Goal: Task Accomplishment & Management: Manage account settings

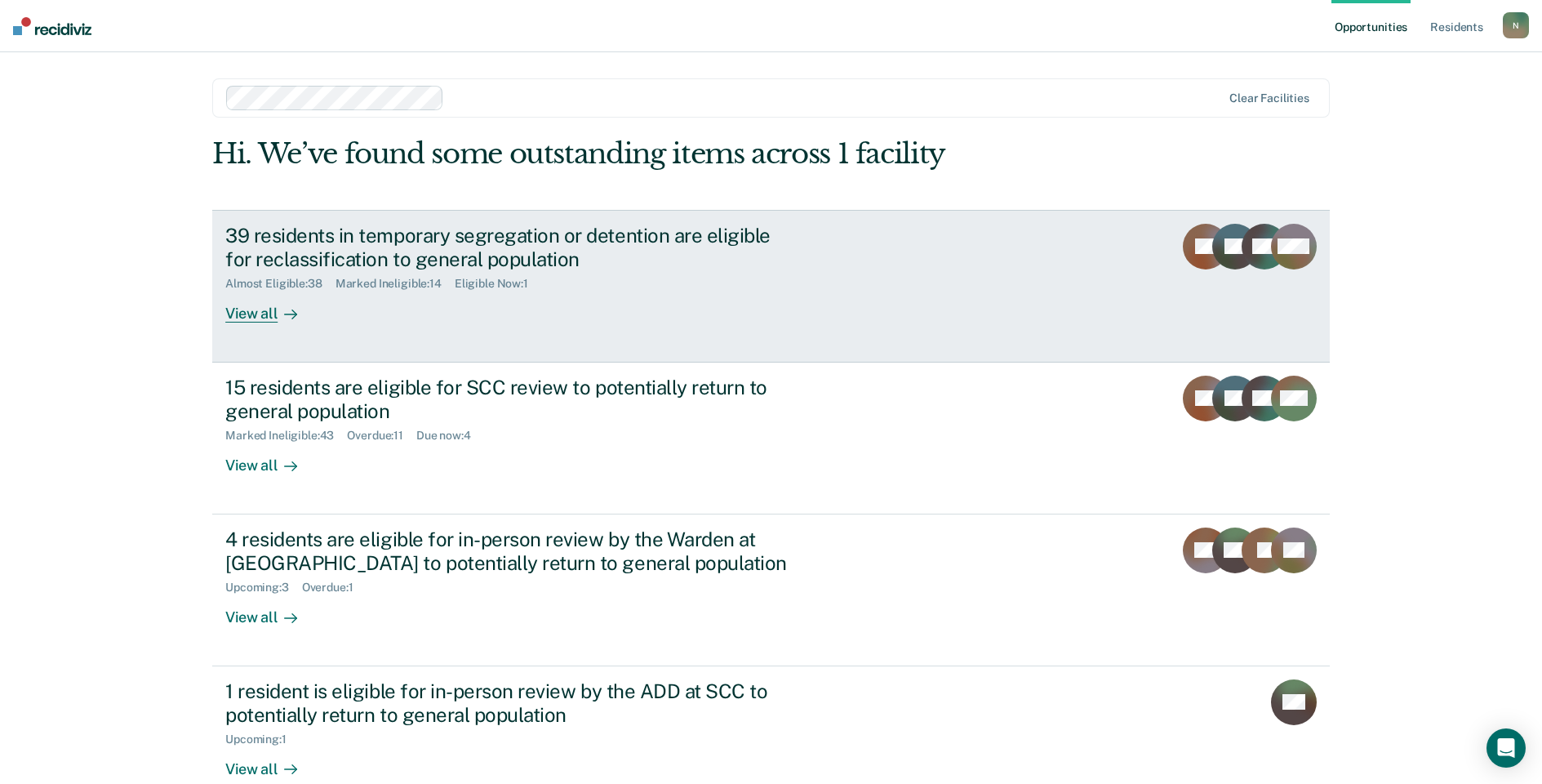
click at [329, 233] on div "39 residents in temporary segregation or detention are eligible for reclassific…" at bounding box center [512, 247] width 573 height 47
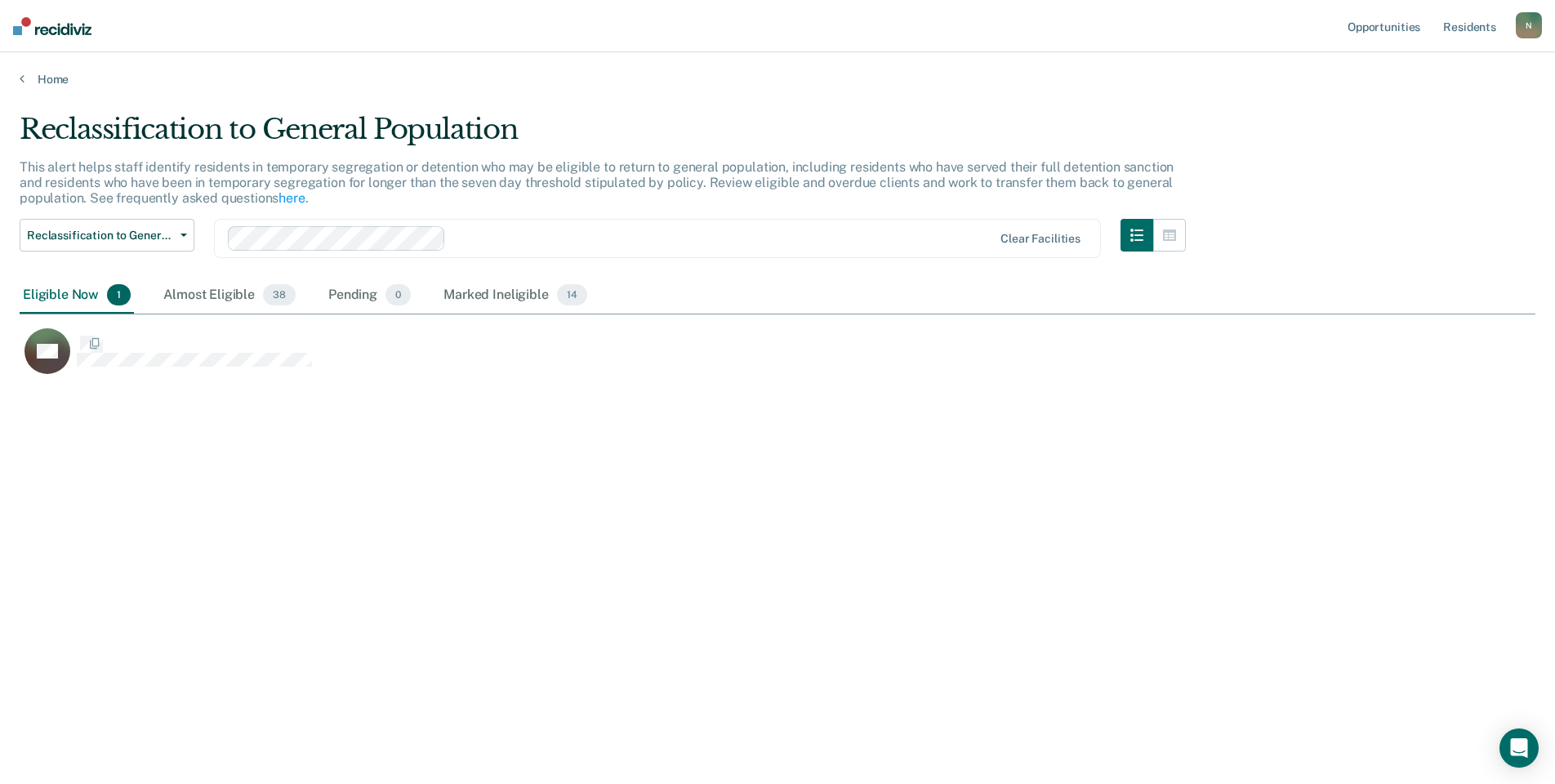
scroll to position [536, 1504]
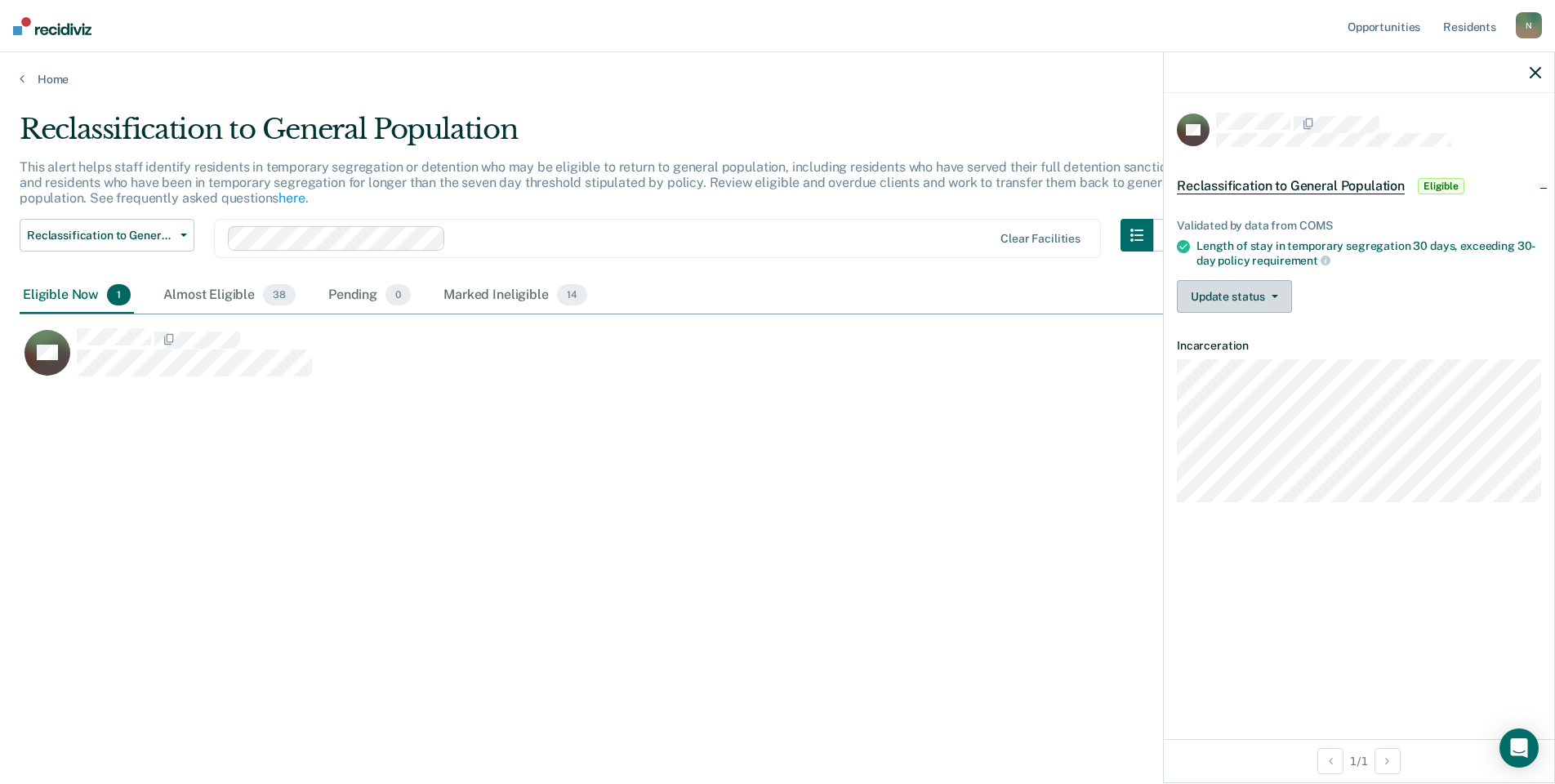
click at [1257, 287] on button "Update status" at bounding box center [1234, 296] width 115 height 33
click at [1258, 358] on button "Mark Ineligible" at bounding box center [1255, 361] width 158 height 26
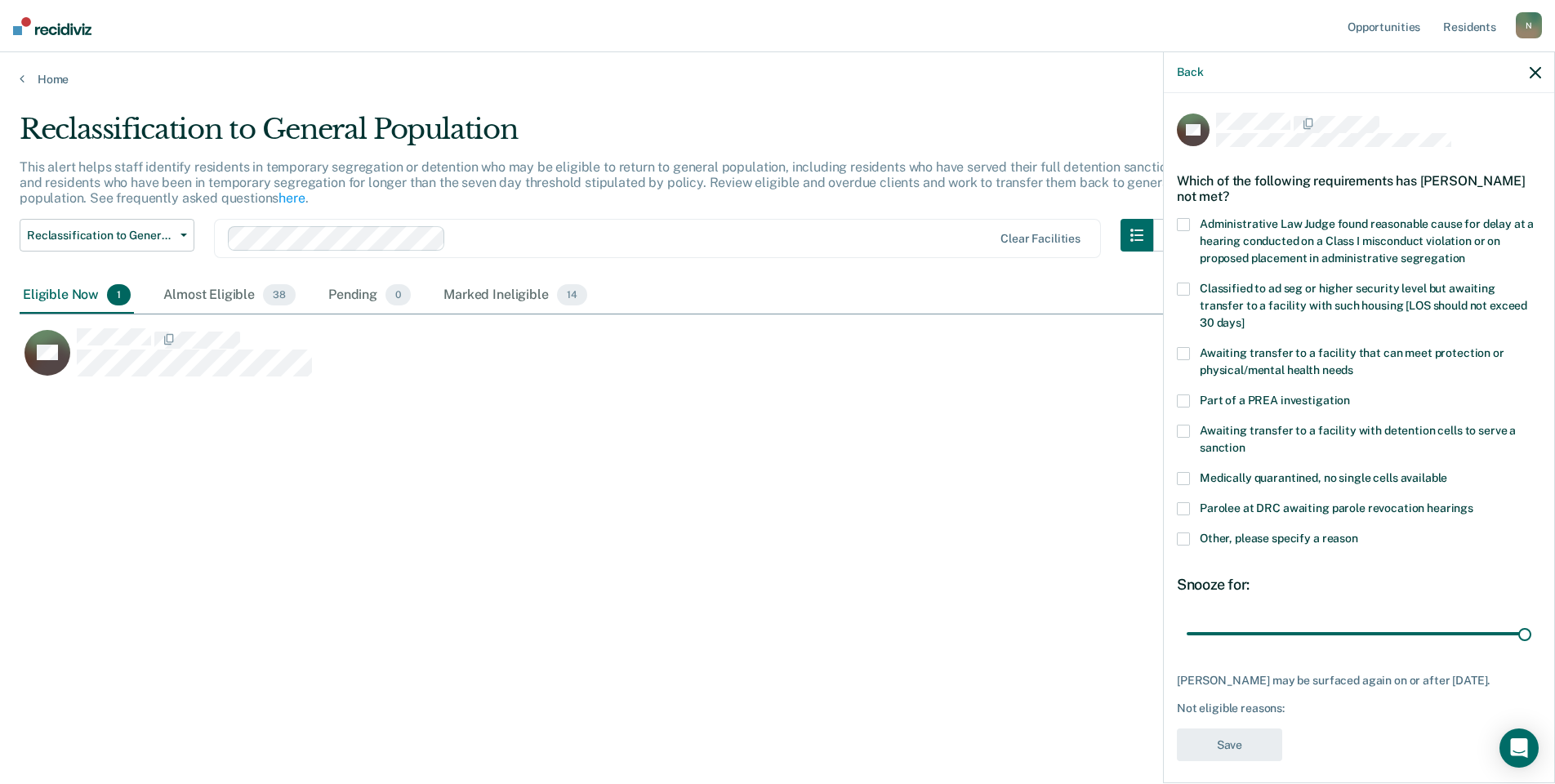
click at [1175, 524] on div "JW Which of the following requirements has [PERSON_NAME] not met? Administrativ…" at bounding box center [1358, 436] width 390 height 686
click at [1181, 532] on span at bounding box center [1182, 538] width 13 height 13
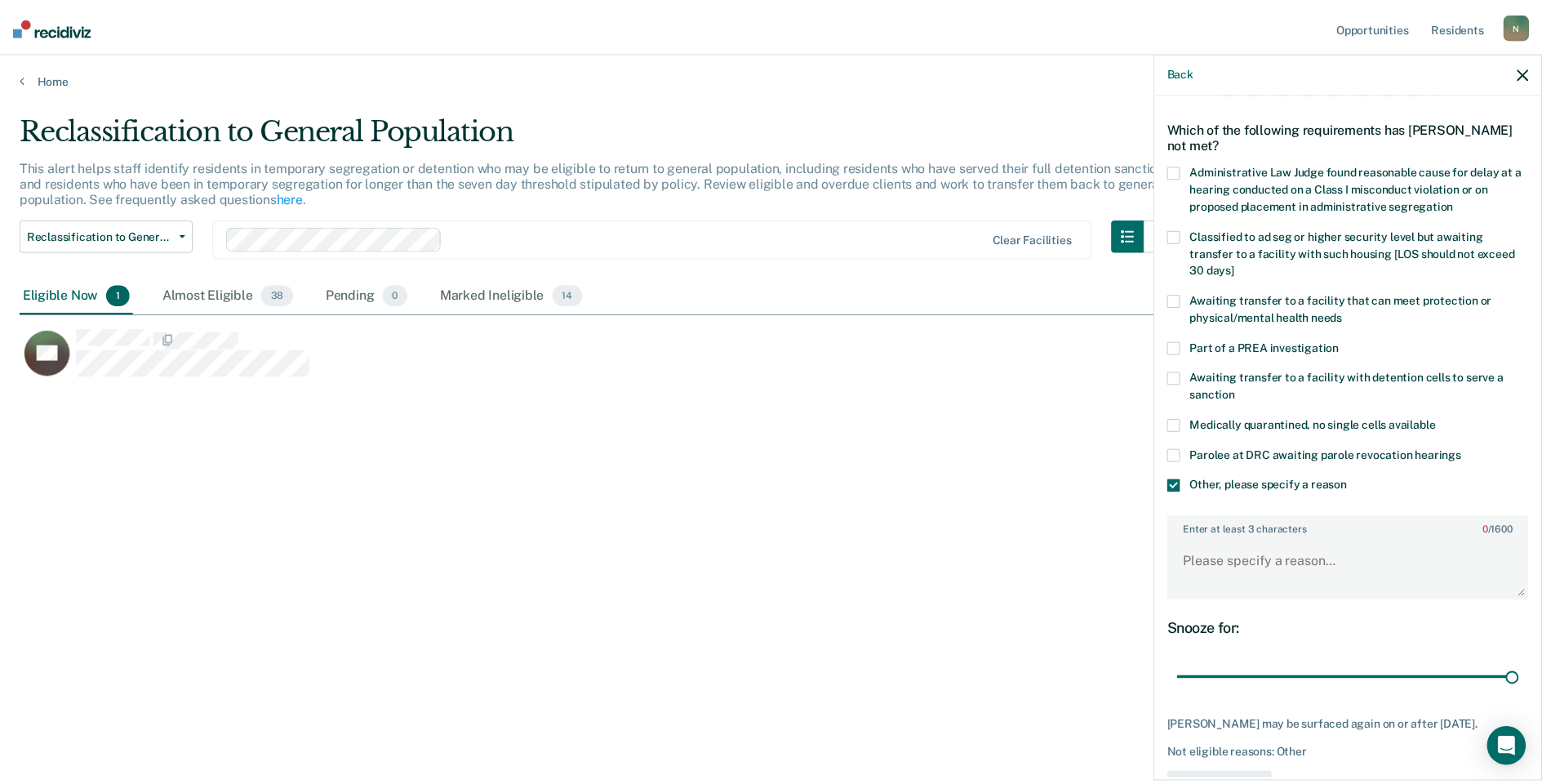
scroll to position [107, 0]
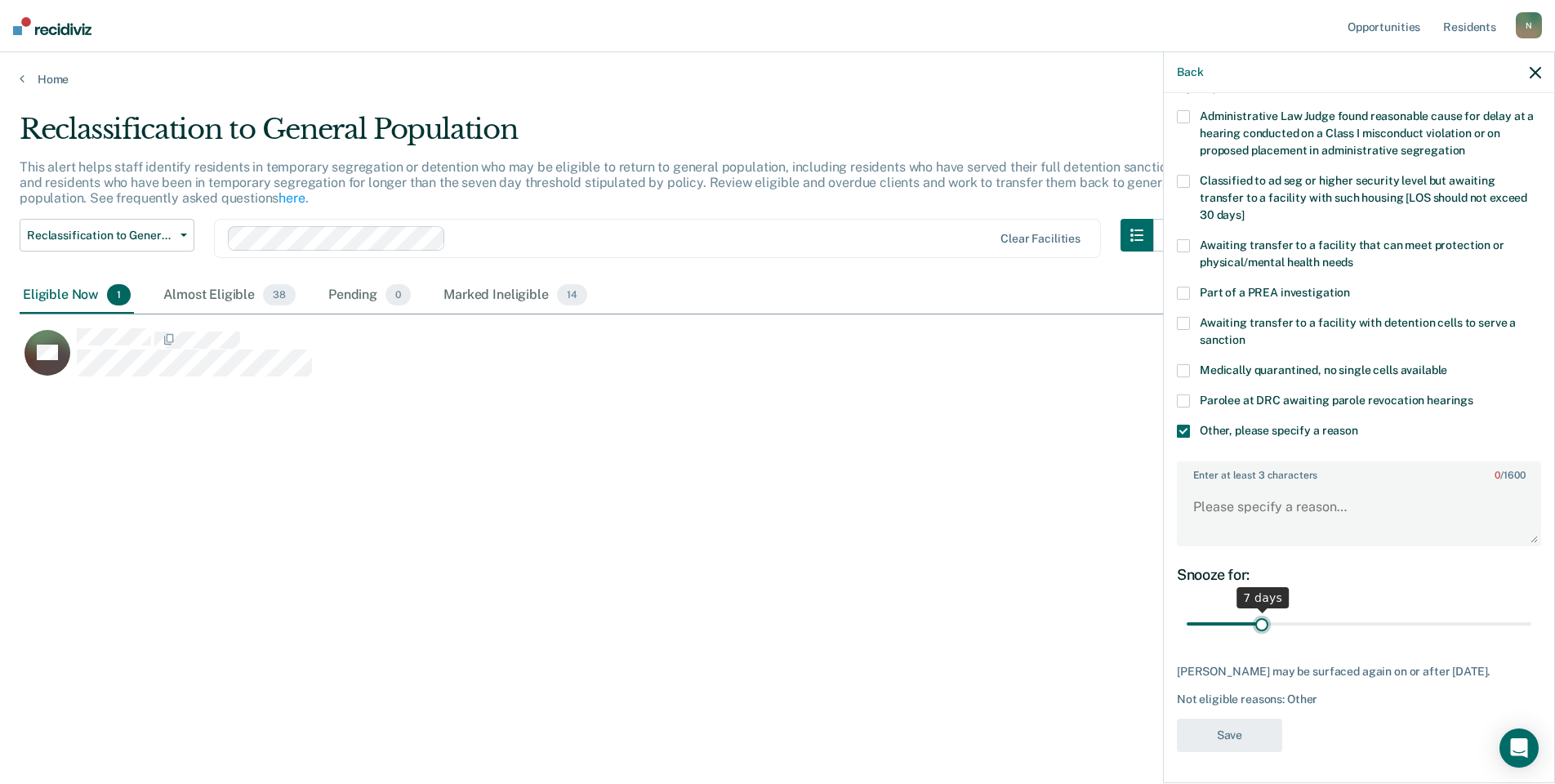
drag, startPoint x: 1509, startPoint y: 623, endPoint x: 1258, endPoint y: 622, distance: 251.0
type input "7"
click at [1258, 622] on input "range" at bounding box center [1358, 624] width 345 height 29
click at [1228, 509] on textarea "Enter at least 3 characters 0 / 1600" at bounding box center [1358, 514] width 361 height 60
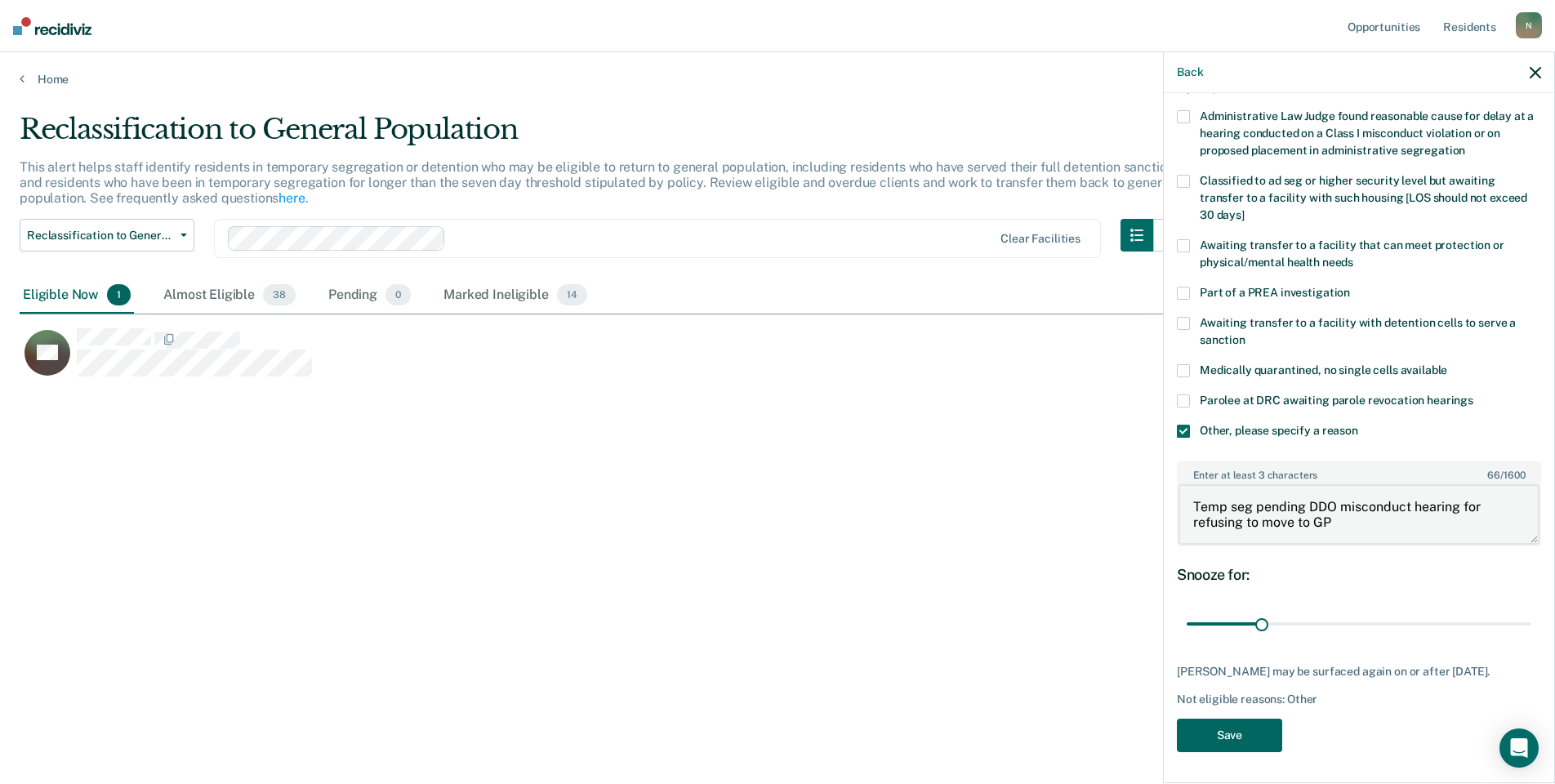
type textarea "Temp seg pending DDO misconduct hearing for refusing to move to GP"
click at [1203, 729] on button "Save" at bounding box center [1229, 735] width 106 height 34
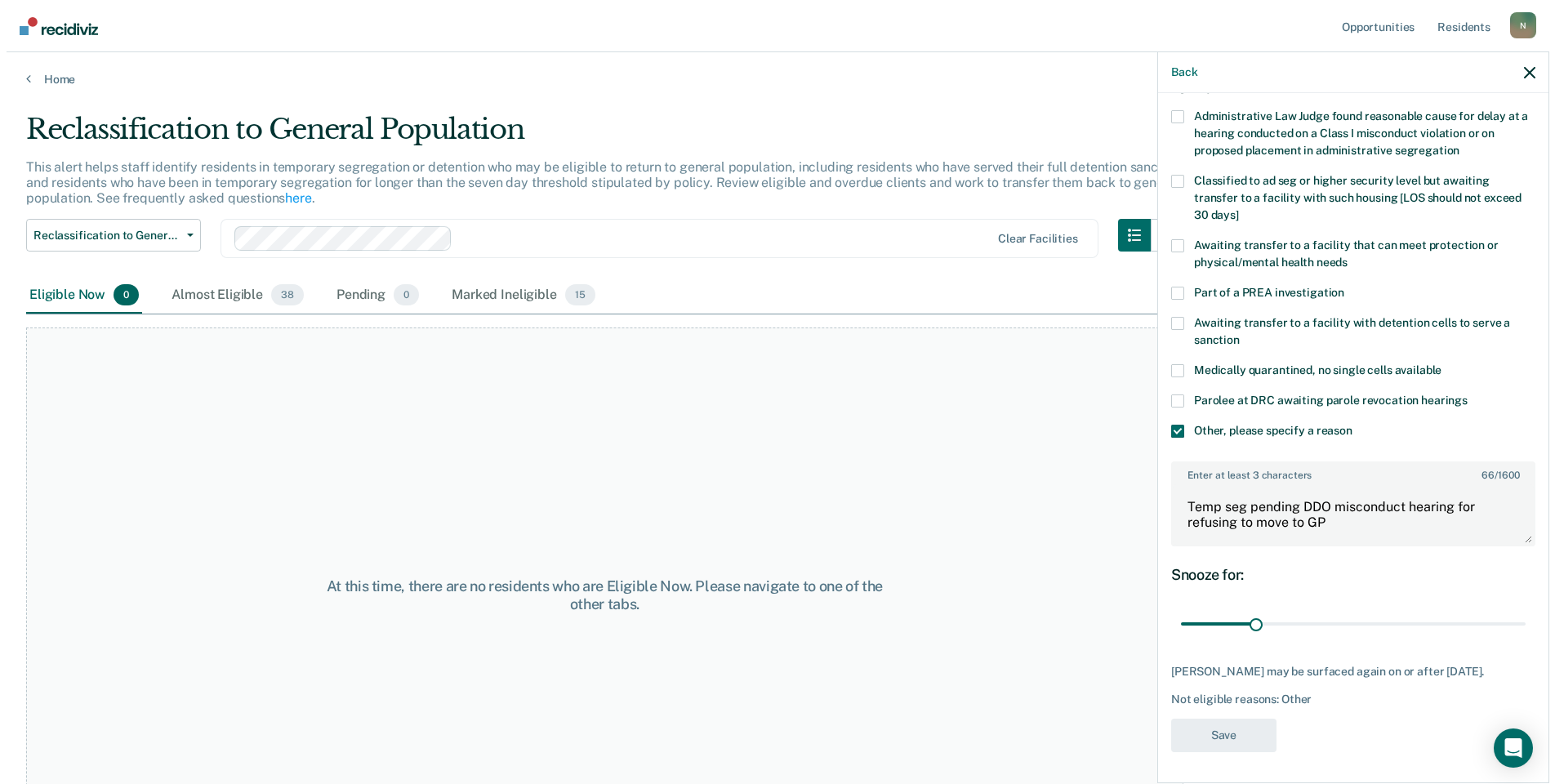
scroll to position [0, 0]
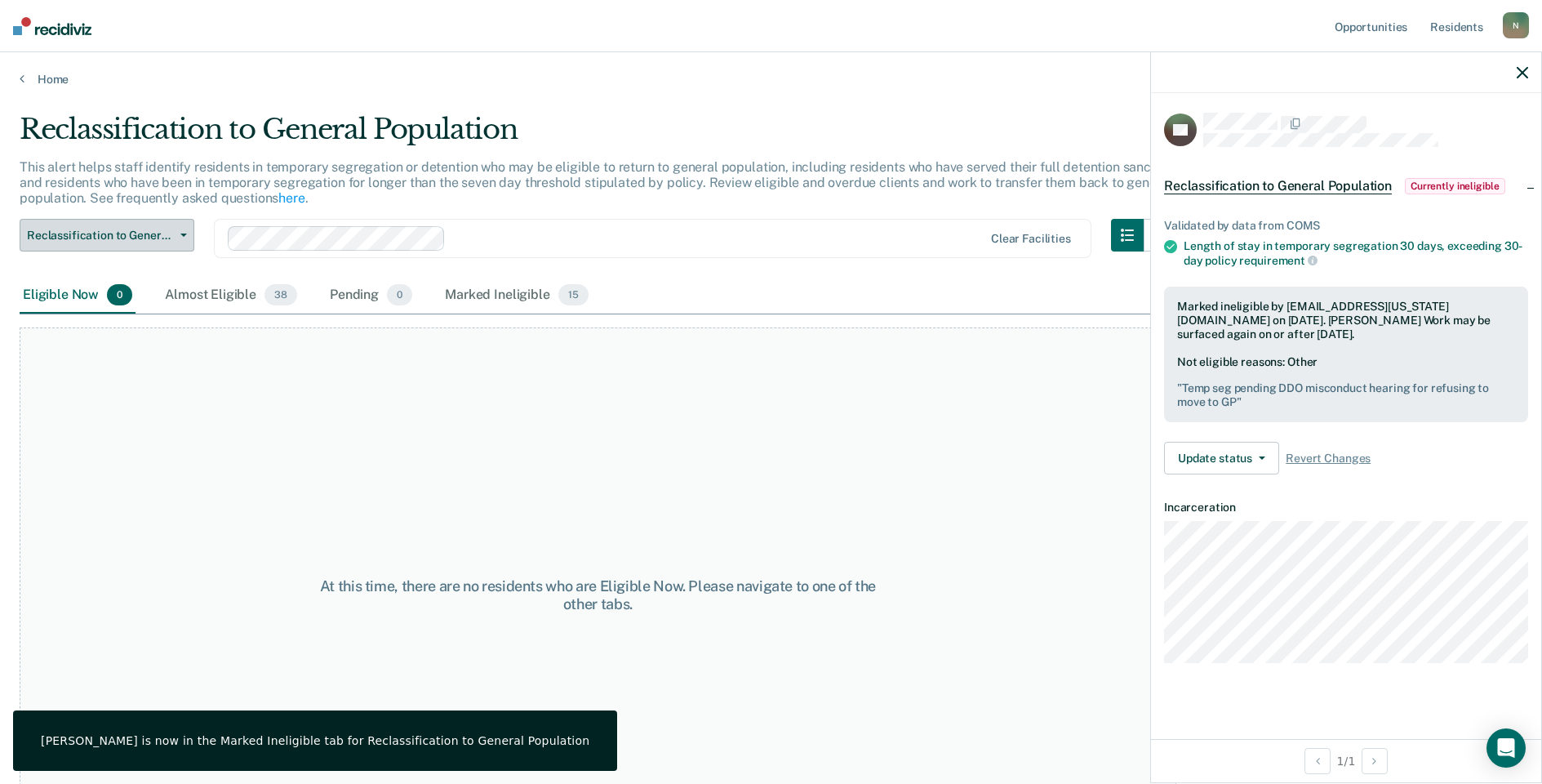
click at [180, 248] on button "Reclassification to General Population" at bounding box center [106, 235] width 174 height 33
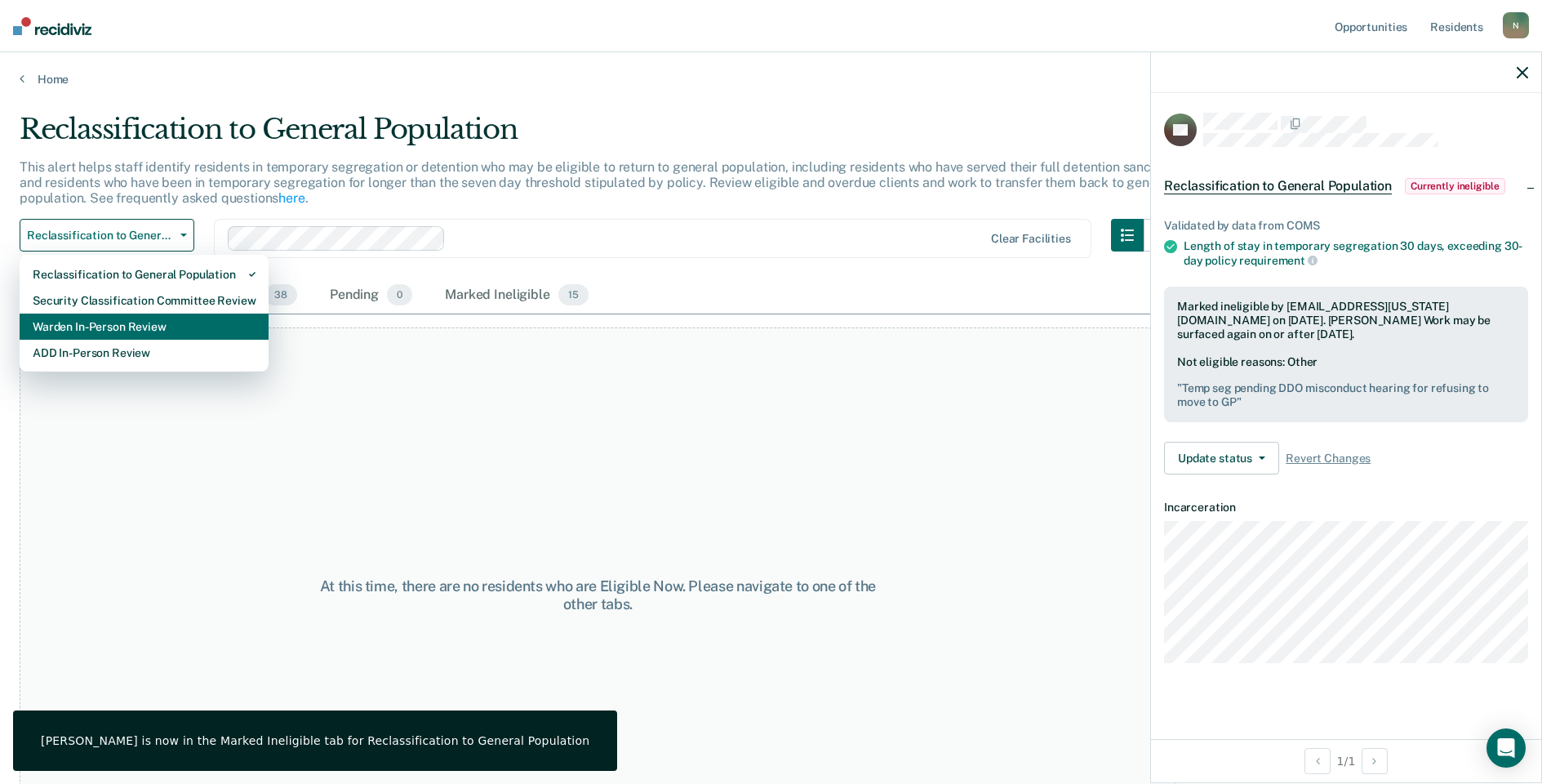
click at [140, 321] on div "Warden In-Person Review" at bounding box center [144, 326] width 223 height 26
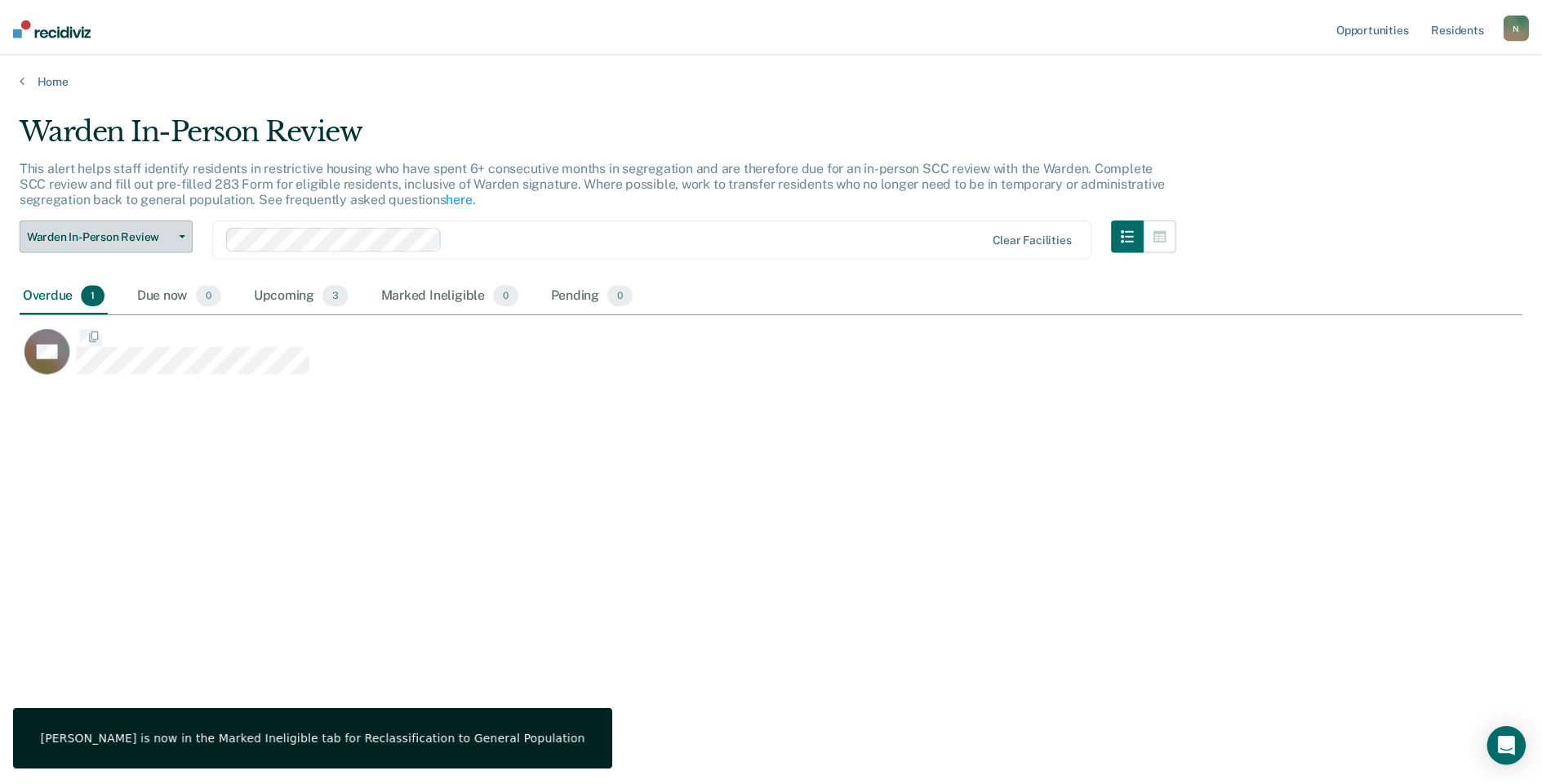
scroll to position [536, 1503]
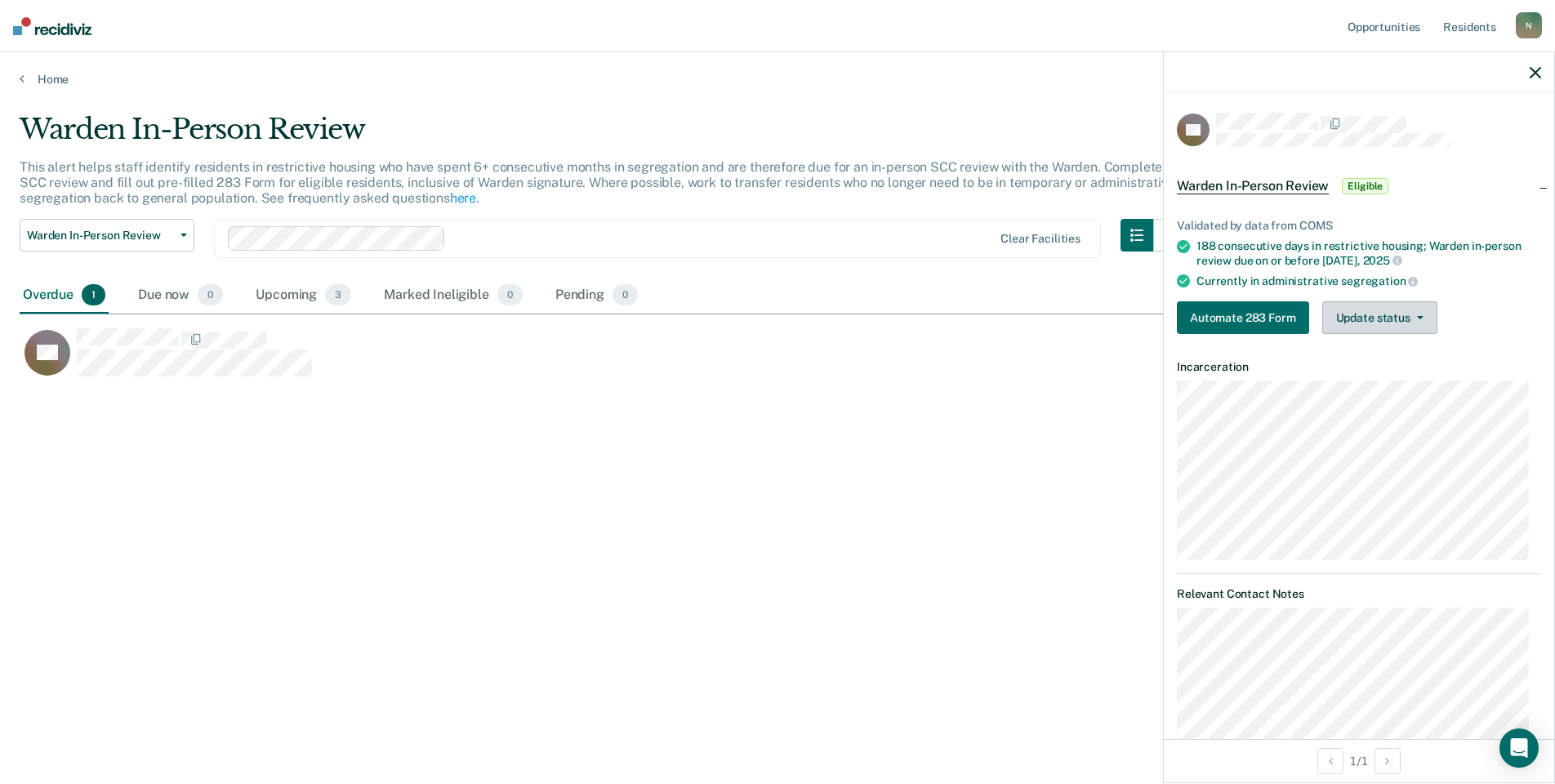
click at [1379, 314] on button "Update status" at bounding box center [1379, 317] width 115 height 33
click at [1372, 389] on button "Mark Ineligible" at bounding box center [1400, 382] width 158 height 26
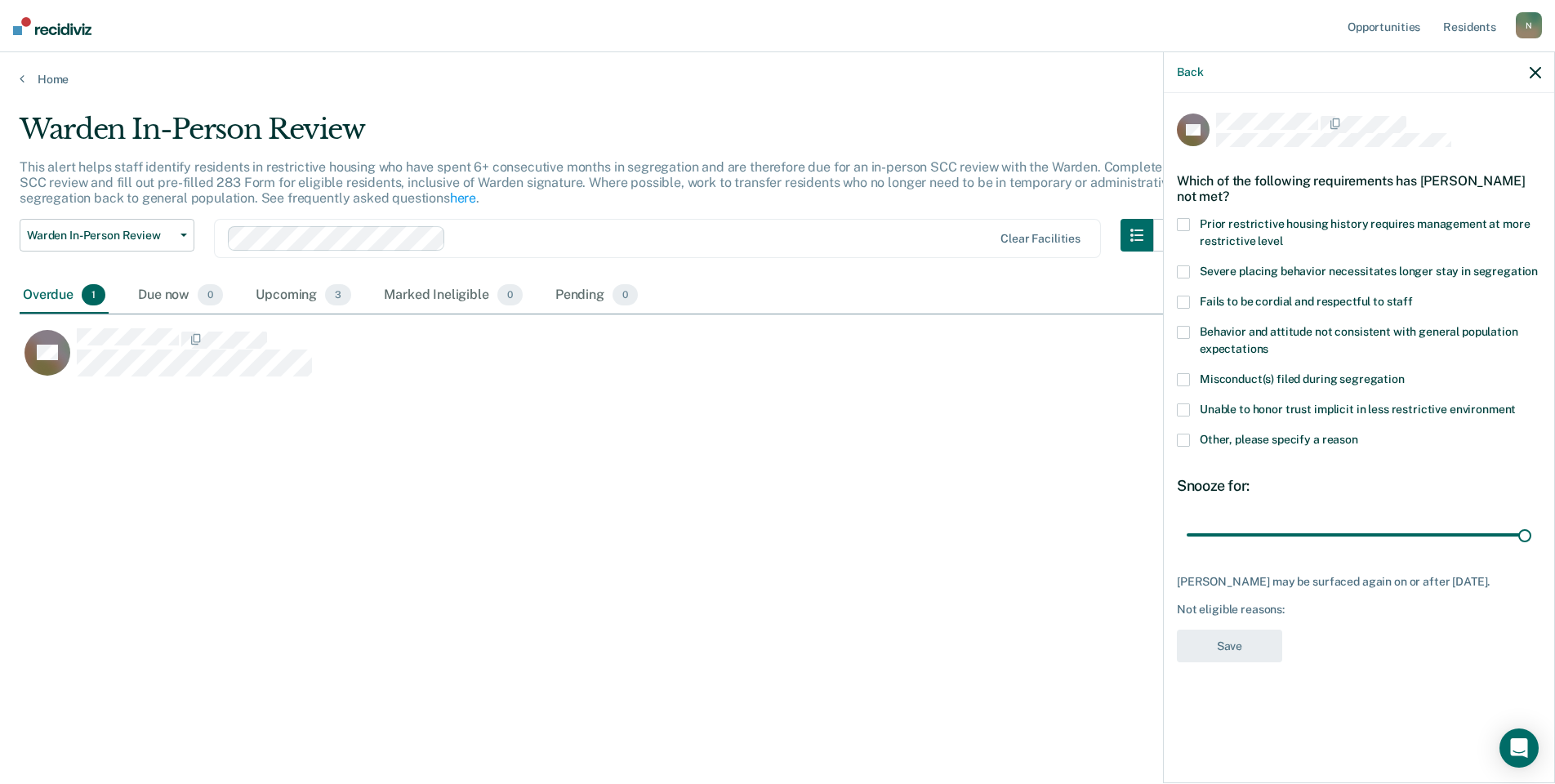
click at [1184, 435] on span at bounding box center [1182, 439] width 13 height 13
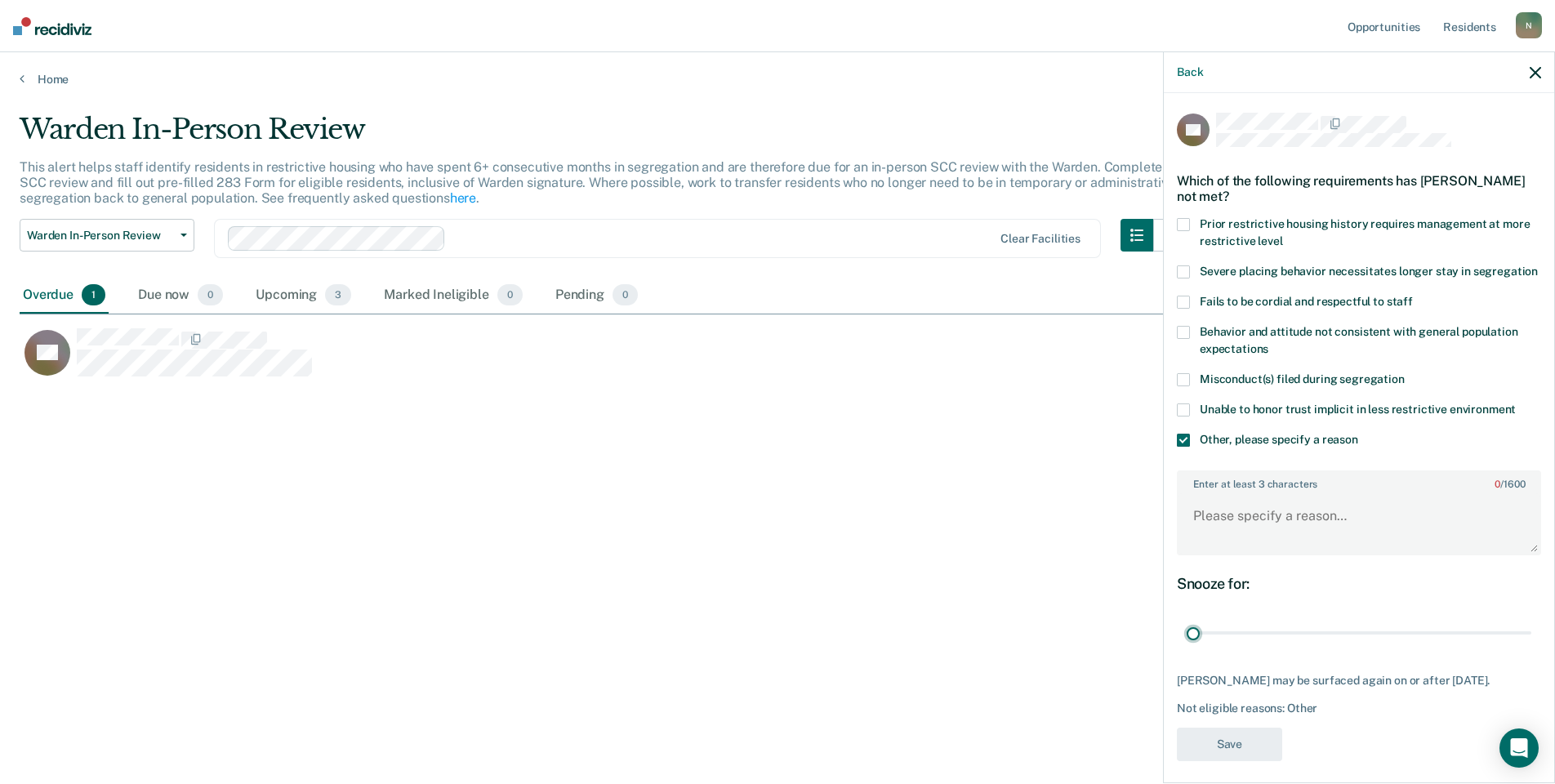
drag, startPoint x: 1514, startPoint y: 648, endPoint x: 1174, endPoint y: 651, distance: 340.0
type input "1"
click at [1186, 648] on input "range" at bounding box center [1358, 633] width 345 height 29
click at [1228, 537] on textarea "Enter at least 3 characters 0 / 1600" at bounding box center [1358, 523] width 361 height 60
drag, startPoint x: 1387, startPoint y: 532, endPoint x: 1395, endPoint y: 537, distance: 9.4
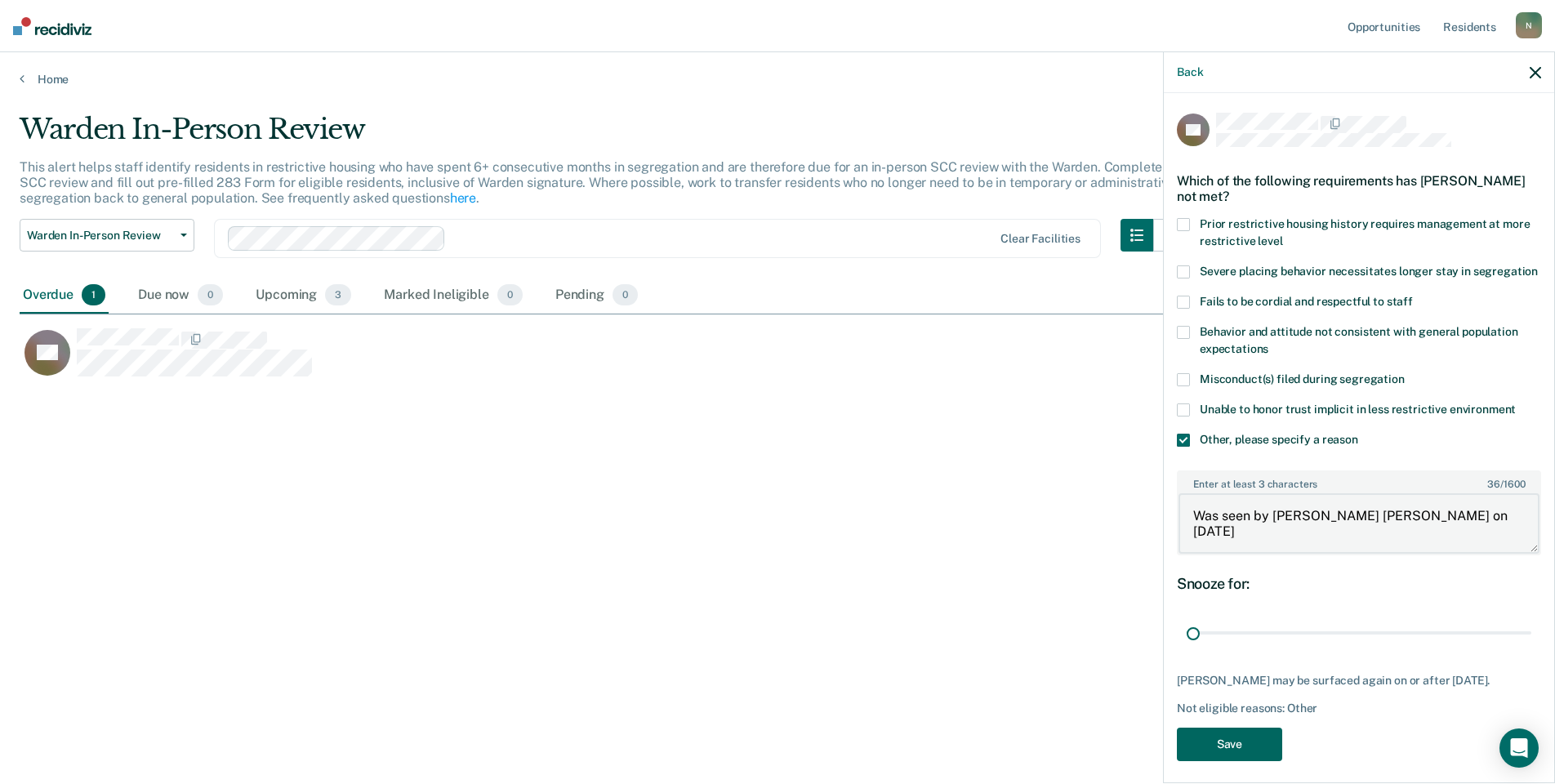
type textarea "Was seen by [PERSON_NAME] [PERSON_NAME] on [DATE]"
click at [1229, 754] on button "Save" at bounding box center [1229, 743] width 106 height 34
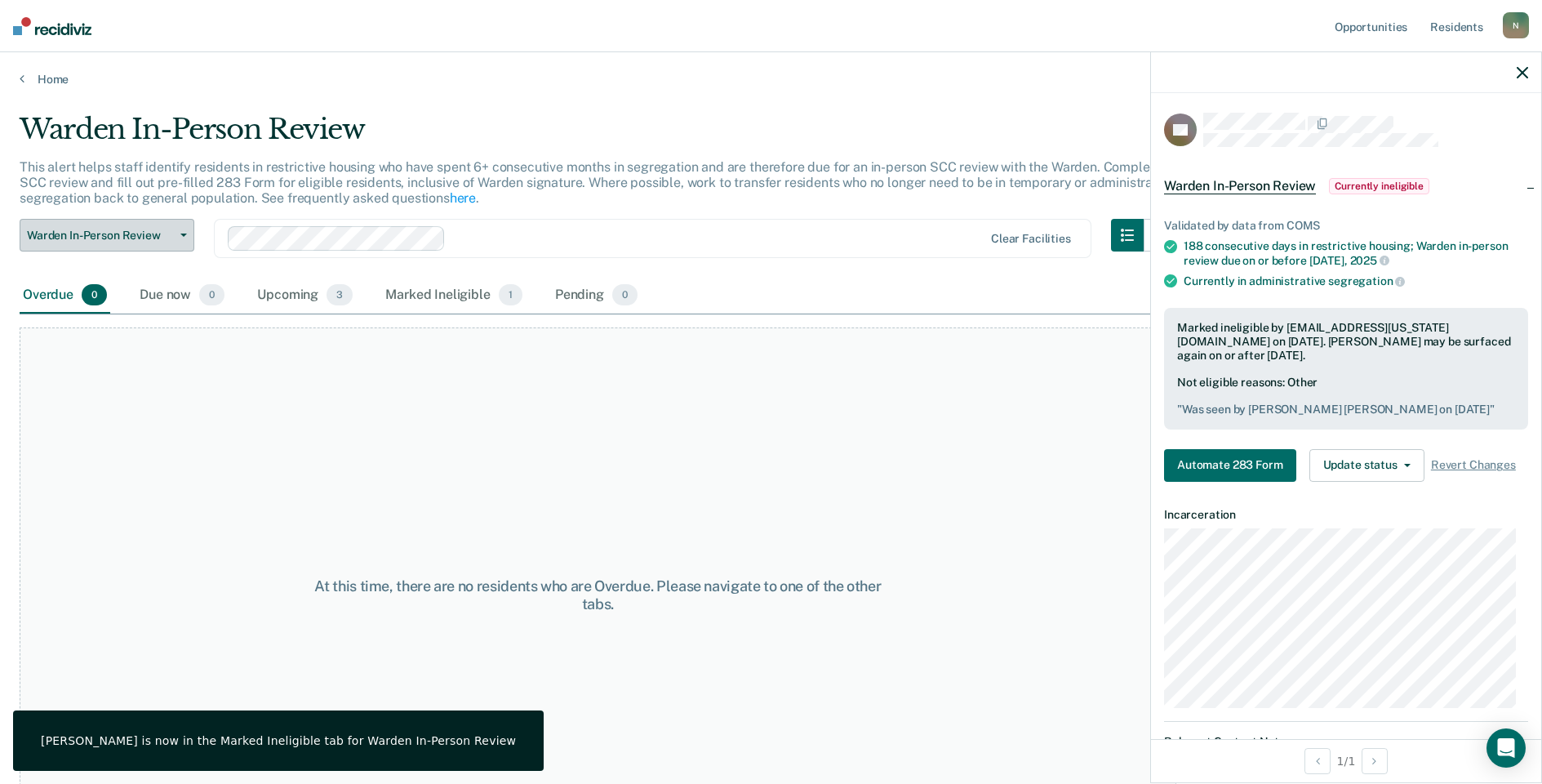
click at [180, 226] on button "Warden In-Person Review" at bounding box center [106, 235] width 174 height 33
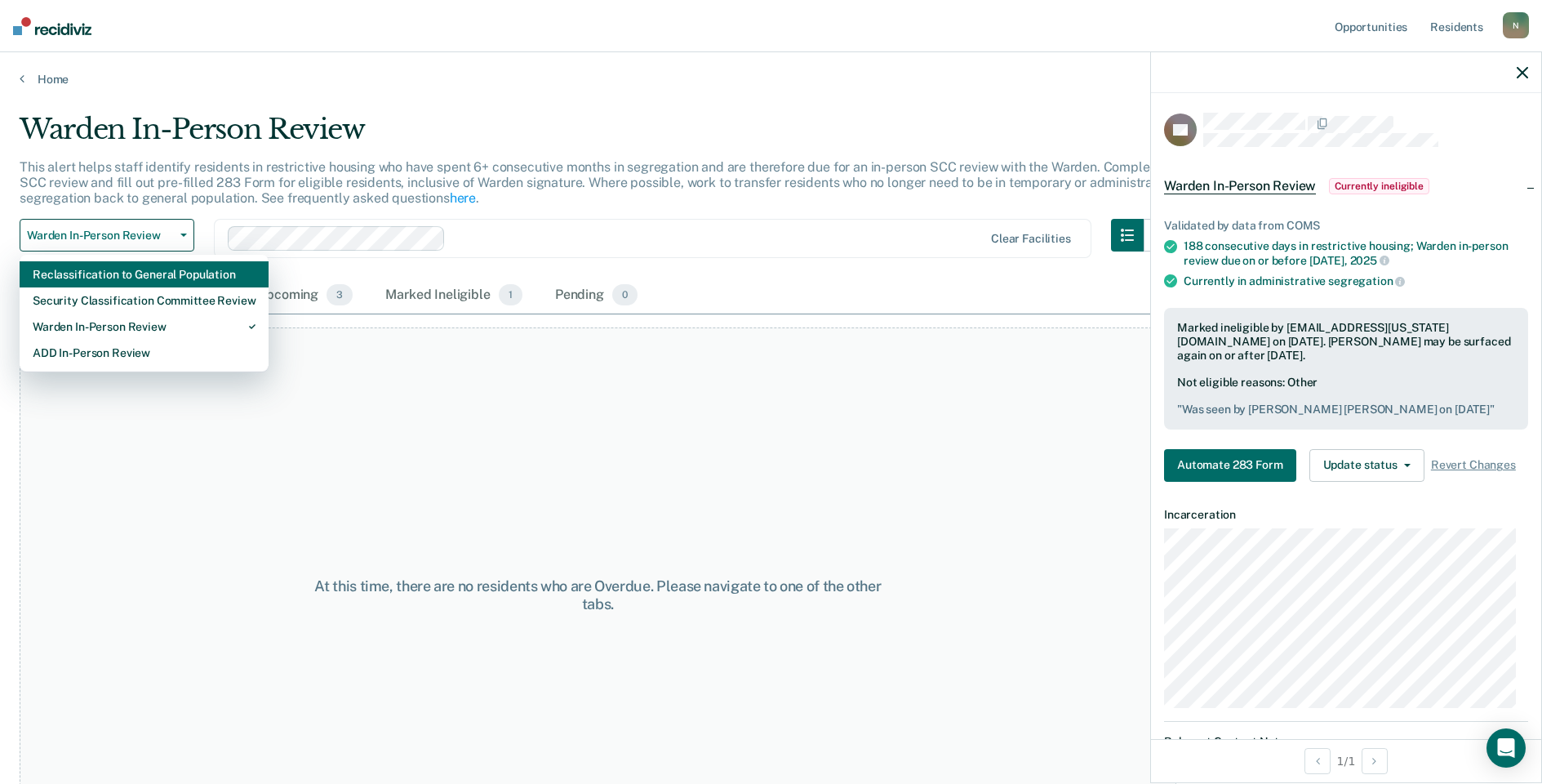
click at [154, 274] on div "Reclassification to General Population" at bounding box center [144, 274] width 223 height 26
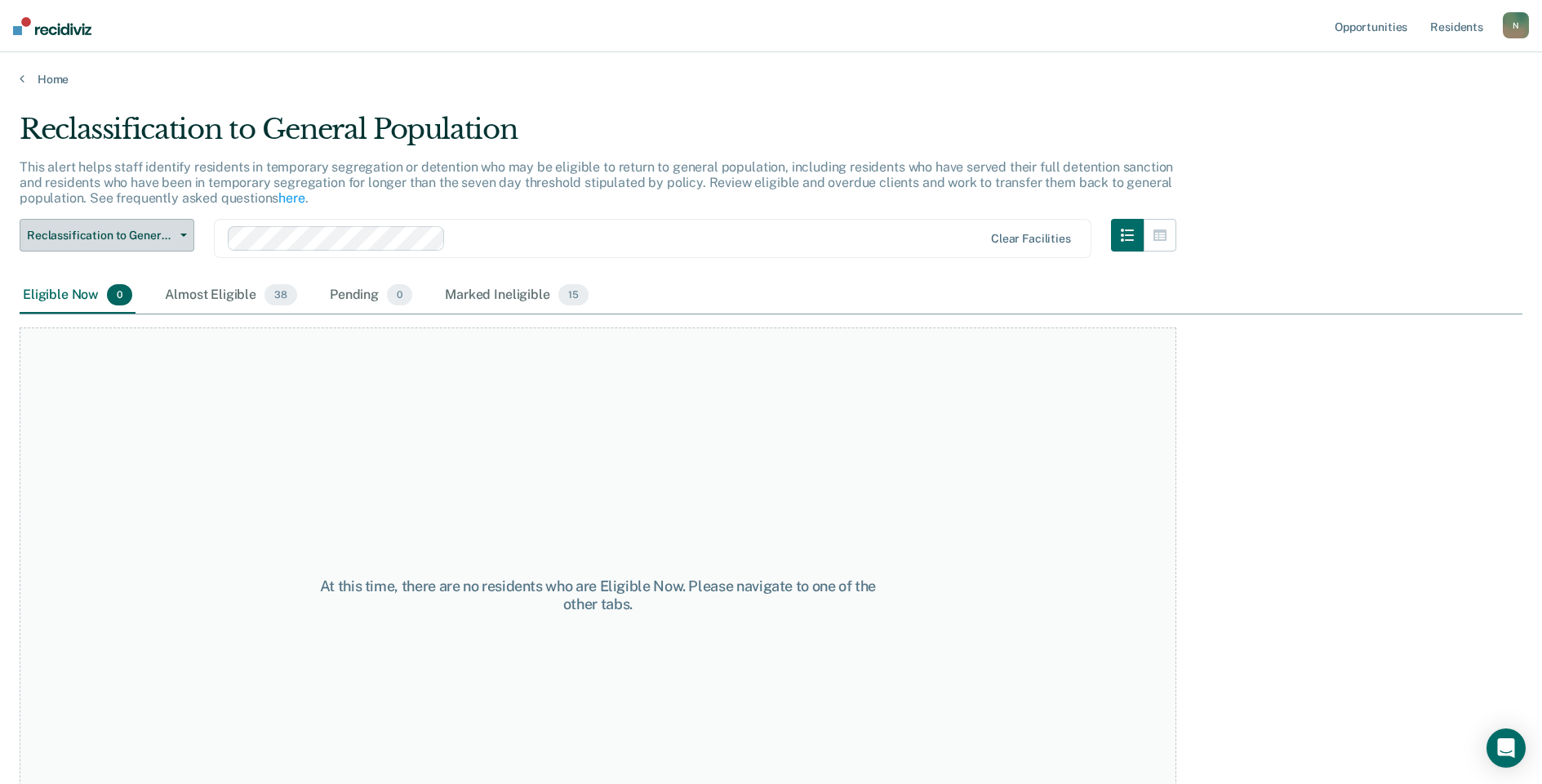
click at [165, 242] on button "Reclassification to General Population" at bounding box center [106, 235] width 174 height 33
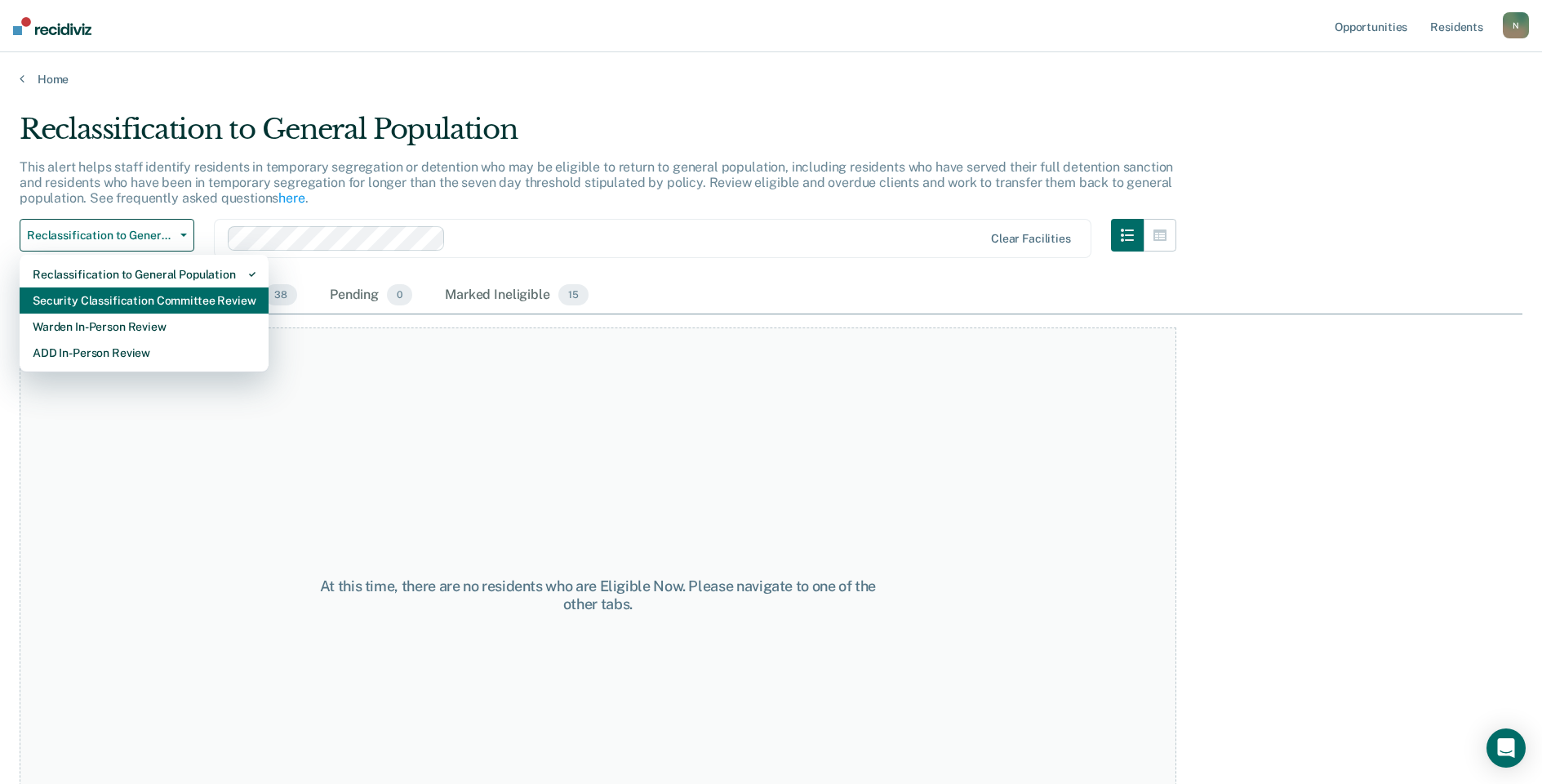
click at [117, 293] on div "Security Classification Committee Review" at bounding box center [144, 300] width 223 height 26
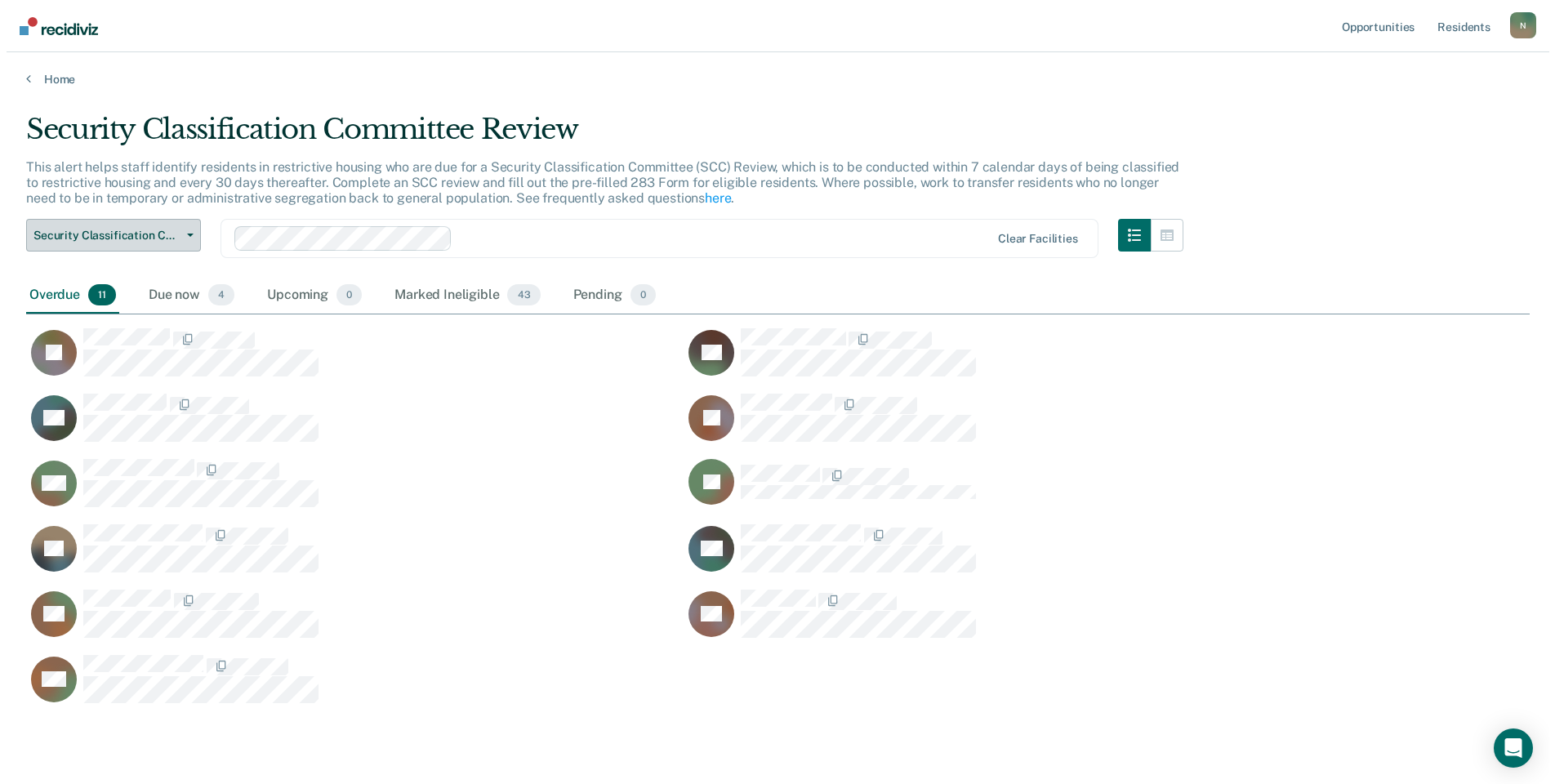
scroll to position [589, 1491]
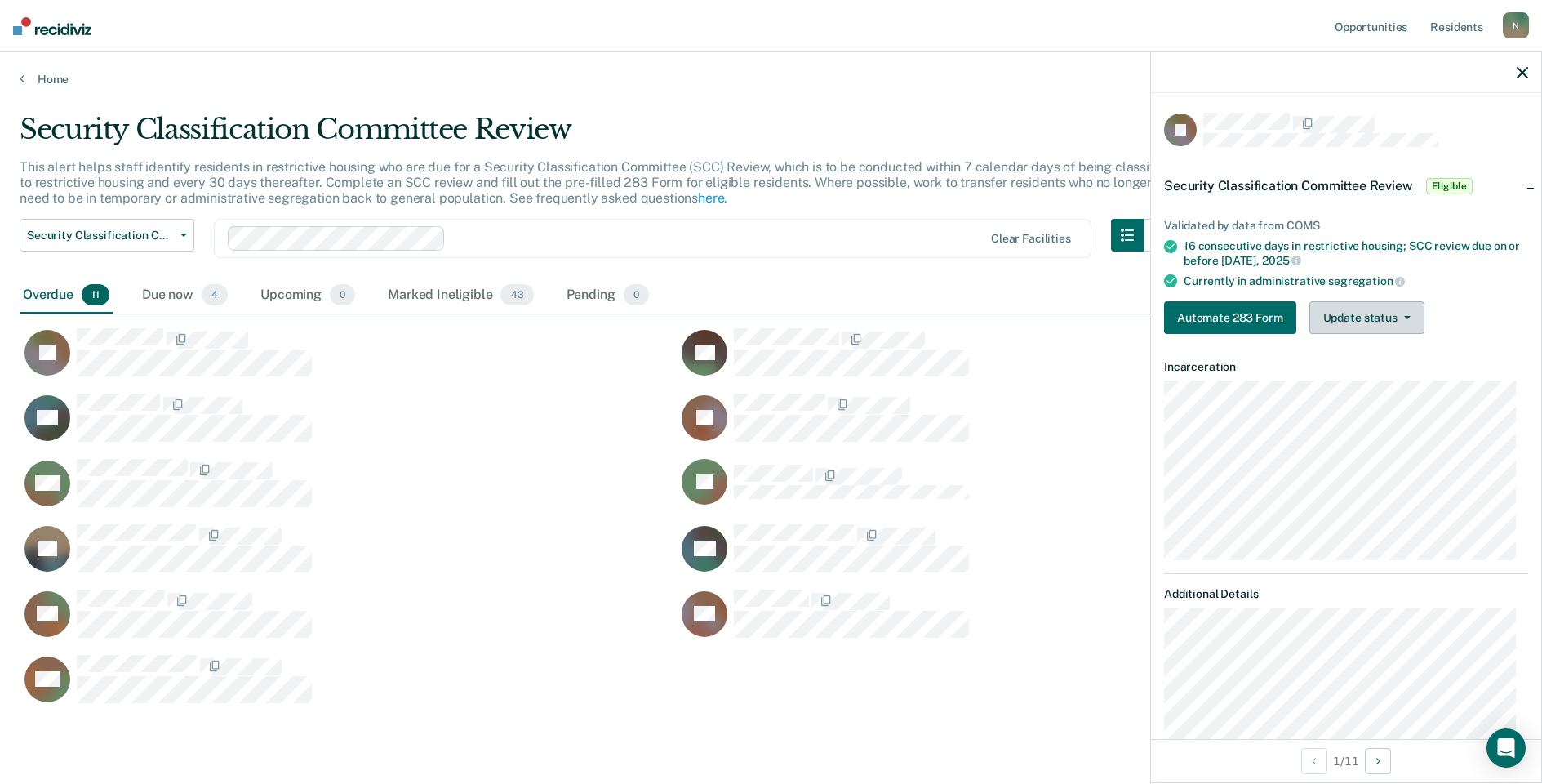
click at [1367, 301] on button "Update status" at bounding box center [1367, 317] width 115 height 33
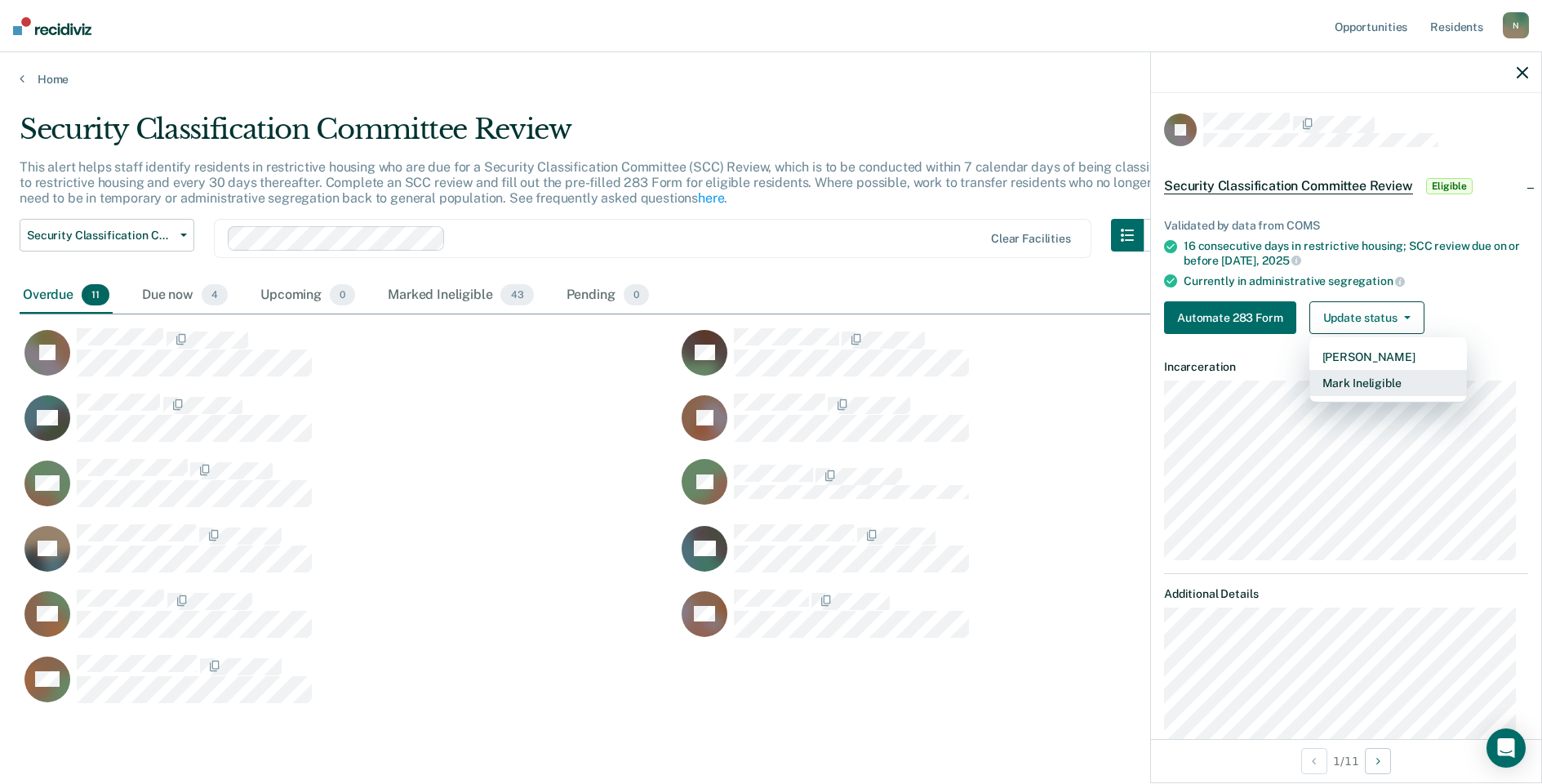
click at [1377, 377] on button "Mark Ineligible" at bounding box center [1388, 382] width 158 height 26
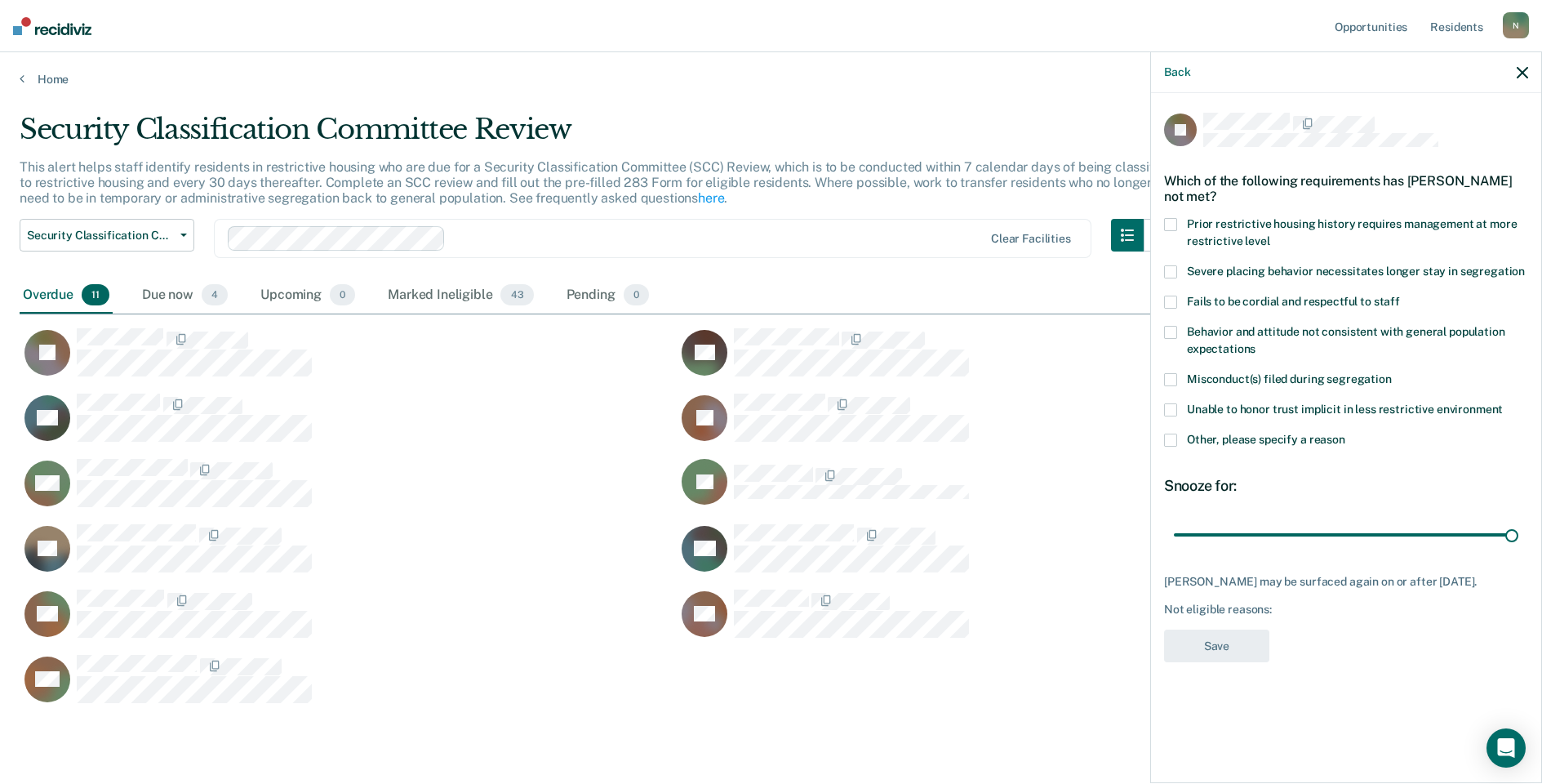
click at [1178, 444] on label "Other, please specify a reason" at bounding box center [1346, 442] width 364 height 17
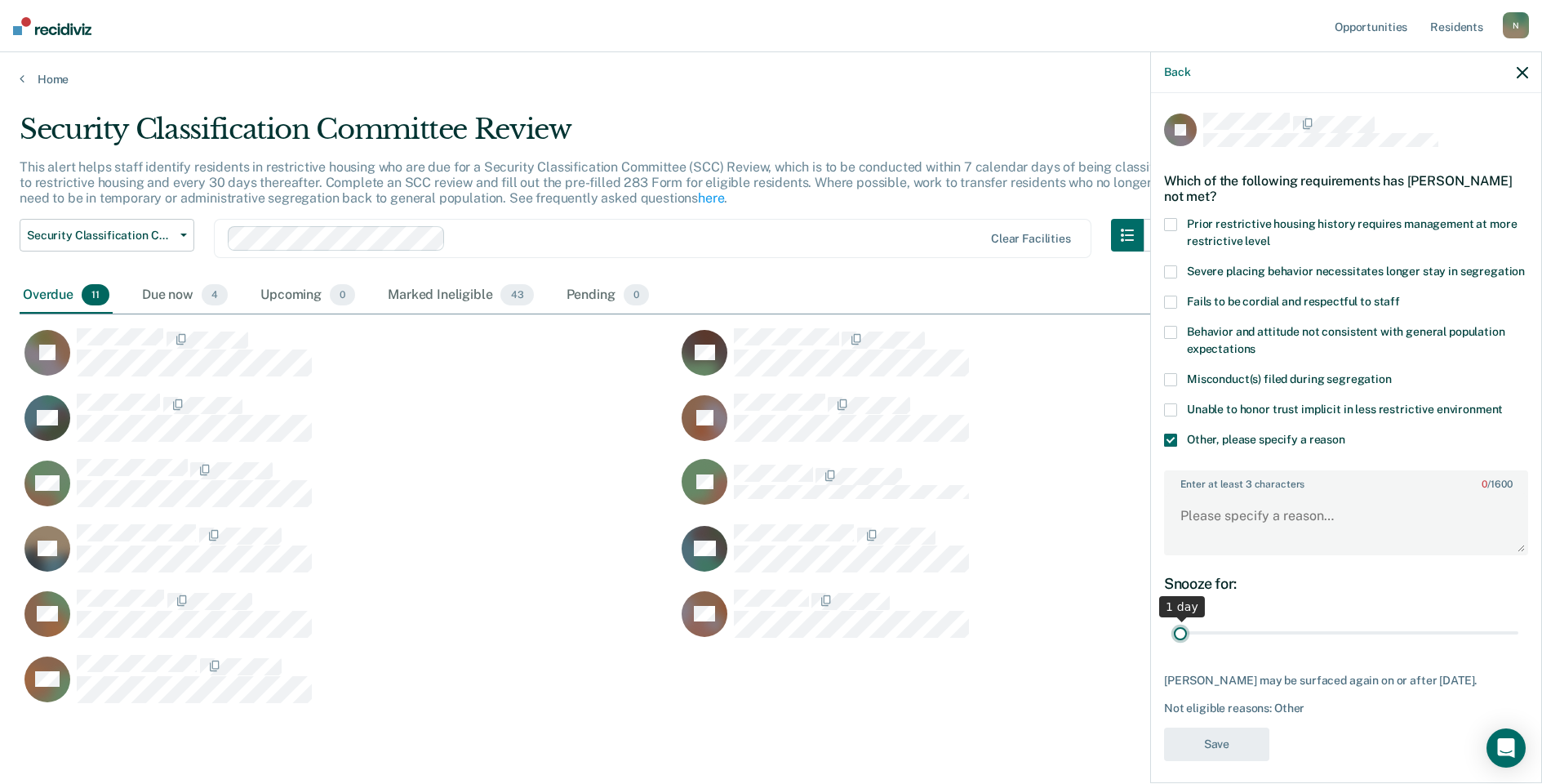
drag, startPoint x: 1499, startPoint y: 648, endPoint x: 1103, endPoint y: 658, distance: 396.1
type input "1"
click at [1174, 648] on input "range" at bounding box center [1346, 633] width 345 height 29
click at [1232, 527] on textarea "Enter at least 3 characters 0 / 1600" at bounding box center [1345, 523] width 361 height 60
type textarea "Reclassed to GP [DATE]"
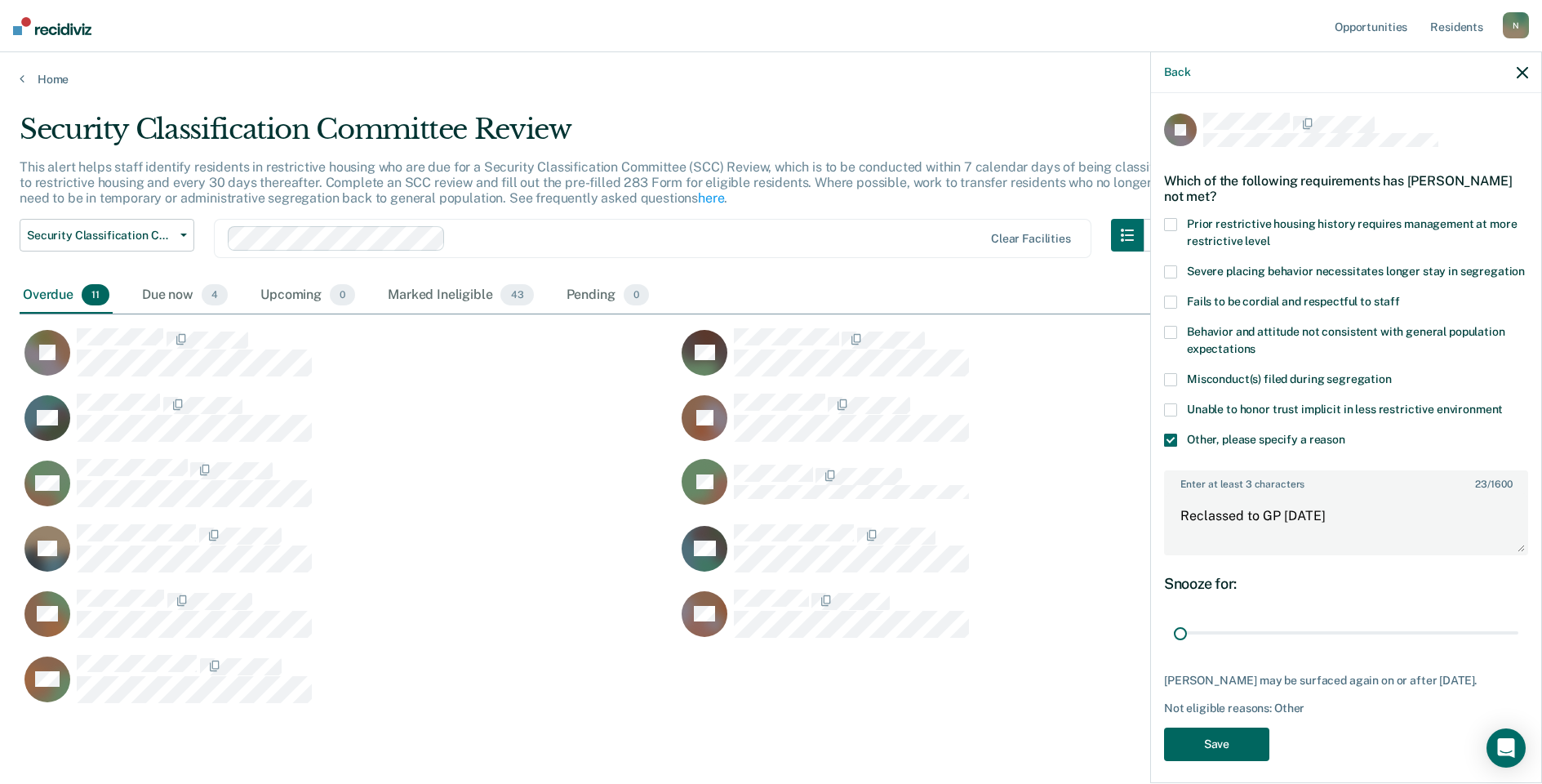
click at [1247, 758] on button "Save" at bounding box center [1217, 743] width 106 height 34
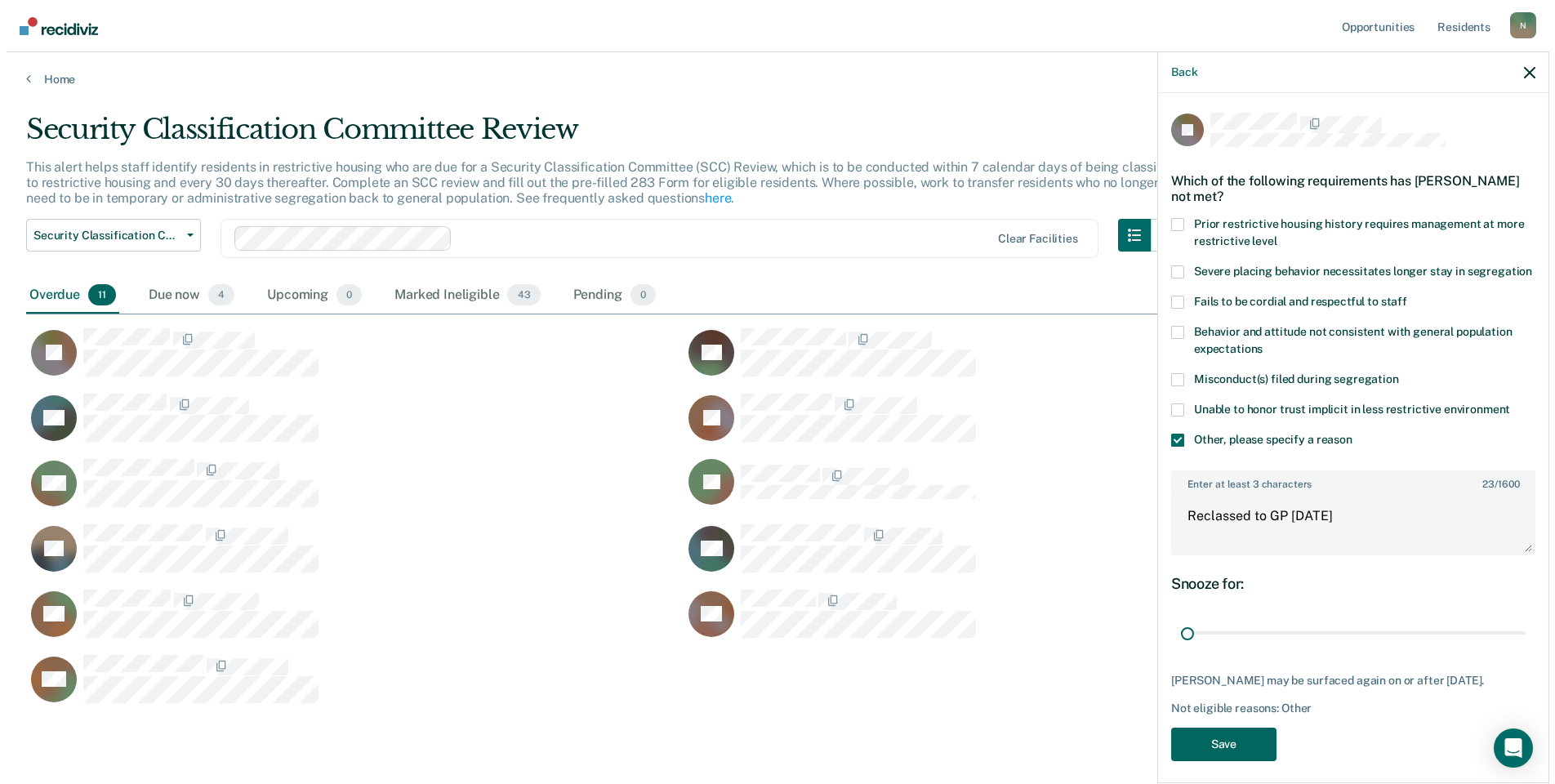
scroll to position [13, 13]
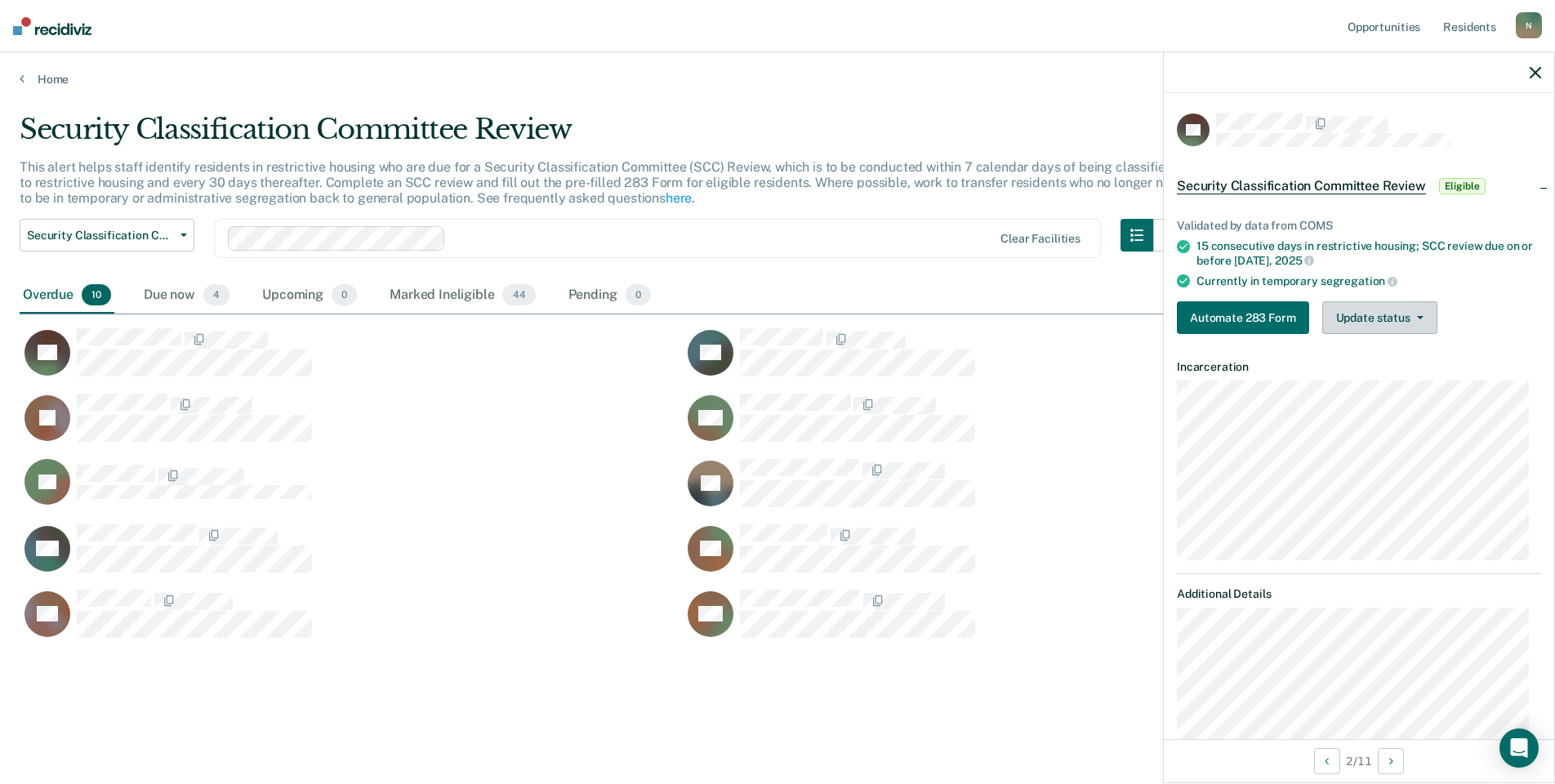
drag, startPoint x: 1366, startPoint y: 316, endPoint x: 1358, endPoint y: 323, distance: 10.6
click at [1366, 316] on button "Update status" at bounding box center [1379, 317] width 115 height 33
click at [1356, 383] on button "Mark Ineligible" at bounding box center [1400, 382] width 158 height 26
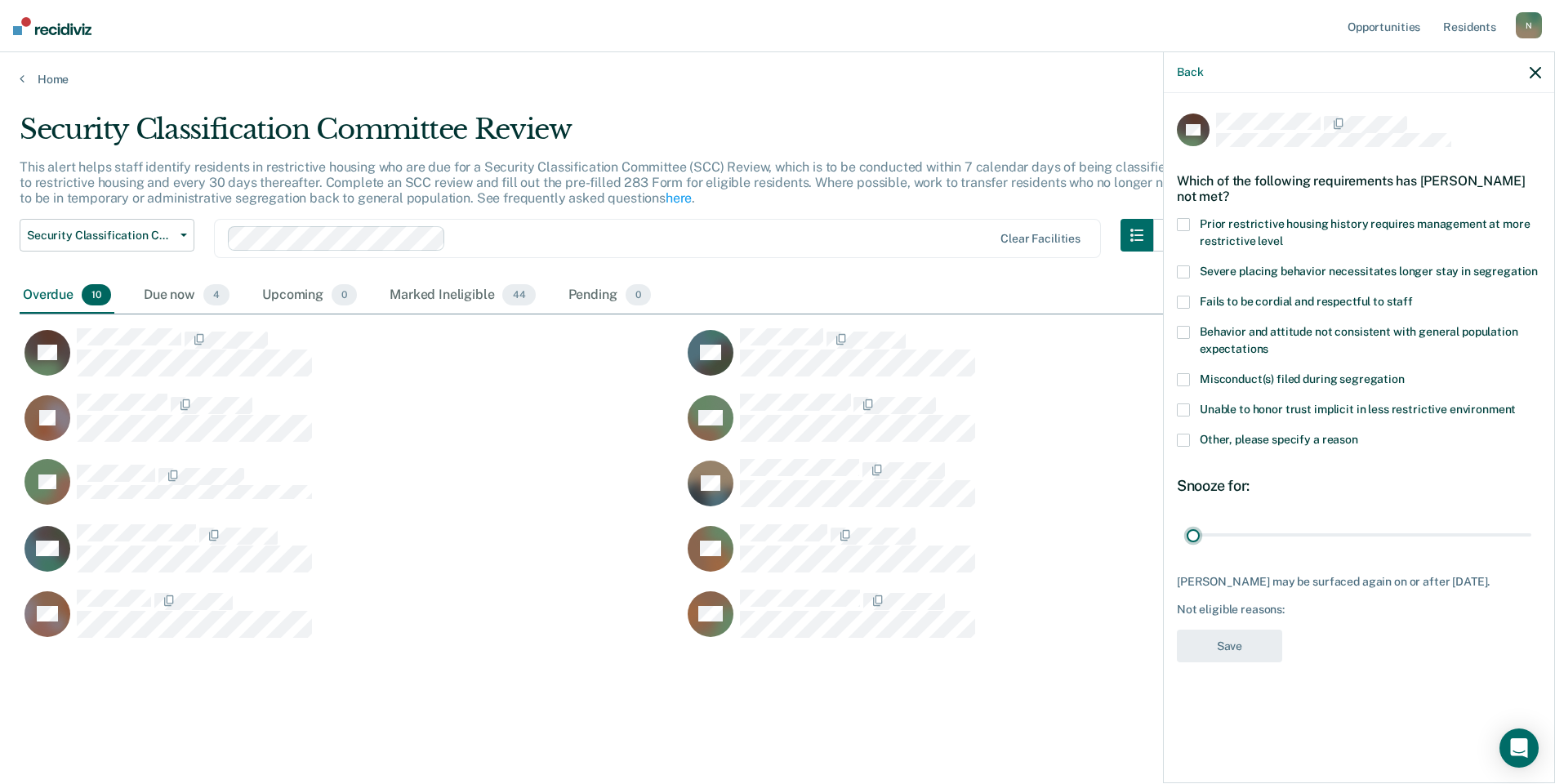
drag, startPoint x: 1525, startPoint y: 534, endPoint x: 1092, endPoint y: 533, distance: 433.0
type input "1"
click at [1186, 533] on input "range" at bounding box center [1358, 534] width 345 height 29
click at [1224, 513] on div "Snooze for: 1 day" at bounding box center [1358, 513] width 364 height 73
click at [1183, 440] on span at bounding box center [1182, 439] width 13 height 13
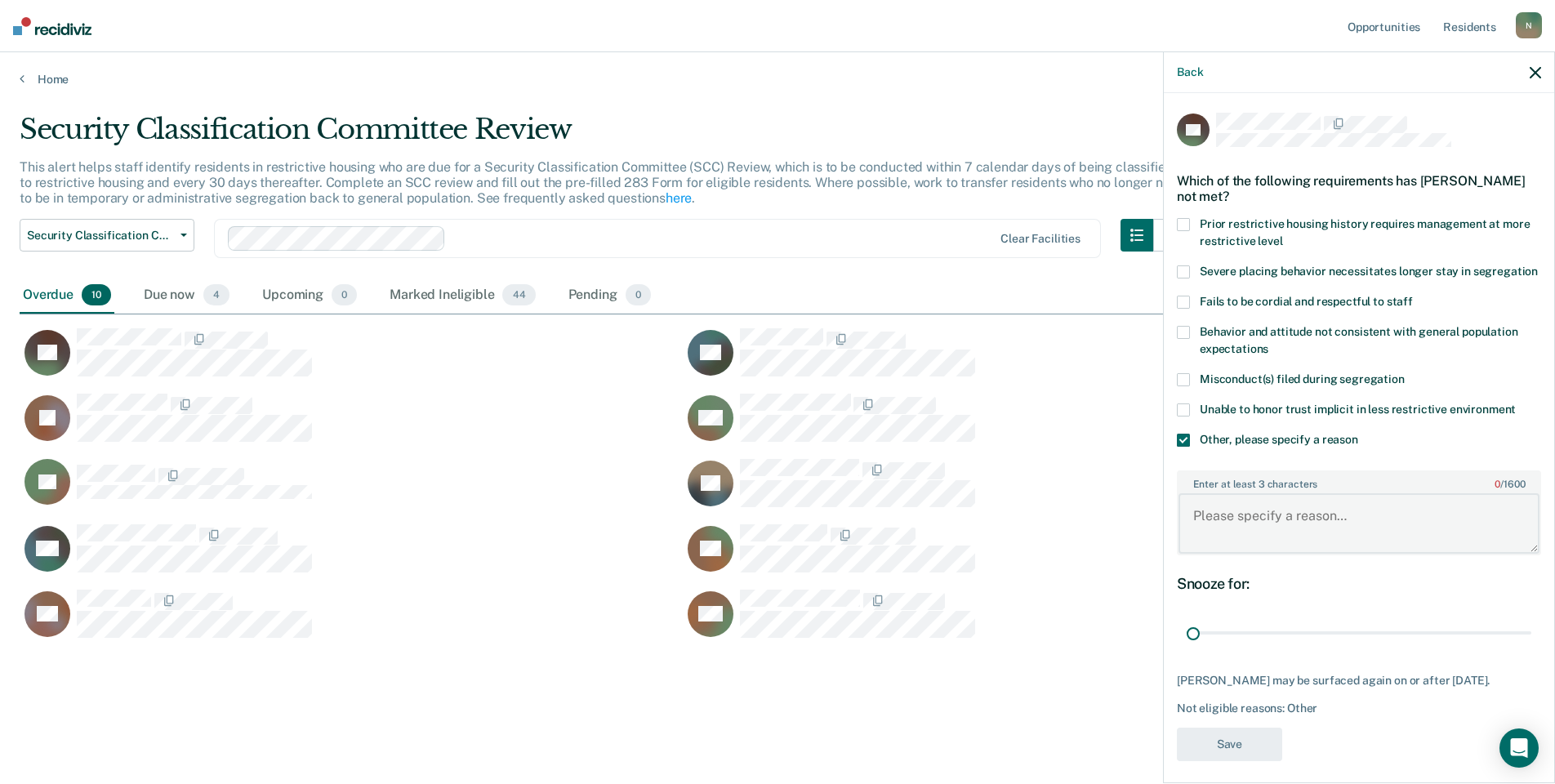
click at [1217, 526] on textarea "Enter at least 3 characters 0 / 1600" at bounding box center [1358, 523] width 361 height 60
type textarea "Temp seg until end of detention [DATE]"
click at [1227, 761] on button "Save" at bounding box center [1229, 743] width 106 height 34
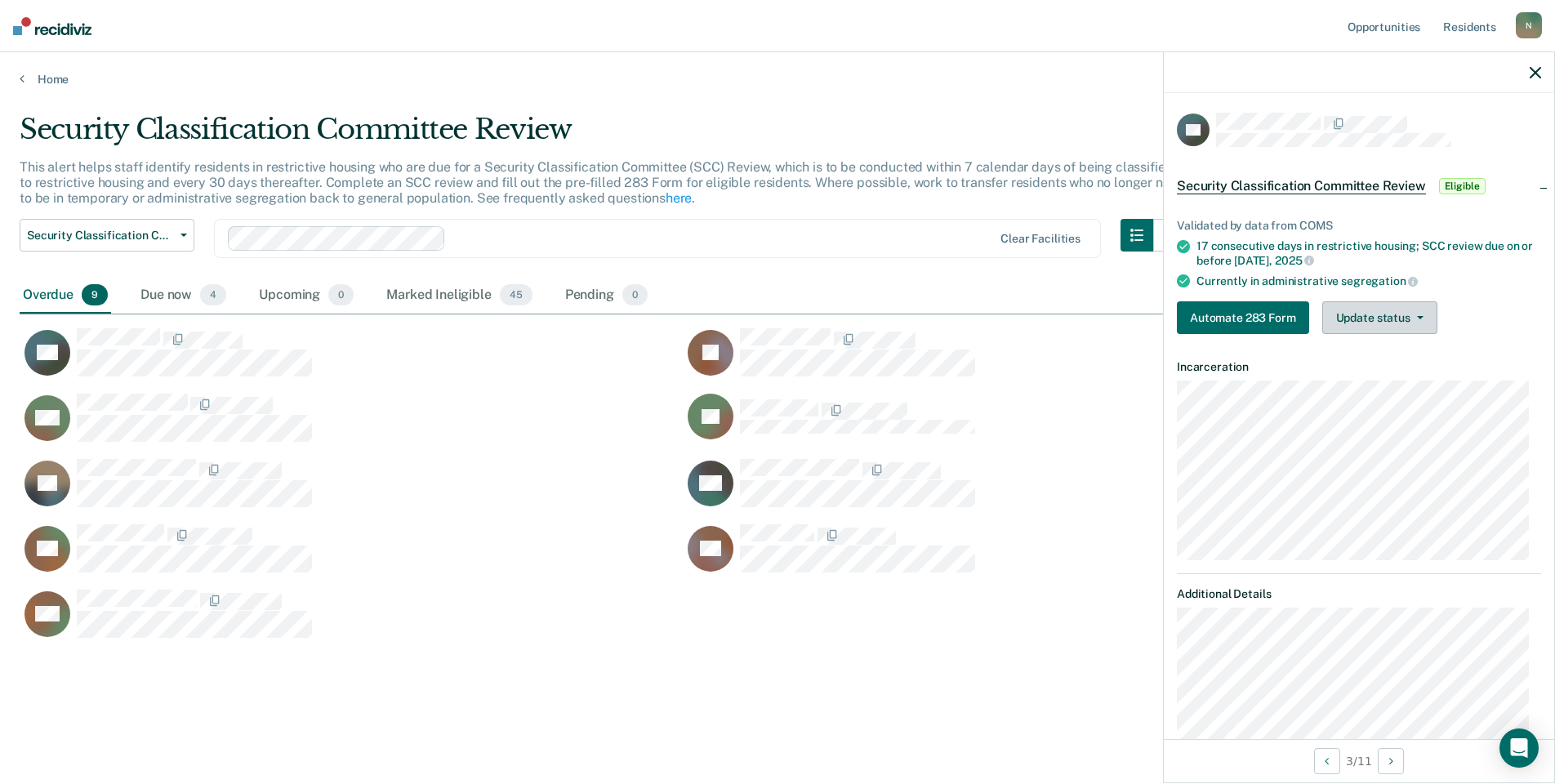
click at [1379, 316] on button "Update status" at bounding box center [1379, 317] width 115 height 33
click at [1360, 382] on button "Mark Ineligible" at bounding box center [1400, 382] width 158 height 26
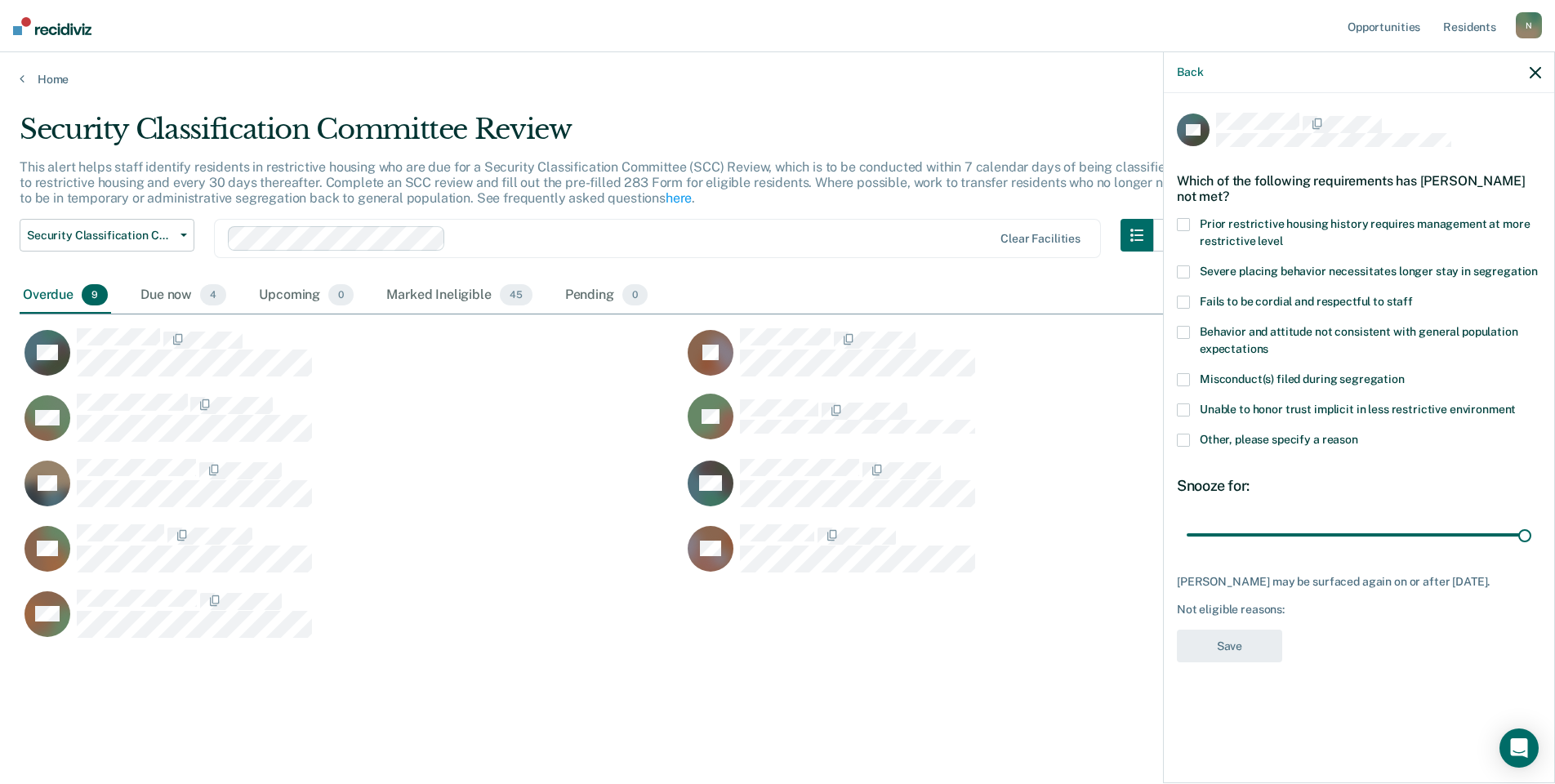
click at [1178, 439] on span at bounding box center [1182, 439] width 13 height 13
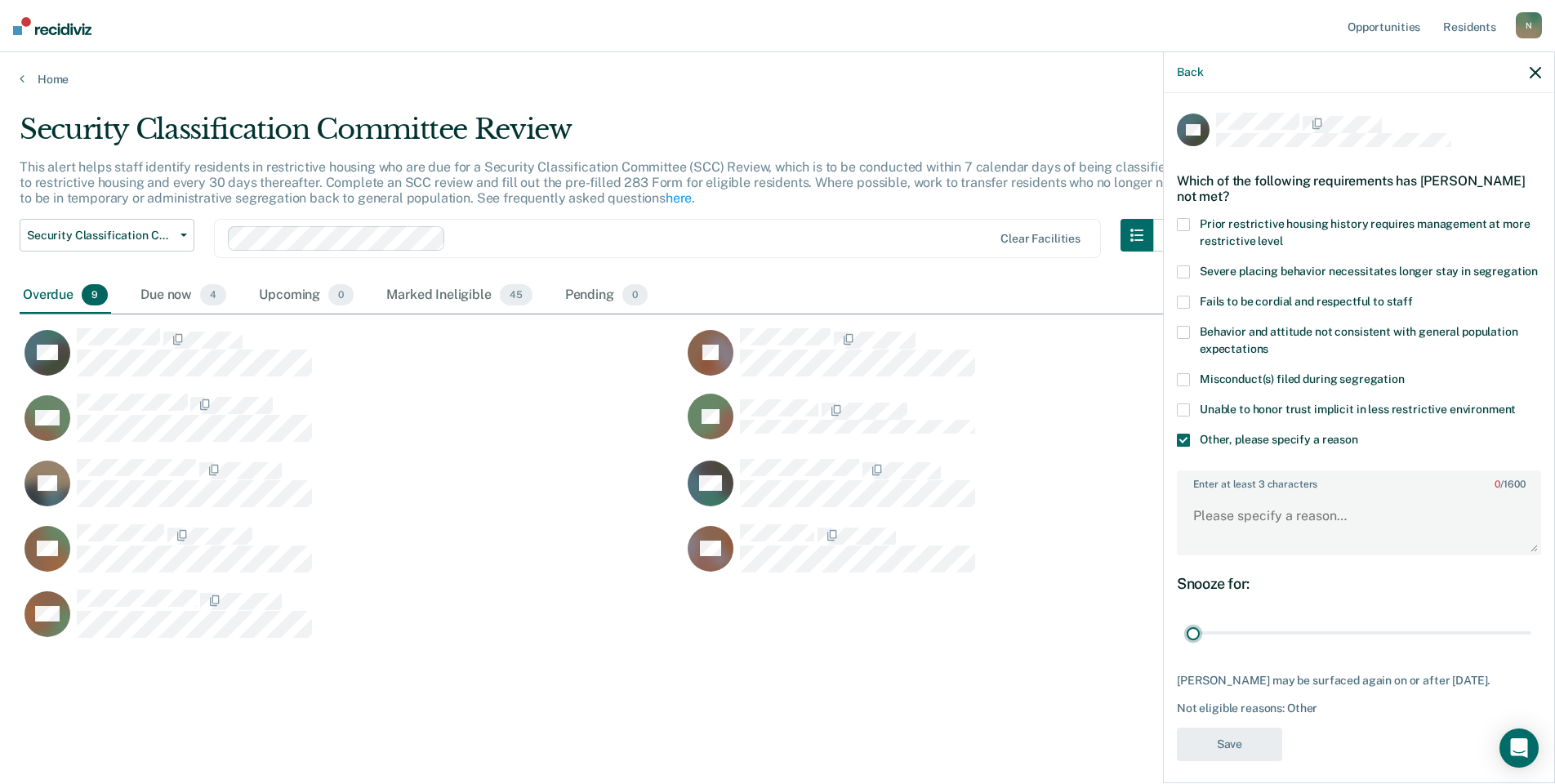
drag, startPoint x: 1514, startPoint y: 648, endPoint x: 1168, endPoint y: 639, distance: 346.1
type input "1"
click at [1186, 639] on input "range" at bounding box center [1358, 633] width 345 height 29
click at [1252, 545] on textarea "Enter at least 3 characters 0 / 1600" at bounding box center [1358, 523] width 361 height 60
click at [1324, 529] on textarea "Reclassed to Ad seg" at bounding box center [1358, 523] width 361 height 60
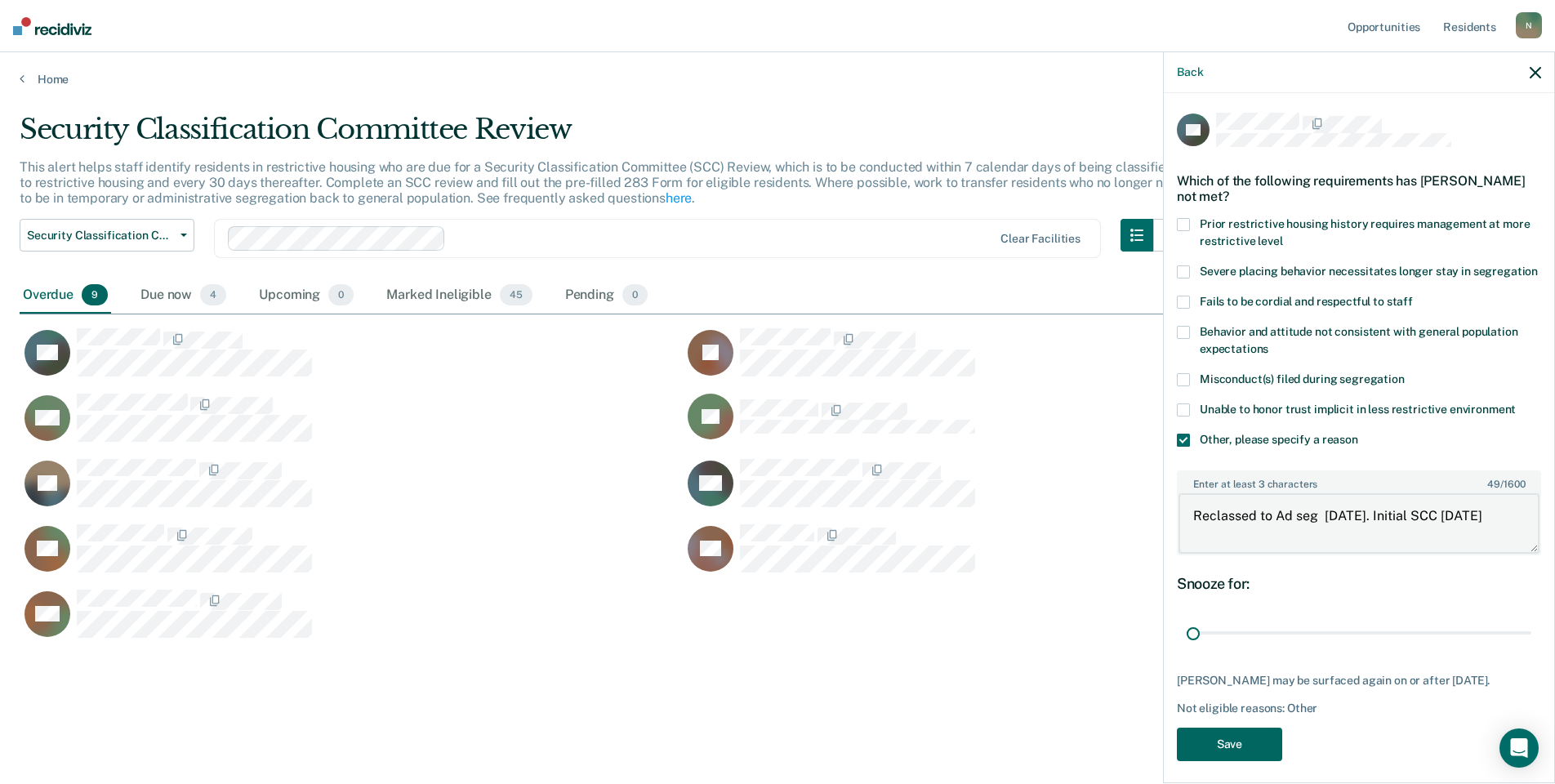
type textarea "Reclassed to Ad seg [DATE]. Initial SCC [DATE]"
click at [1237, 757] on button "Save" at bounding box center [1229, 743] width 106 height 34
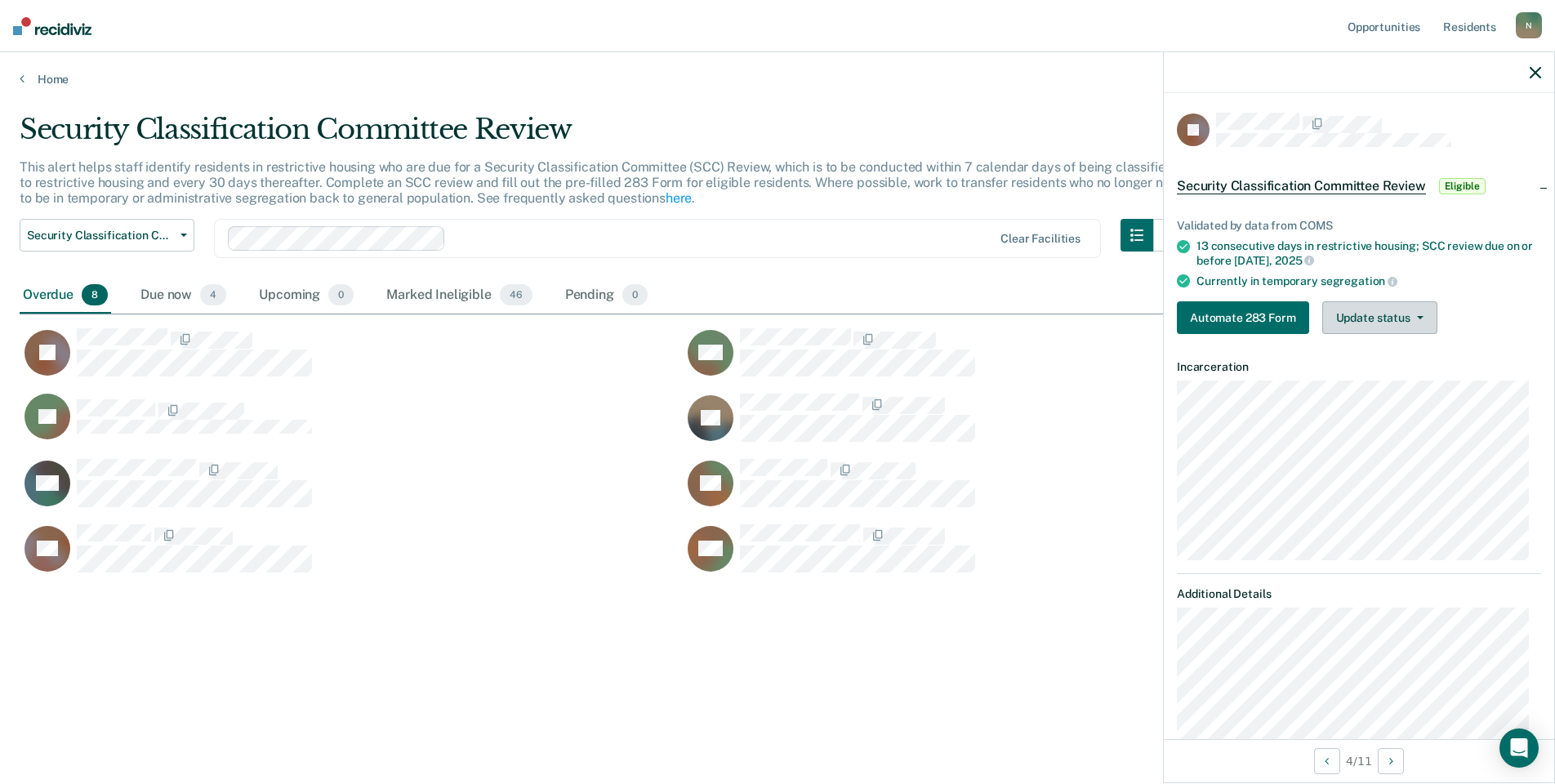
click at [1426, 326] on button "Update status" at bounding box center [1379, 317] width 115 height 33
click at [1389, 381] on button "Mark Ineligible" at bounding box center [1400, 382] width 158 height 26
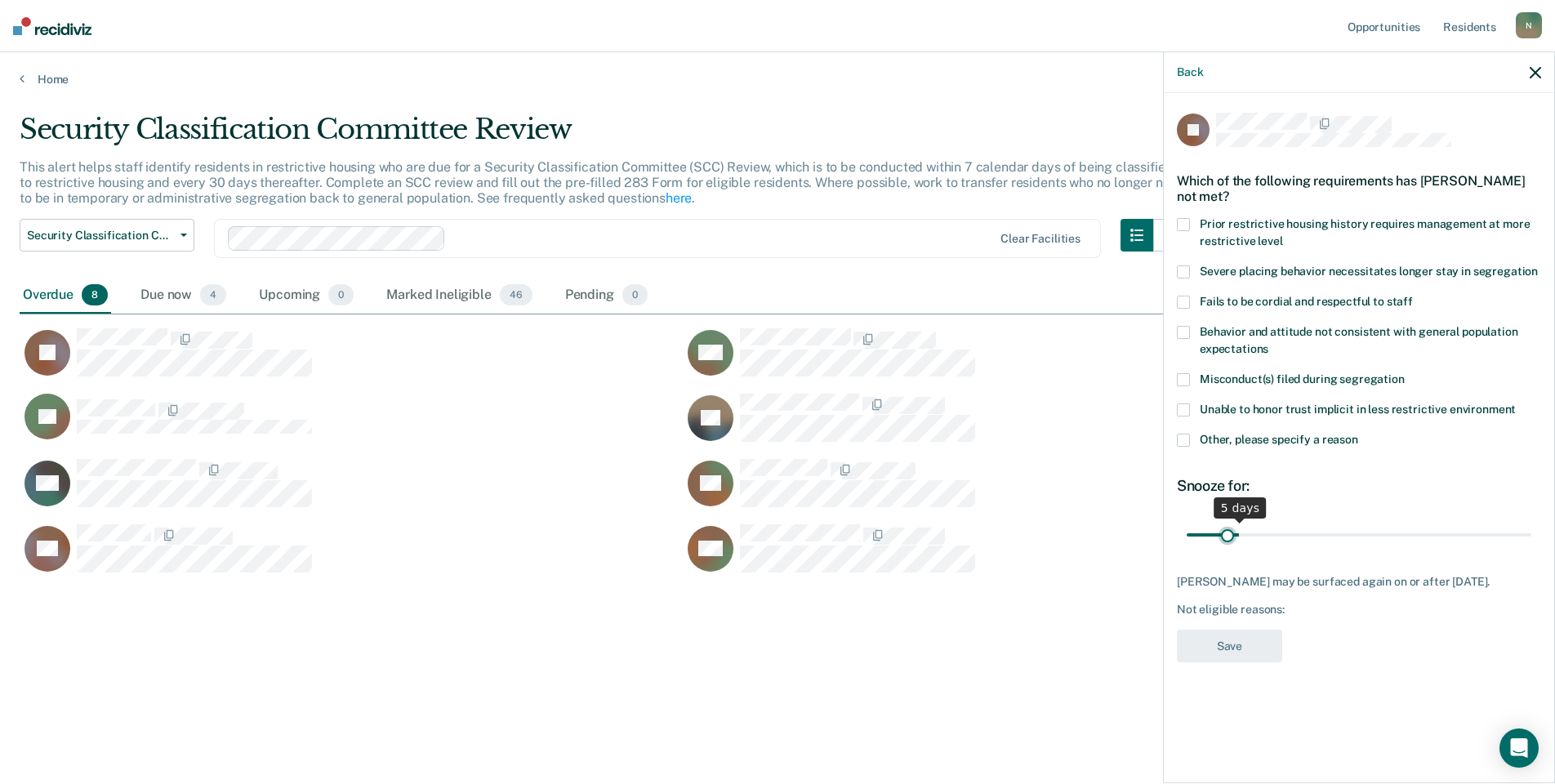
drag, startPoint x: 1521, startPoint y: 535, endPoint x: 1223, endPoint y: 529, distance: 298.1
type input "4"
click at [1223, 529] on input "range" at bounding box center [1358, 534] width 345 height 29
click at [1181, 434] on span at bounding box center [1182, 439] width 13 height 13
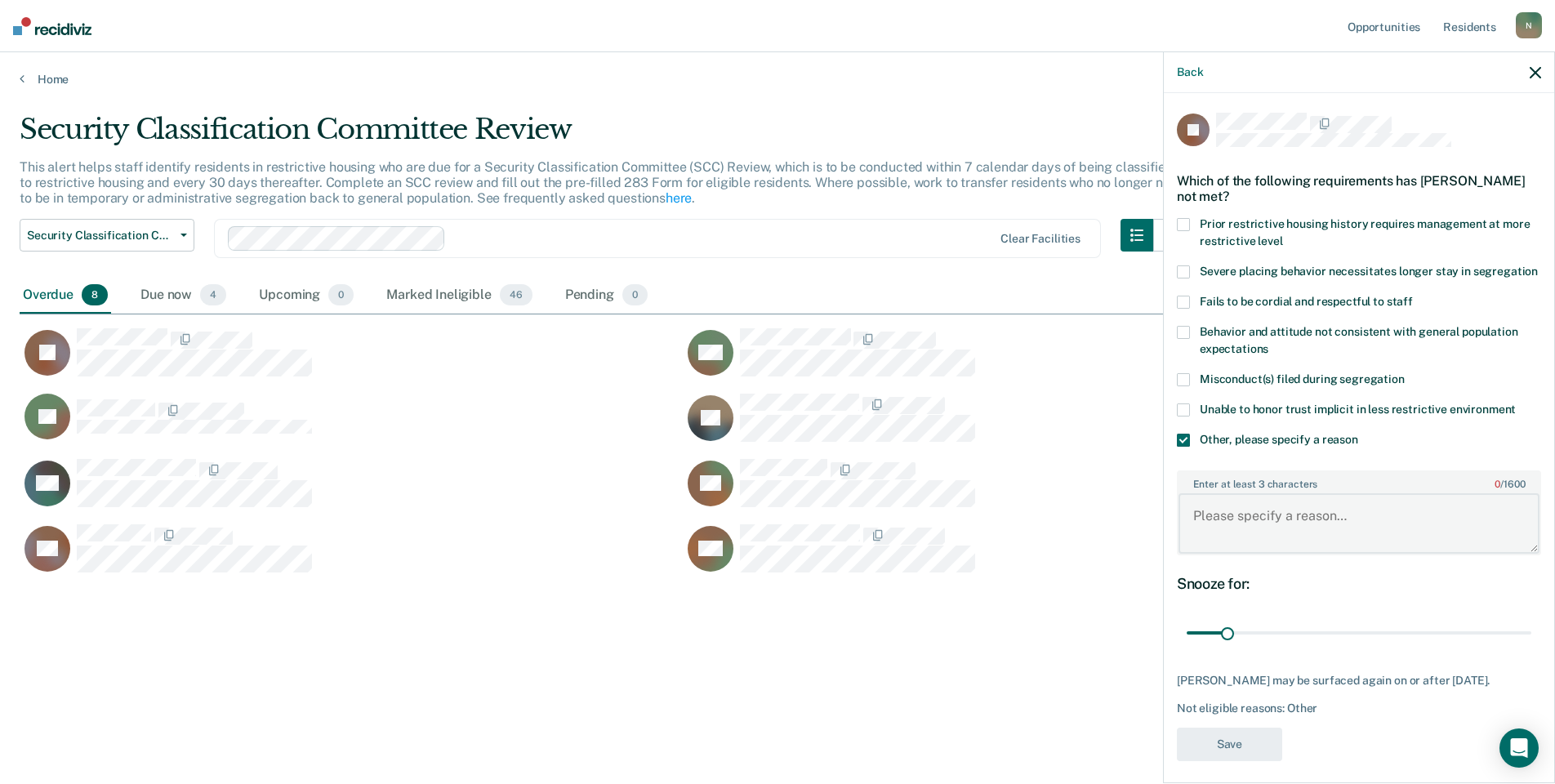
click at [1212, 524] on textarea "Enter at least 3 characters 0 / 1600" at bounding box center [1358, 523] width 361 height 60
type textarea "Temp seg until end of detention [DATE]"
click at [1214, 744] on button "Save" at bounding box center [1229, 743] width 106 height 34
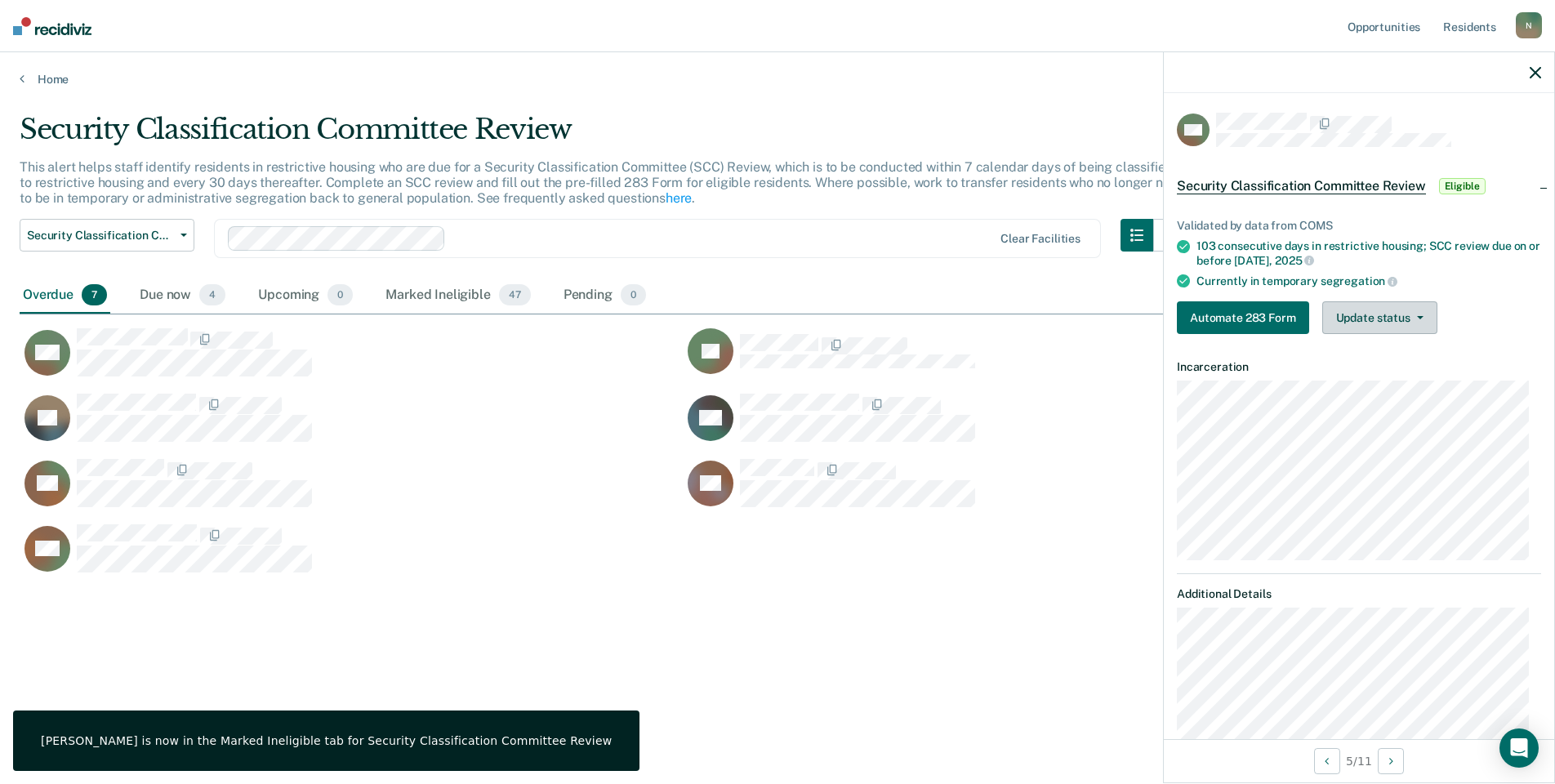
click at [1357, 328] on button "Update status" at bounding box center [1379, 317] width 115 height 33
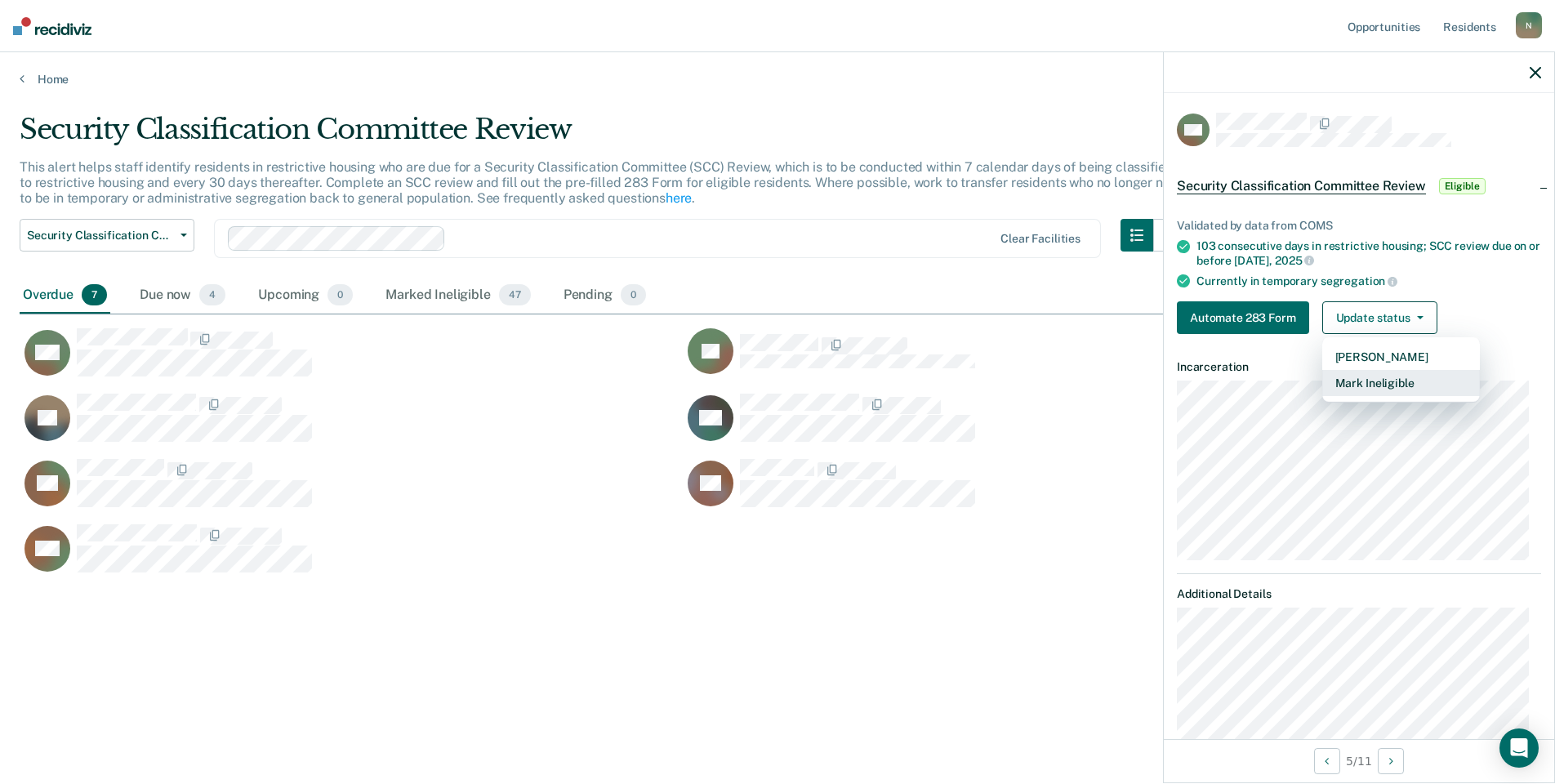
click at [1413, 371] on button "Mark Ineligible" at bounding box center [1400, 382] width 158 height 26
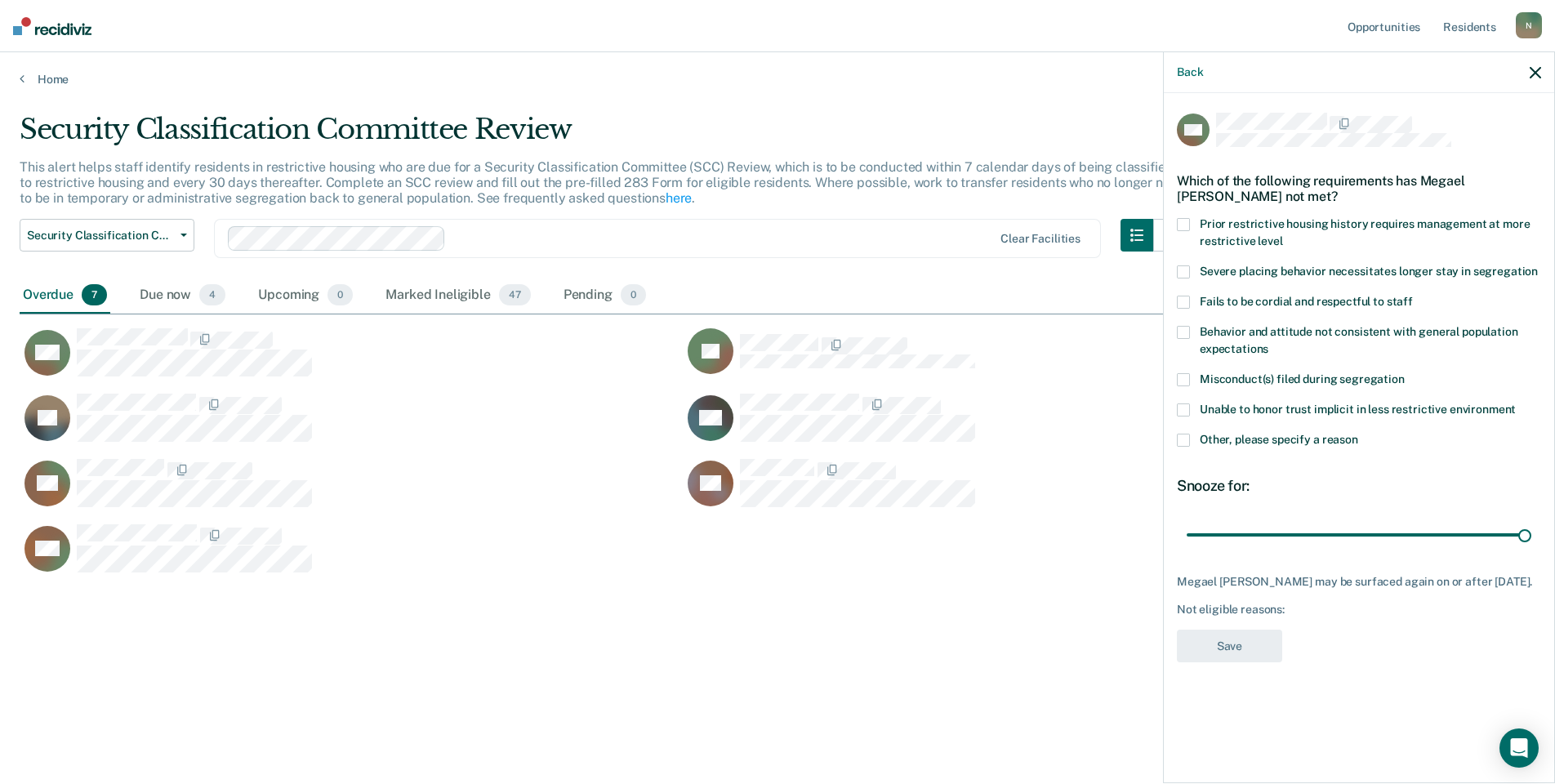
click at [1181, 436] on span at bounding box center [1182, 439] width 13 height 13
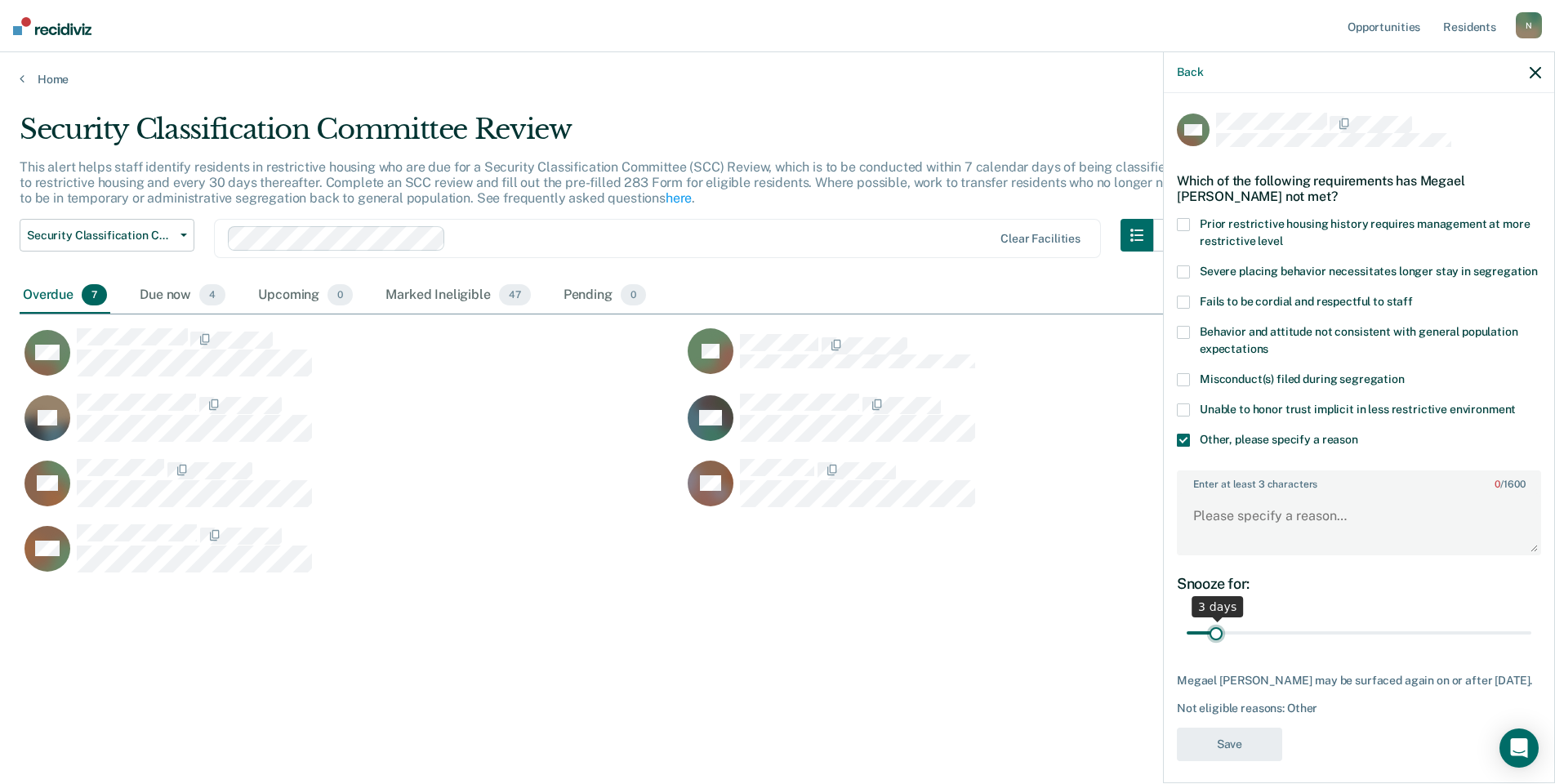
drag, startPoint x: 1512, startPoint y: 650, endPoint x: 1215, endPoint y: 657, distance: 297.1
type input "3"
click at [1215, 648] on input "range" at bounding box center [1358, 633] width 345 height 29
click at [1259, 534] on textarea "Enter at least 3 characters 0 / 1600" at bounding box center [1358, 523] width 361 height 60
type textarea "Temp seg pending alt IV transfer"
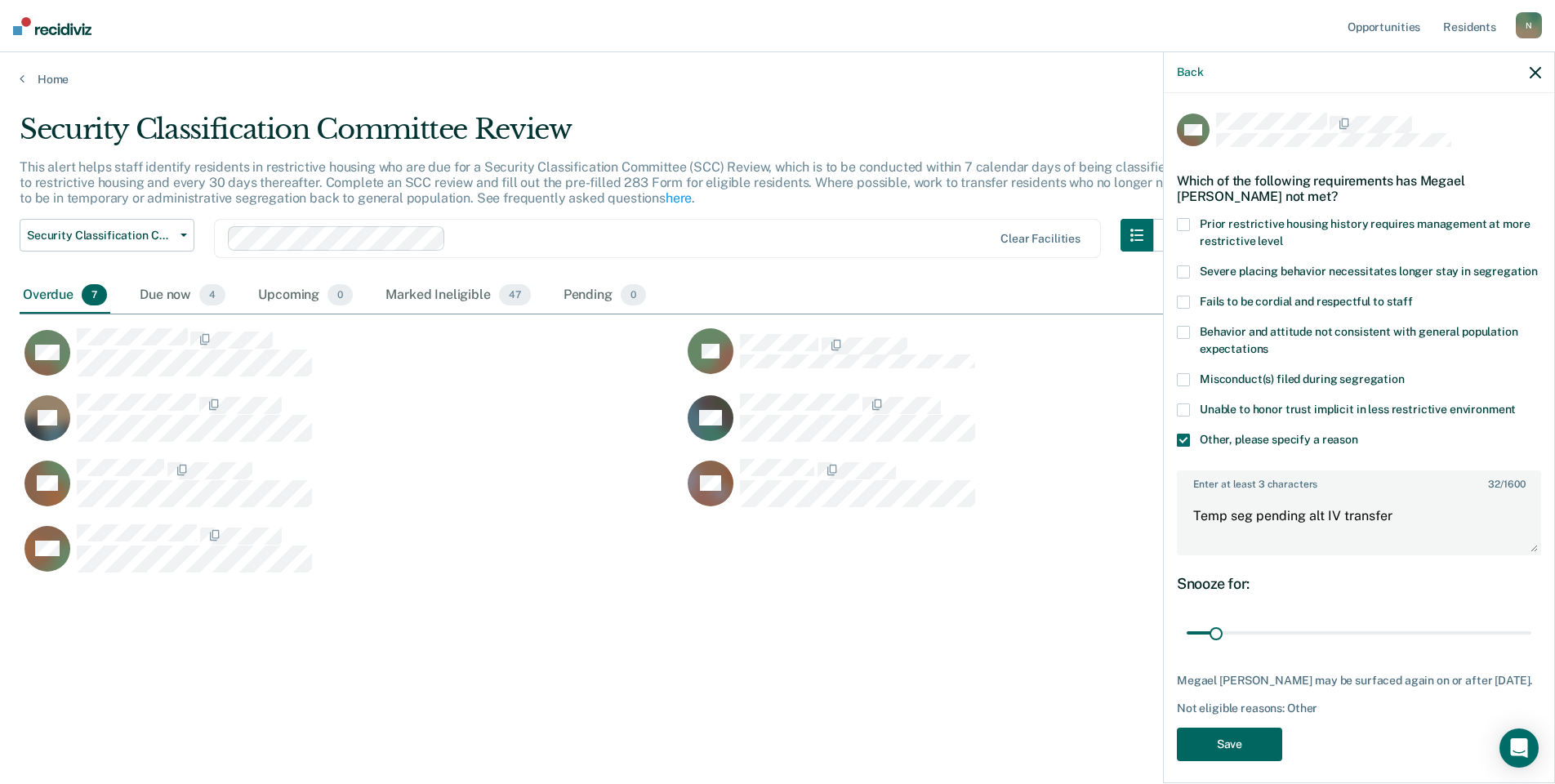
click at [1239, 761] on button "Save" at bounding box center [1229, 743] width 106 height 34
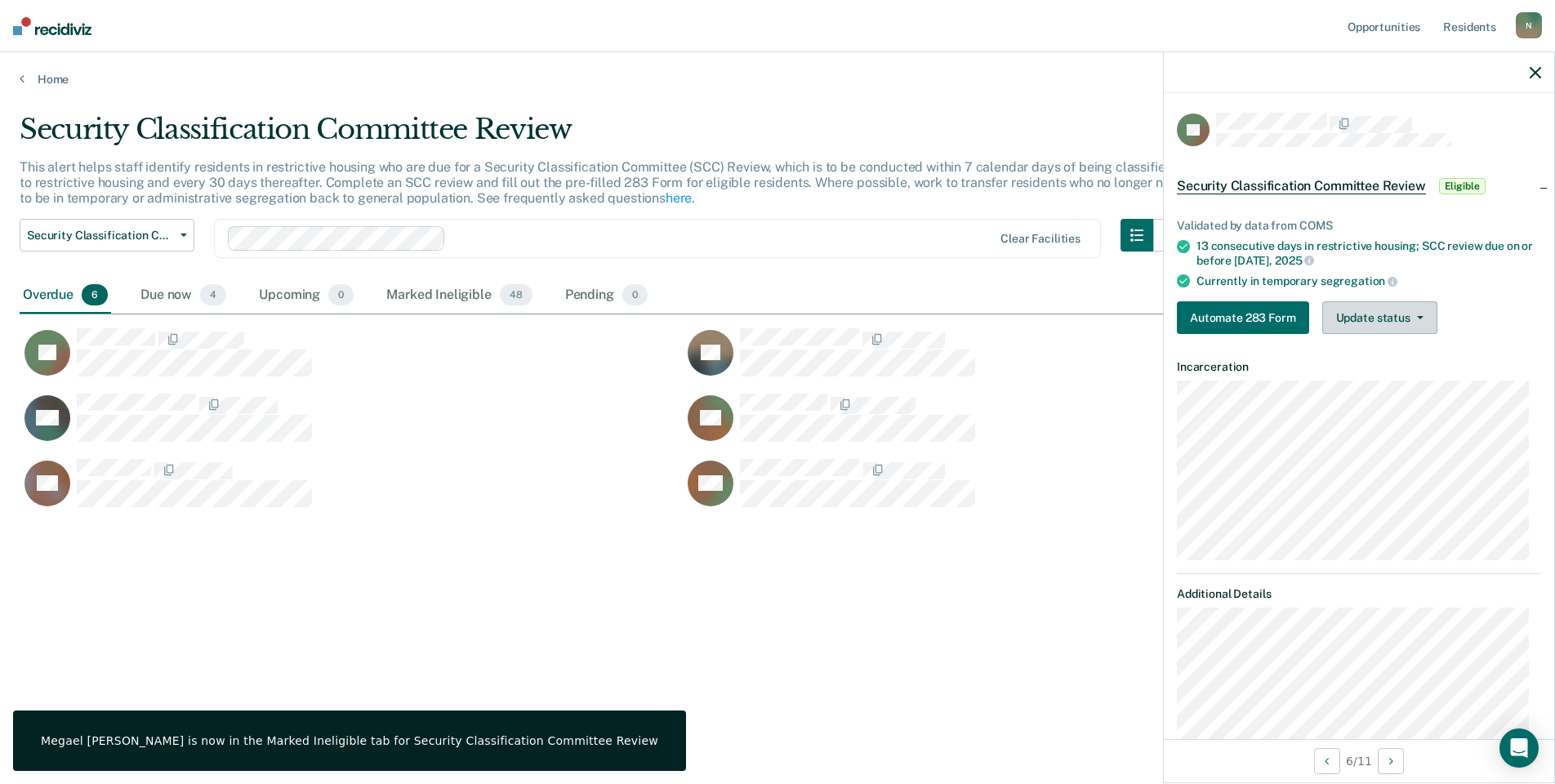
click at [1353, 316] on button "Update status" at bounding box center [1379, 317] width 115 height 33
click at [1344, 375] on button "Mark Ineligible" at bounding box center [1400, 382] width 158 height 26
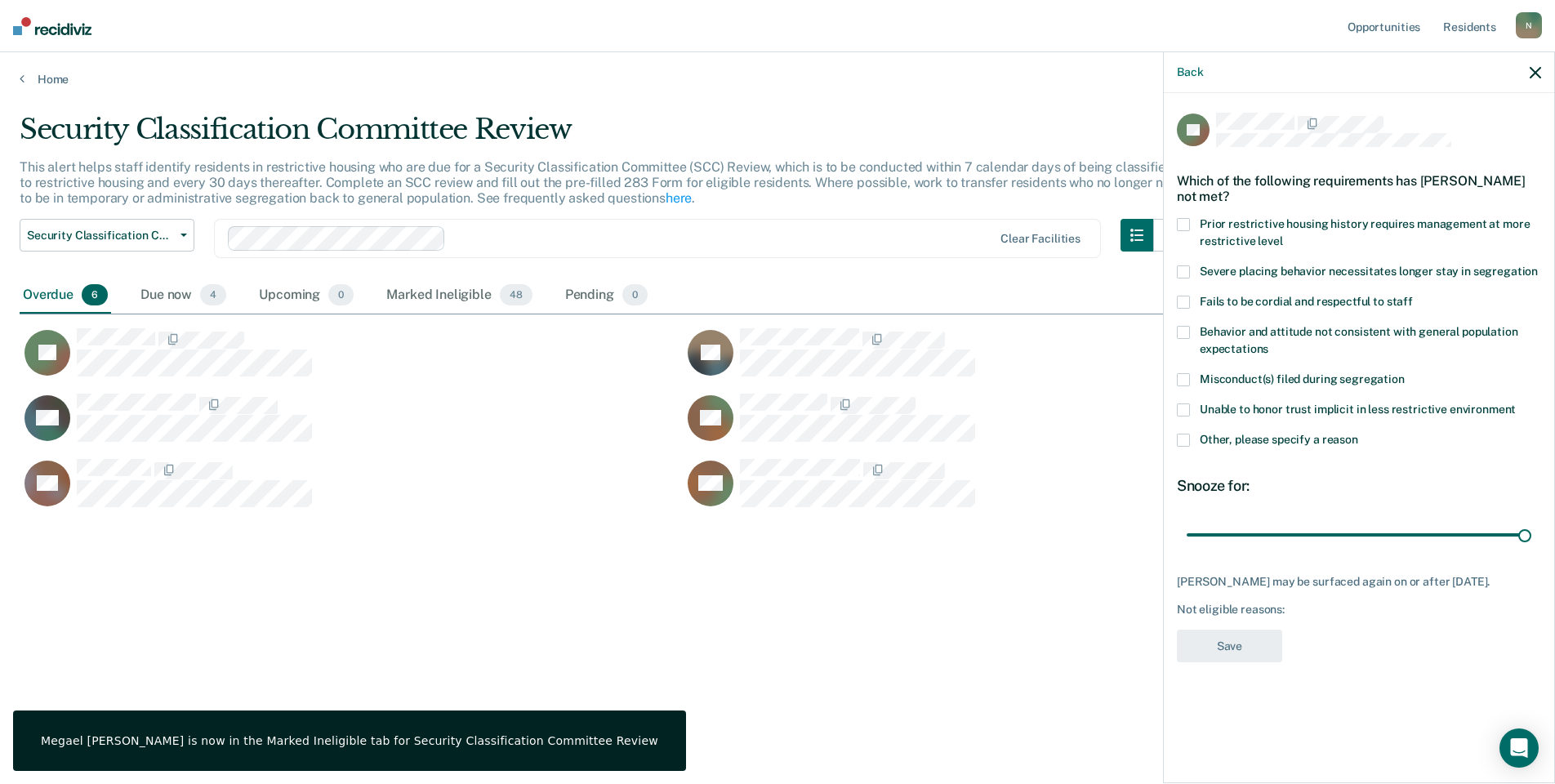
click at [1193, 436] on label "Other, please specify a reason" at bounding box center [1358, 442] width 364 height 17
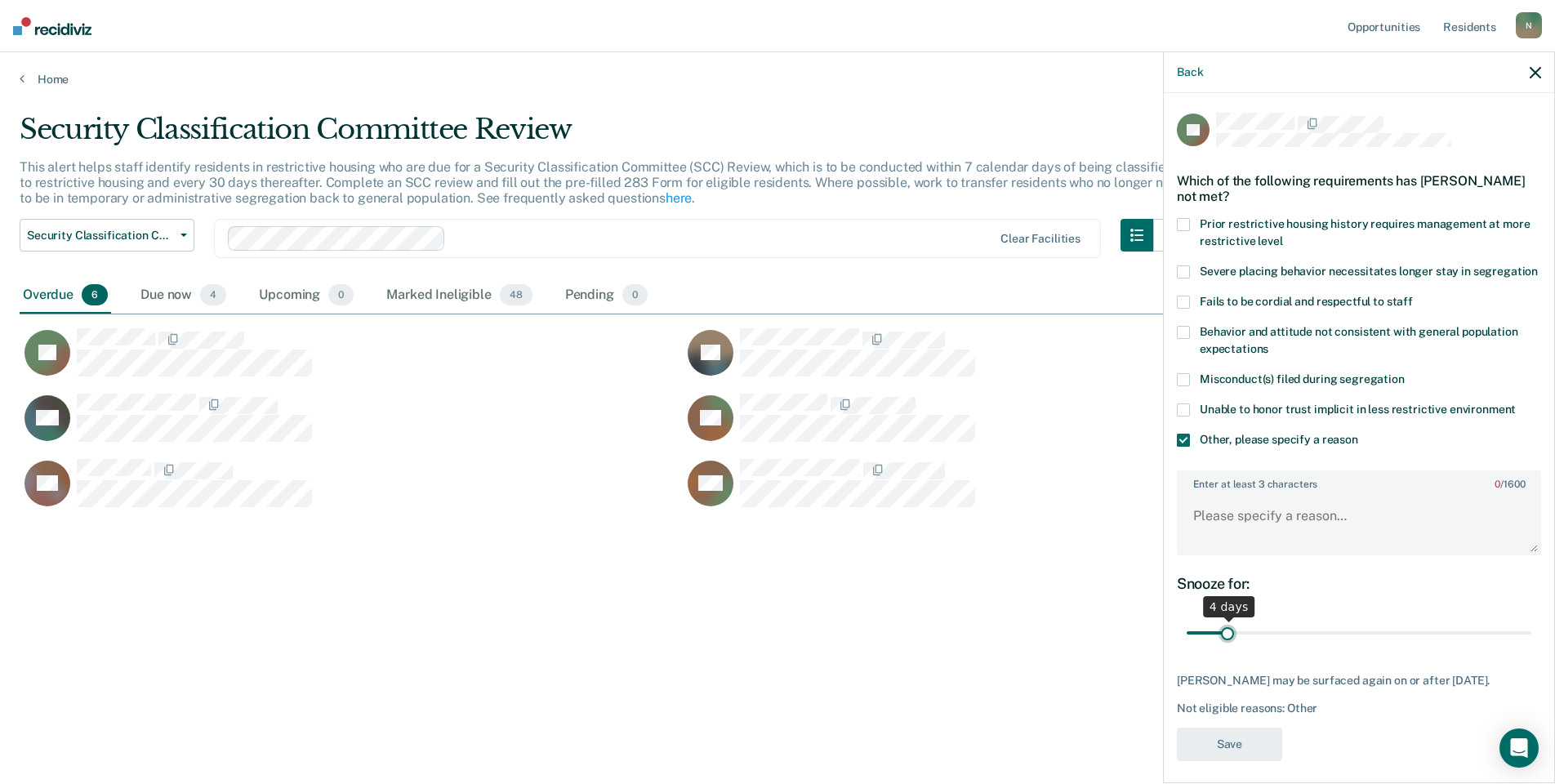
drag, startPoint x: 1509, startPoint y: 645, endPoint x: 1228, endPoint y: 669, distance: 282.0
type input "4"
click at [1228, 648] on input "range" at bounding box center [1358, 633] width 345 height 29
click at [1265, 545] on textarea "Enter at least 3 characters 0 / 1600" at bounding box center [1358, 523] width 361 height 60
type textarea "Temp seg until end of detention [DATE]"
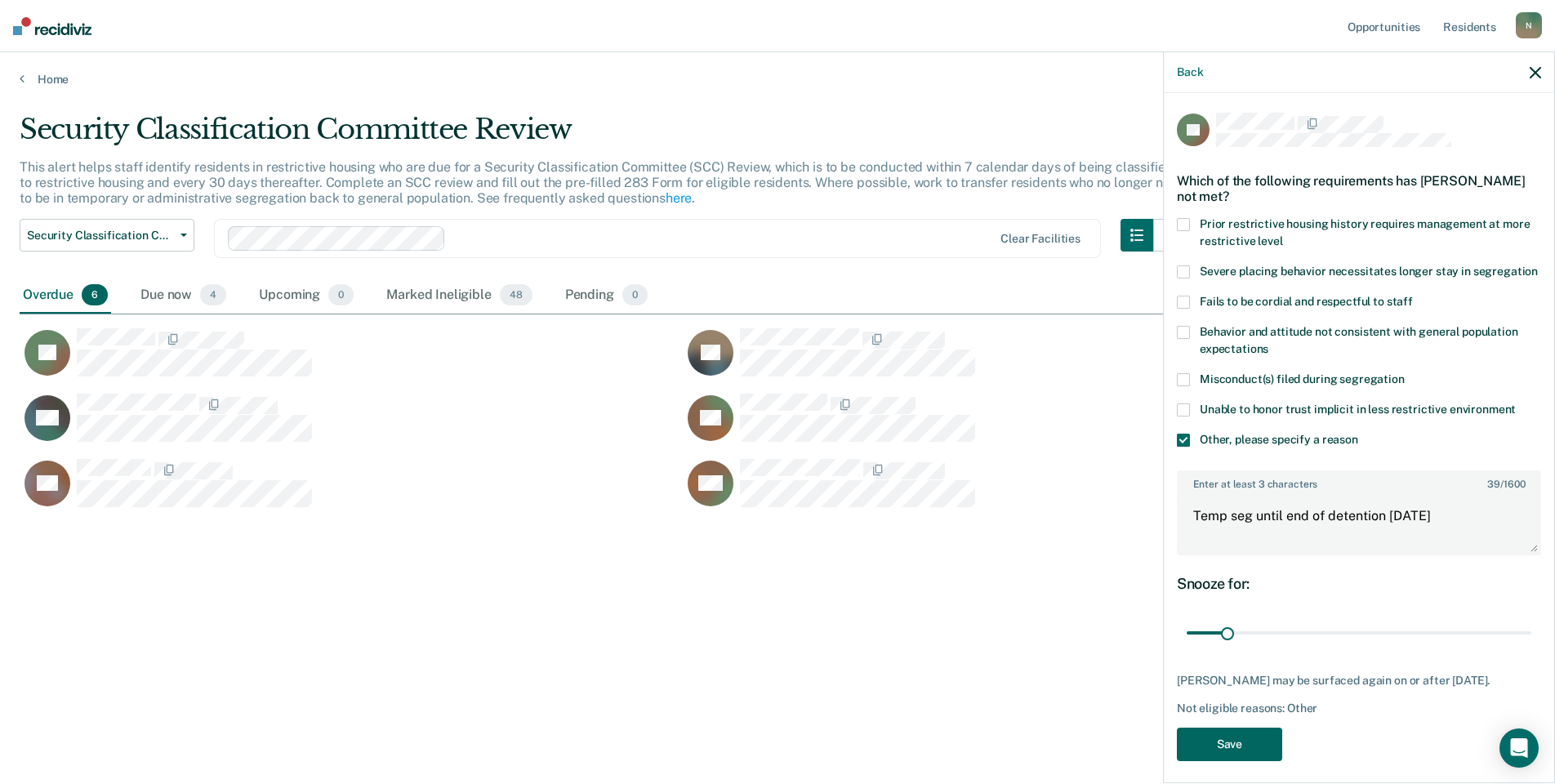
click at [1233, 742] on button "Save" at bounding box center [1229, 743] width 106 height 34
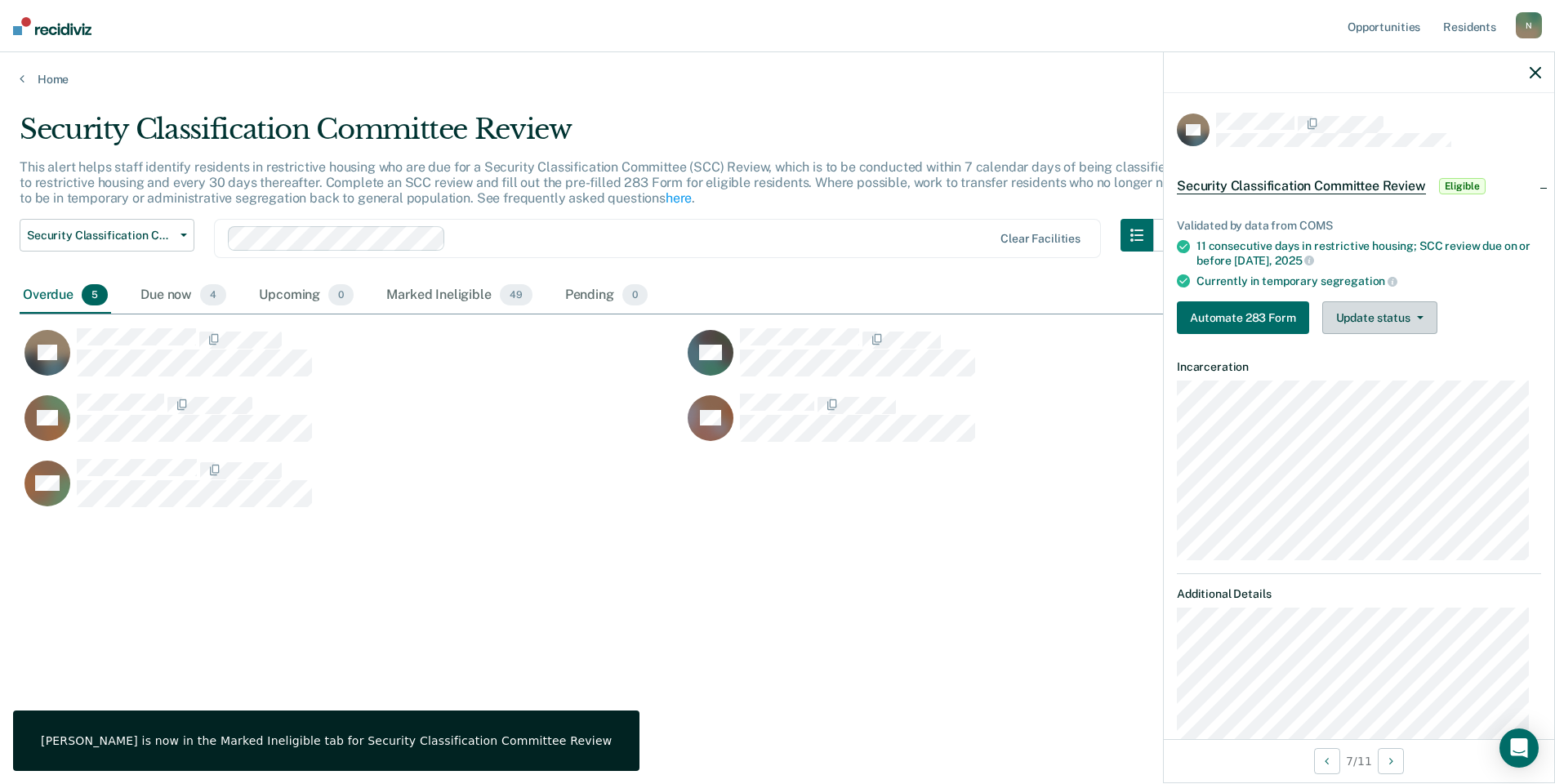
click at [1385, 322] on button "Update status" at bounding box center [1379, 317] width 115 height 33
click at [1336, 385] on button "Mark Ineligible" at bounding box center [1400, 382] width 158 height 26
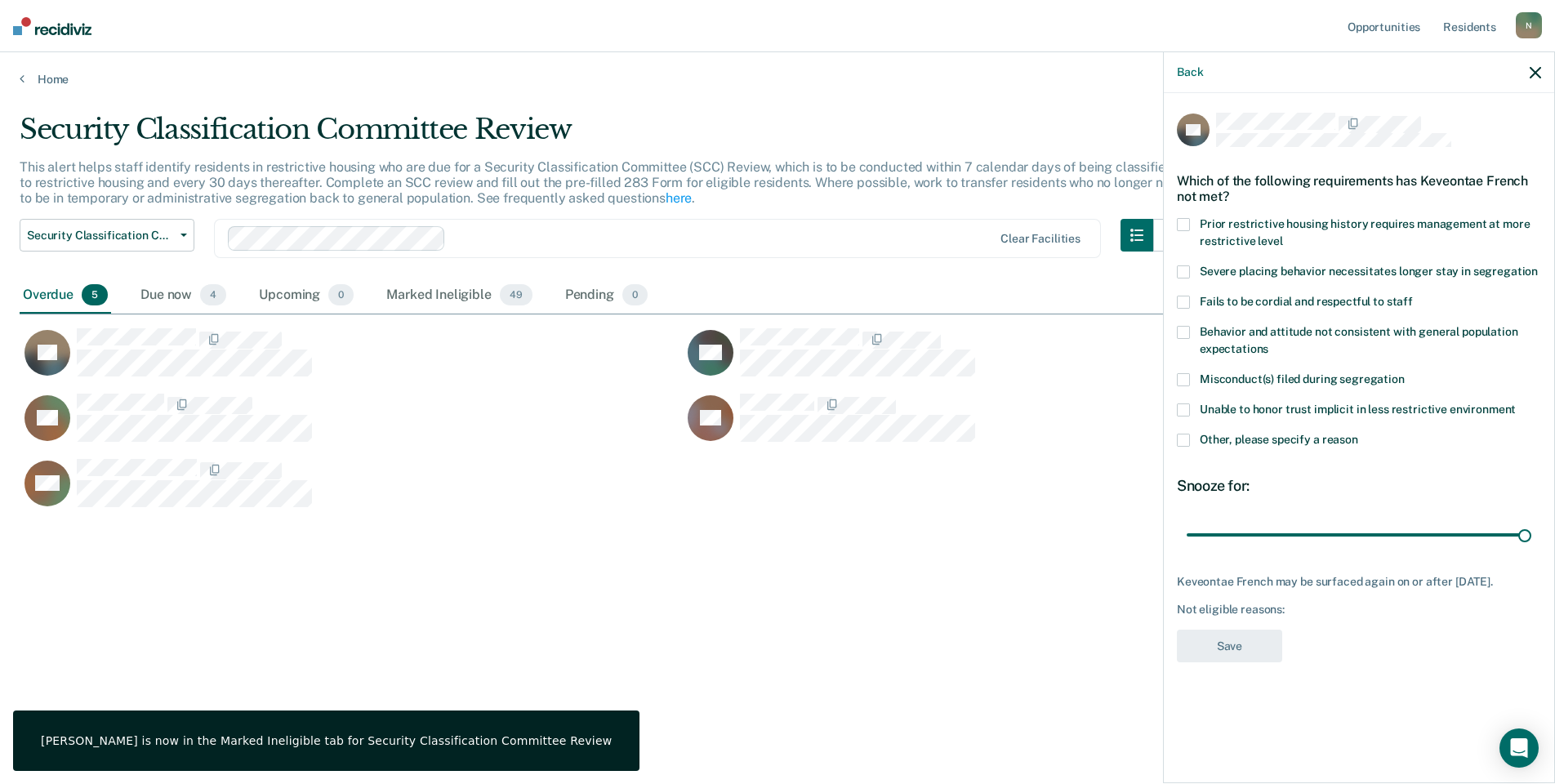
click at [1180, 436] on span at bounding box center [1182, 439] width 13 height 13
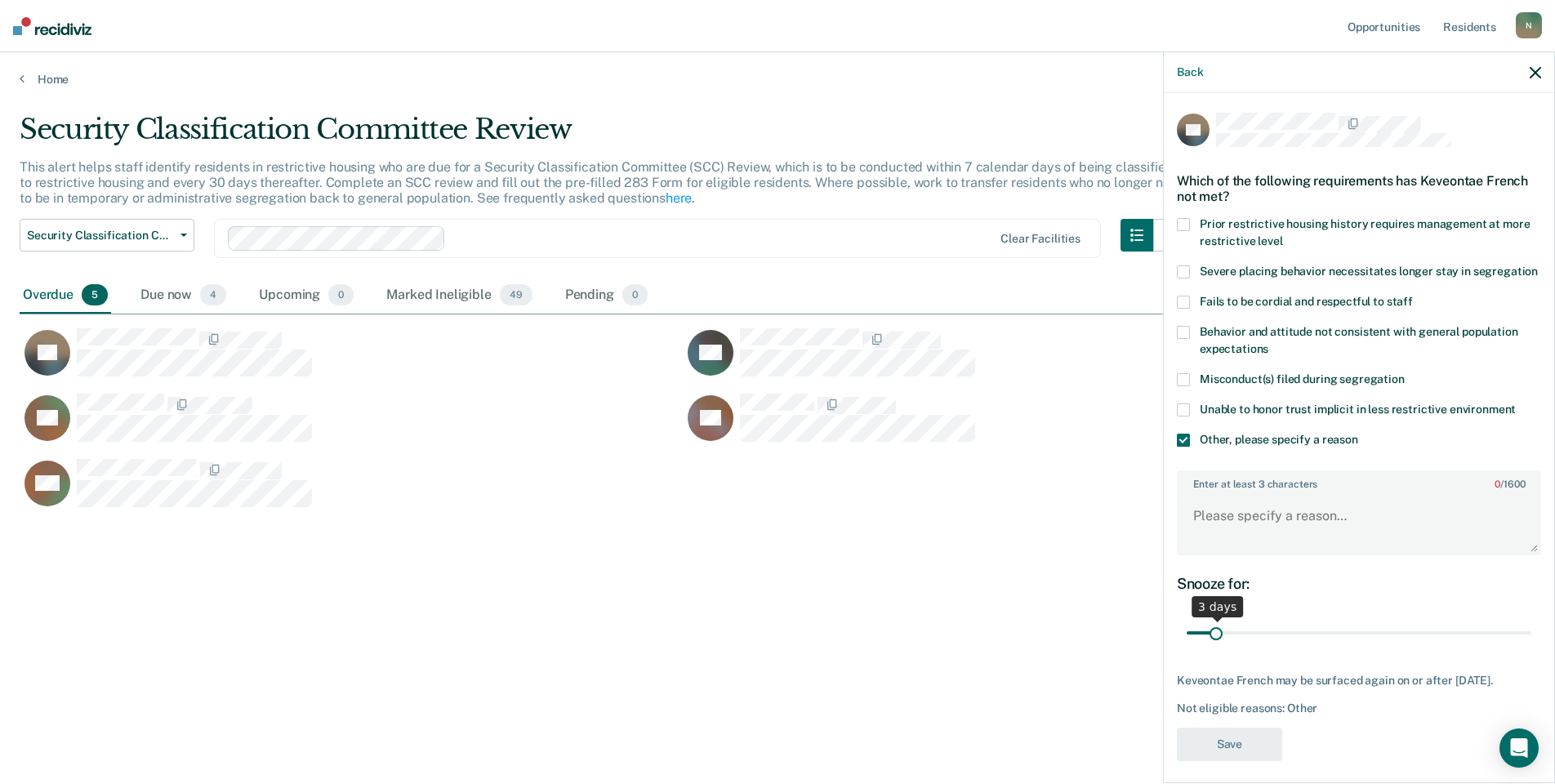
drag, startPoint x: 1514, startPoint y: 649, endPoint x: 1220, endPoint y: 648, distance: 294.0
type input "3"
click at [1220, 648] on input "range" at bounding box center [1358, 633] width 345 height 29
click at [1254, 542] on textarea "Enter at least 3 characters 0 / 1600" at bounding box center [1358, 523] width 361 height 60
type textarea "Temp seg until end of detention [DATE]"
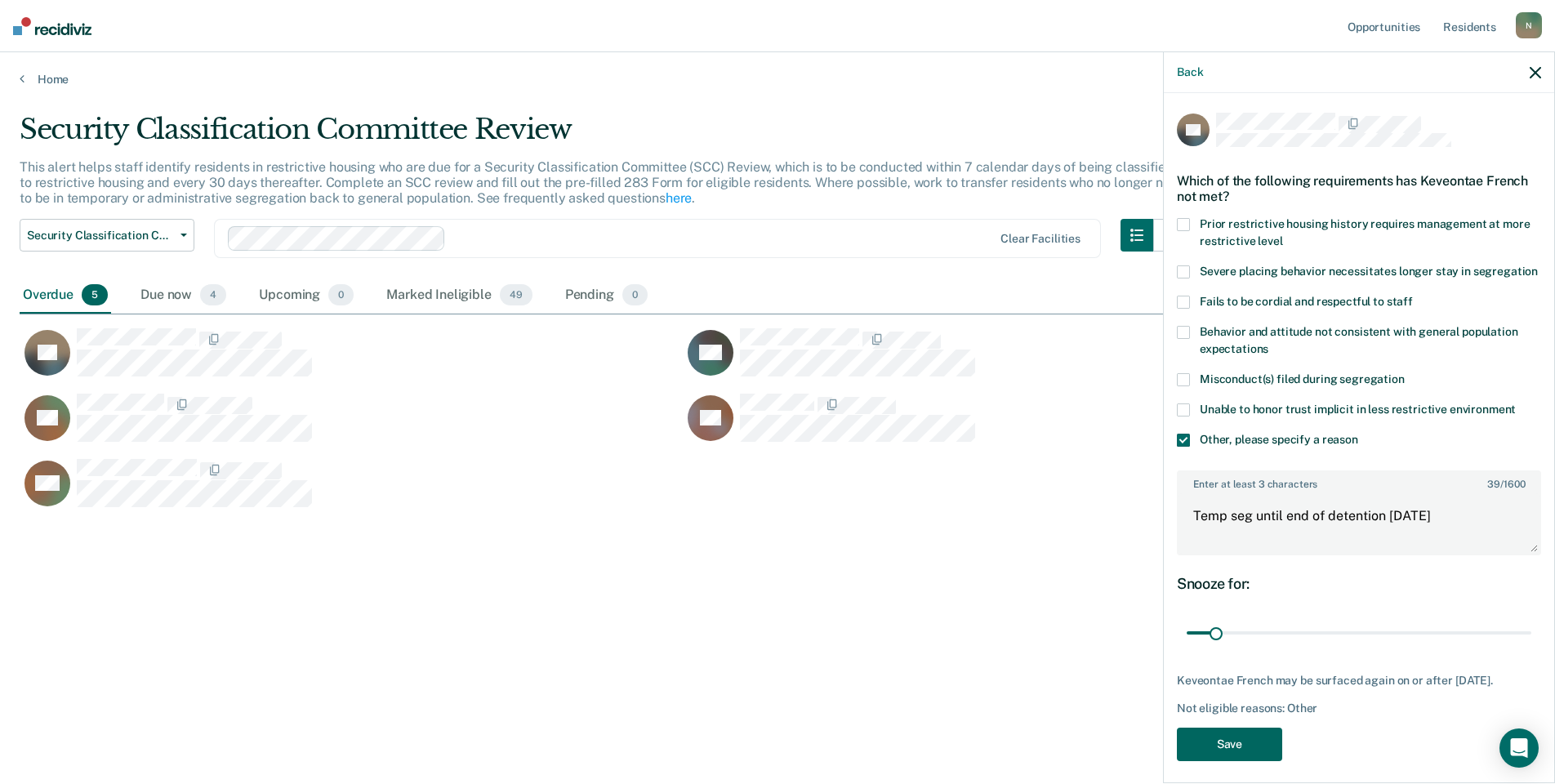
click at [1233, 761] on button "Save" at bounding box center [1229, 743] width 106 height 34
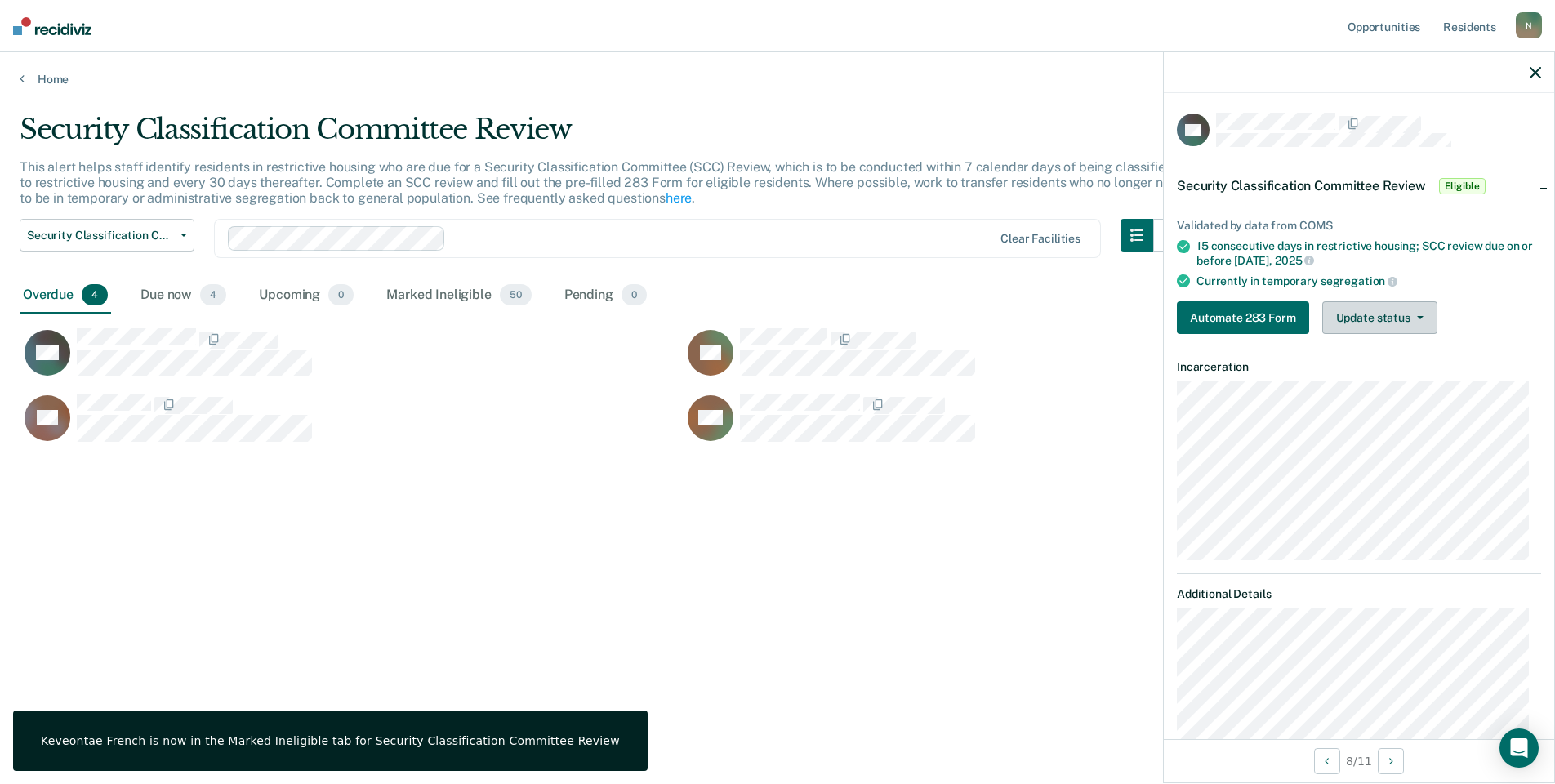
click at [1363, 321] on button "Update status" at bounding box center [1379, 317] width 115 height 33
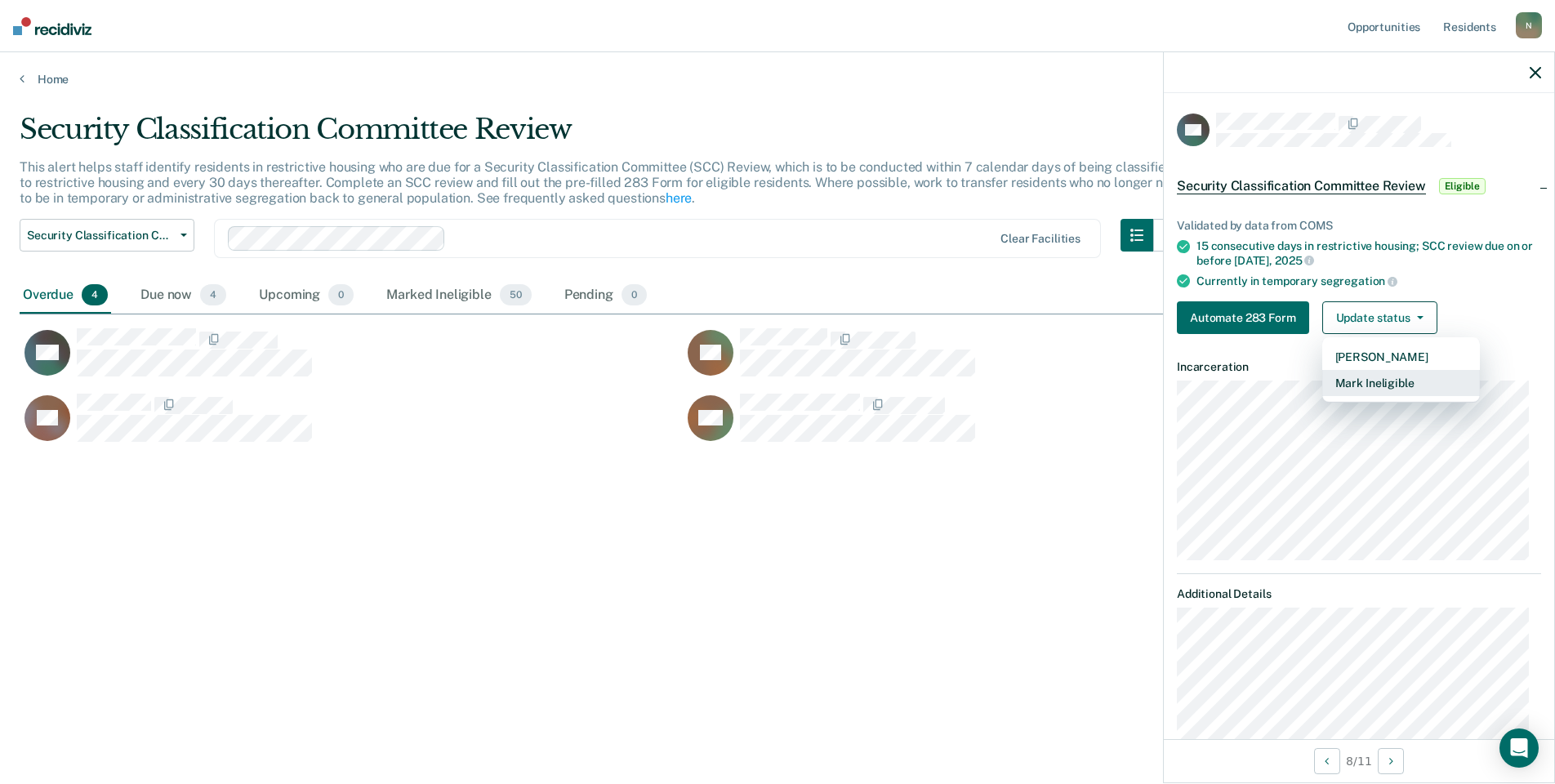
click at [1344, 383] on button "Mark Ineligible" at bounding box center [1400, 382] width 158 height 26
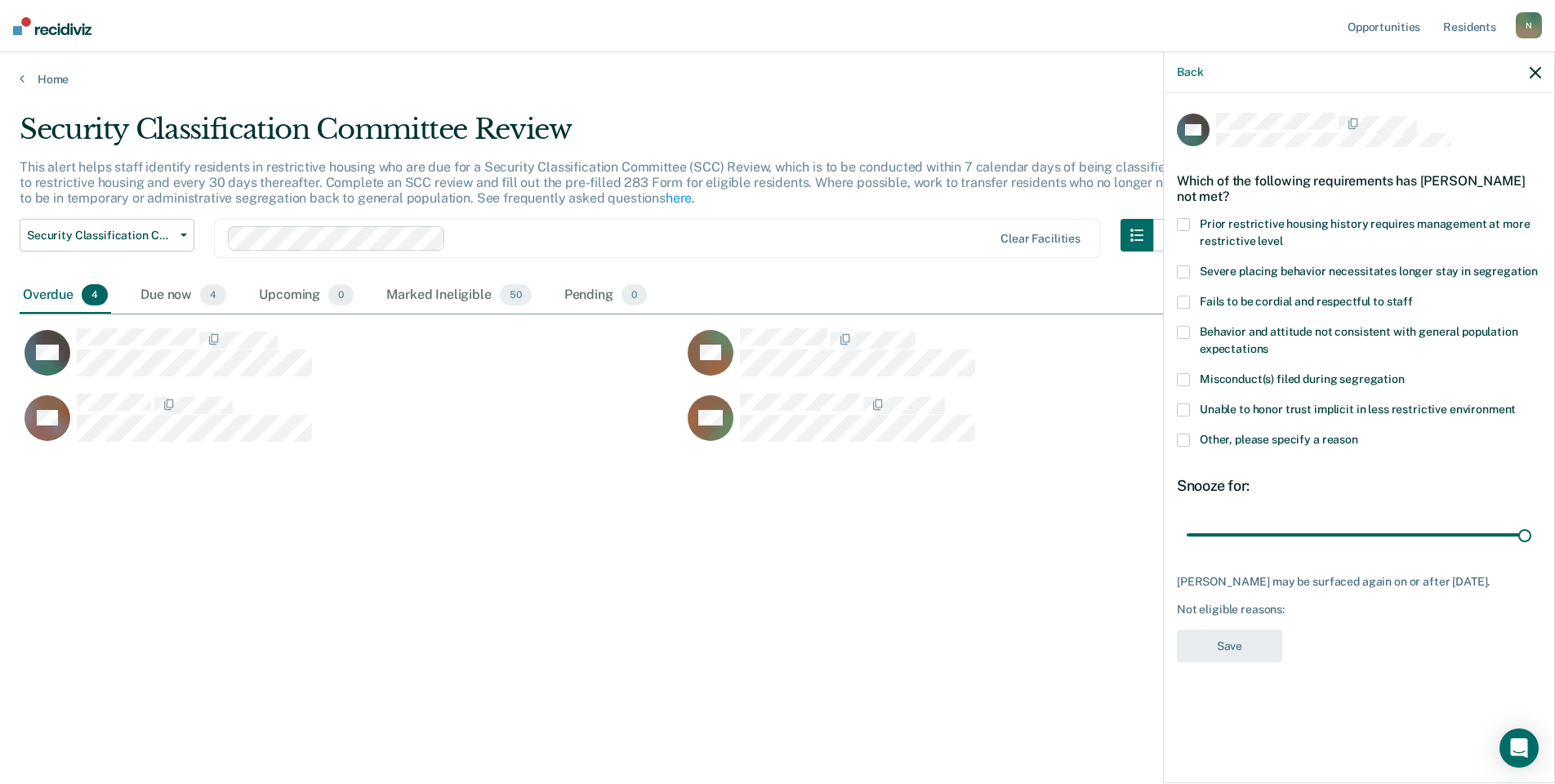
click at [1176, 438] on span at bounding box center [1182, 439] width 13 height 13
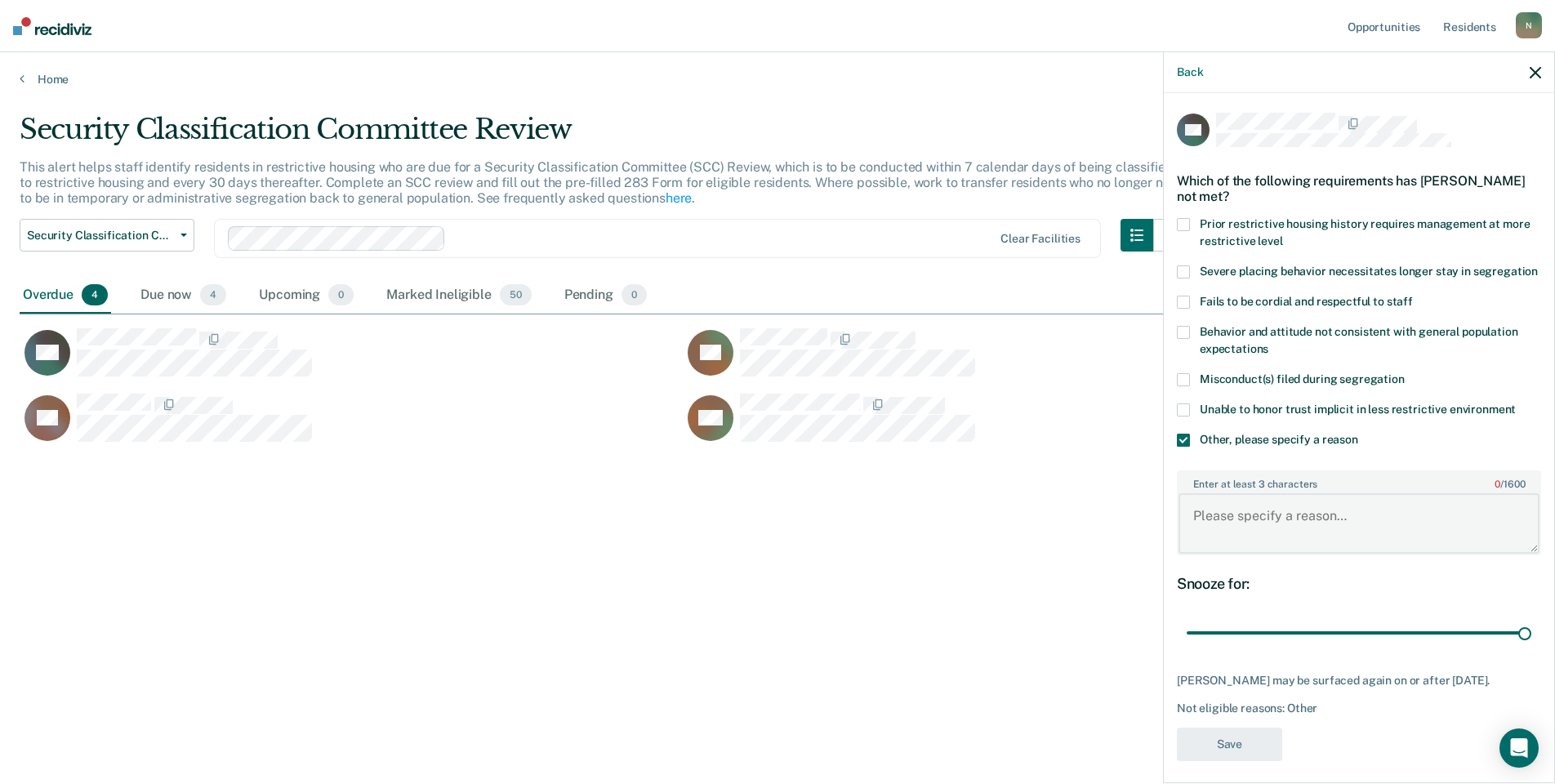
click at [1283, 534] on textarea "Enter at least 3 characters 0 / 1600" at bounding box center [1358, 523] width 361 height 60
type textarea "Temp seg pending alt IV placement"
click at [1263, 761] on button "Save" at bounding box center [1229, 743] width 106 height 34
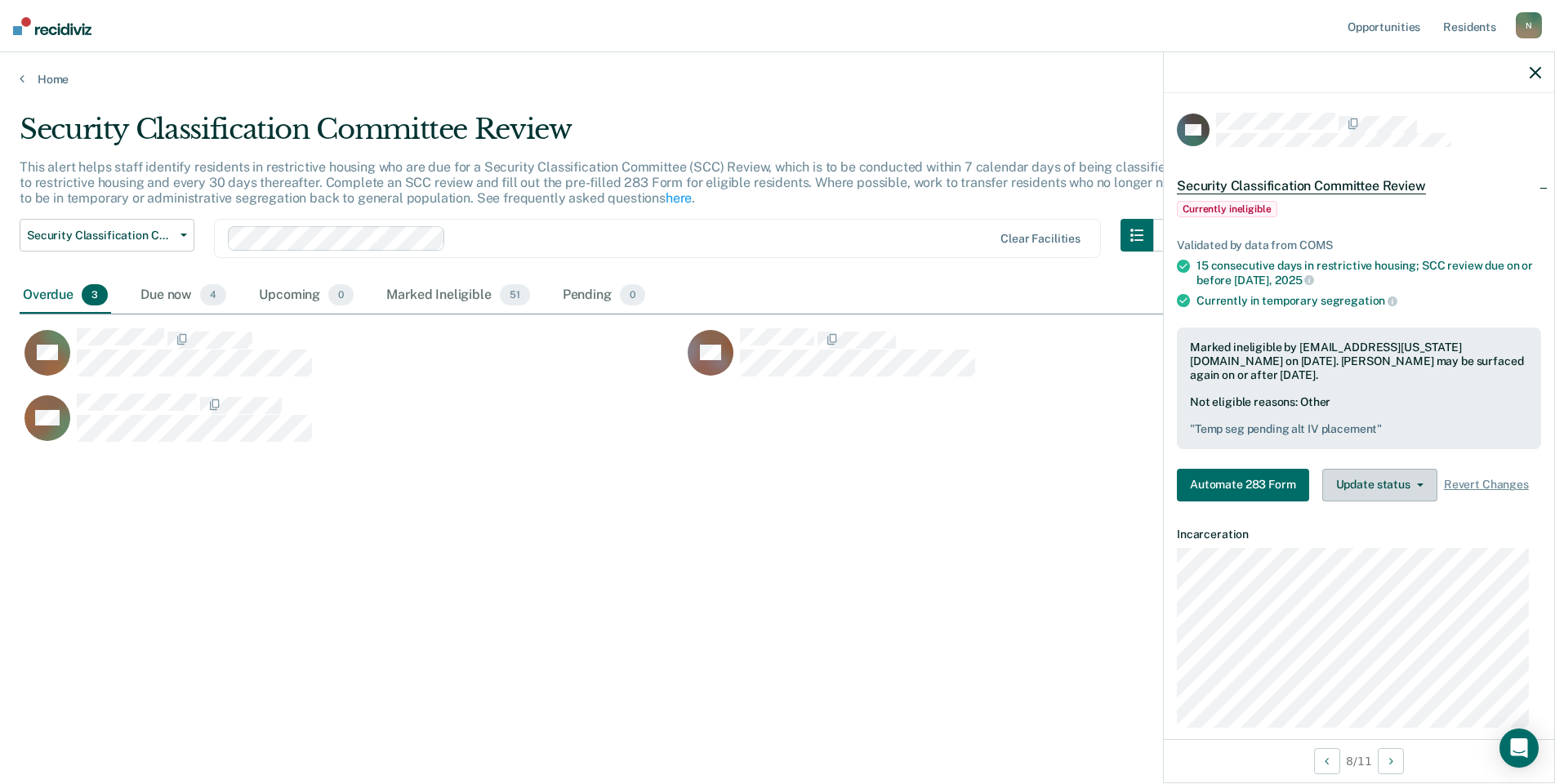
click at [1389, 493] on button "Update status" at bounding box center [1379, 485] width 115 height 33
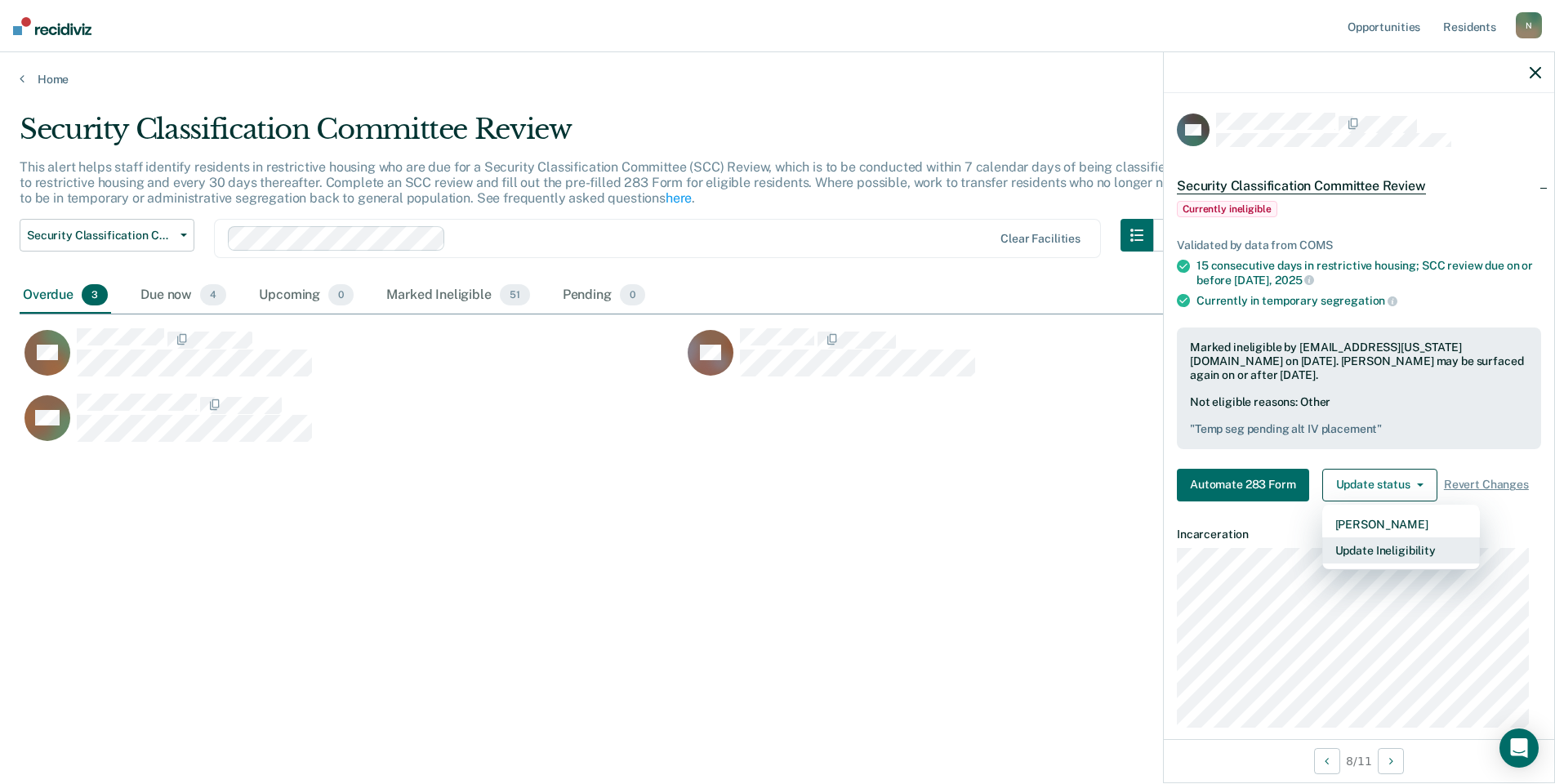
click at [1370, 549] on button "Update Ineligibility" at bounding box center [1400, 550] width 158 height 26
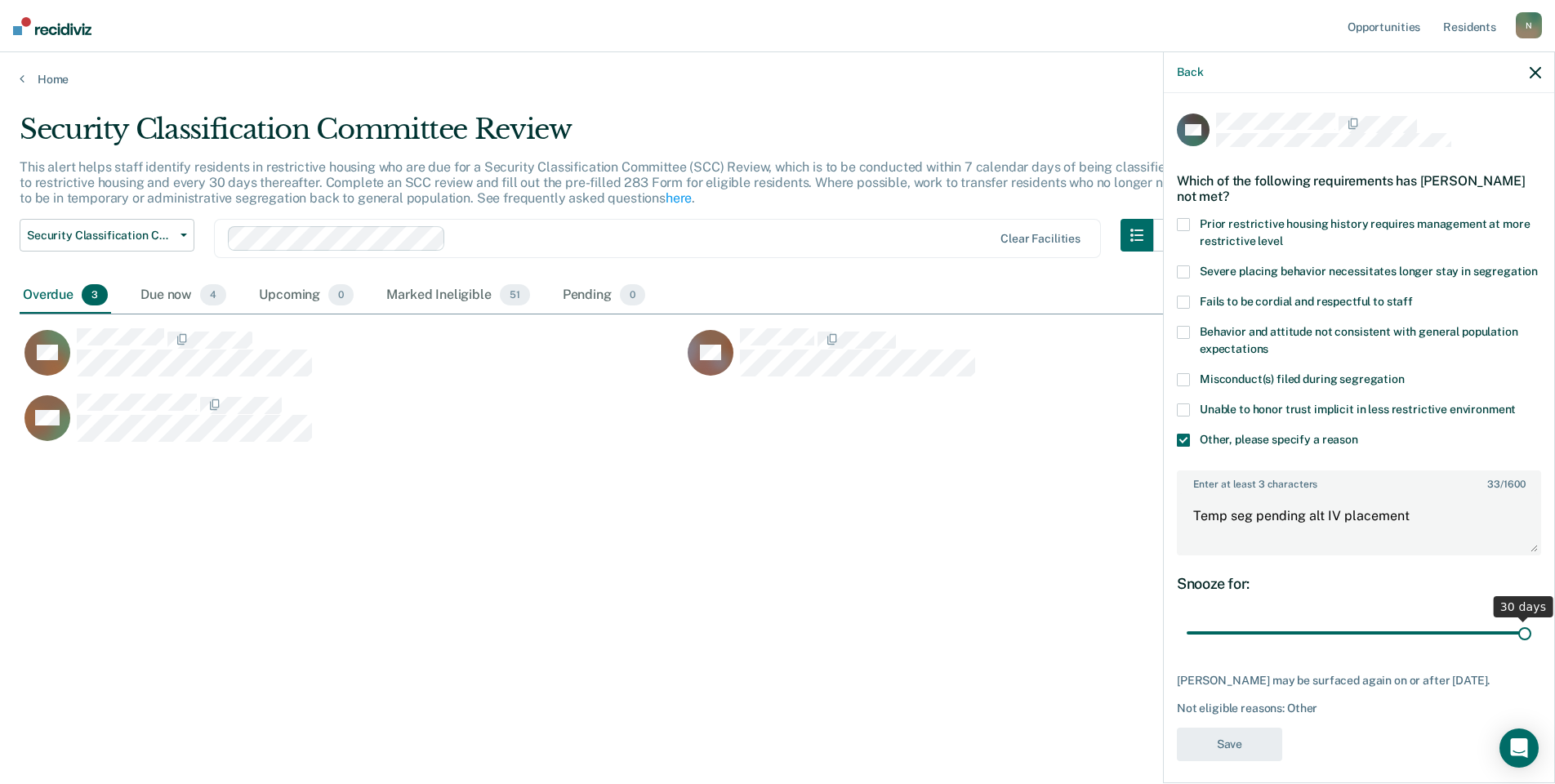
scroll to position [40, 0]
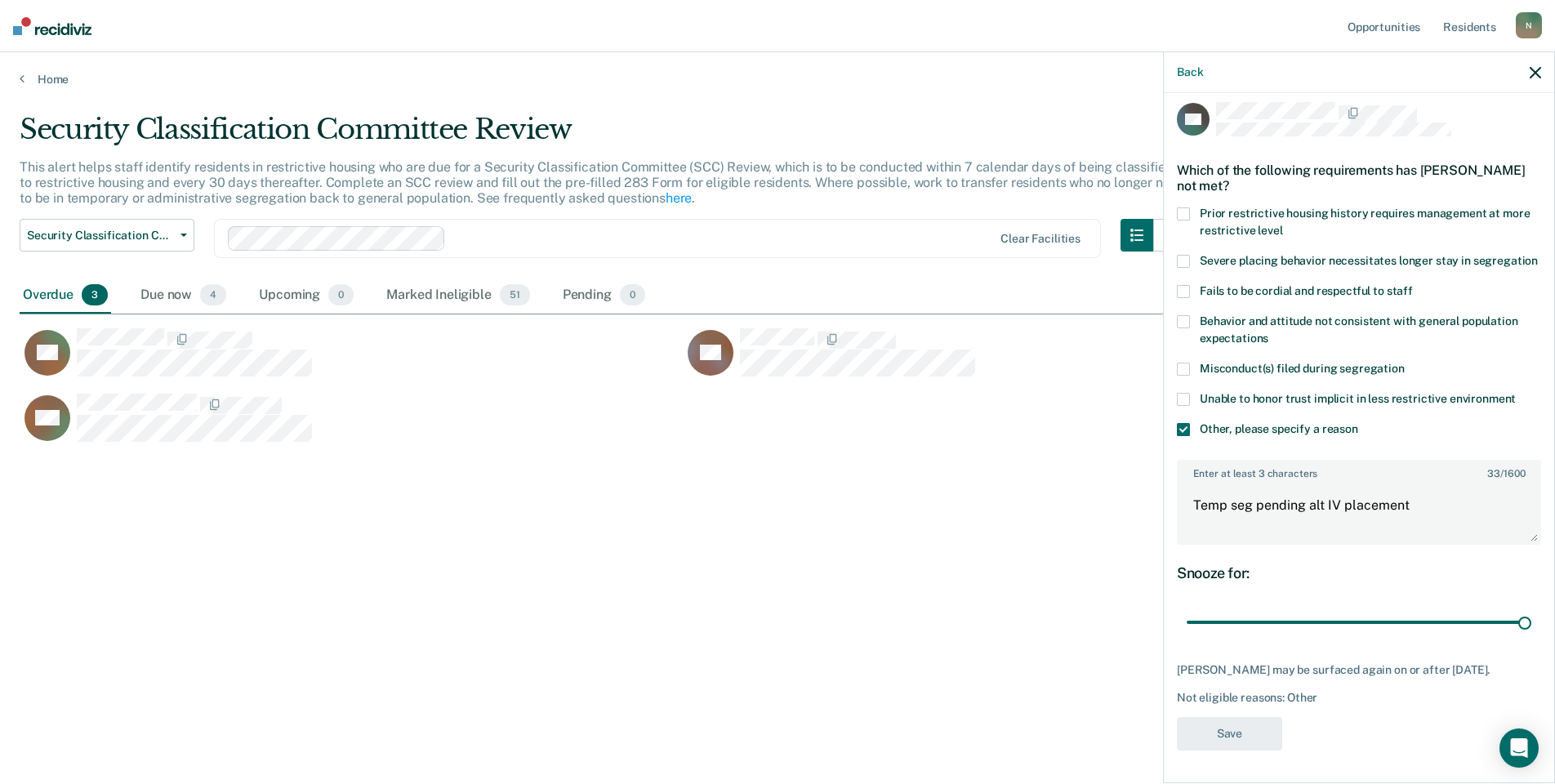
click at [865, 585] on div "Security Classification Committee Review This alert helps staff identify reside…" at bounding box center [777, 386] width 1515 height 549
click at [1533, 71] on icon "button" at bounding box center [1536, 73] width 12 height 12
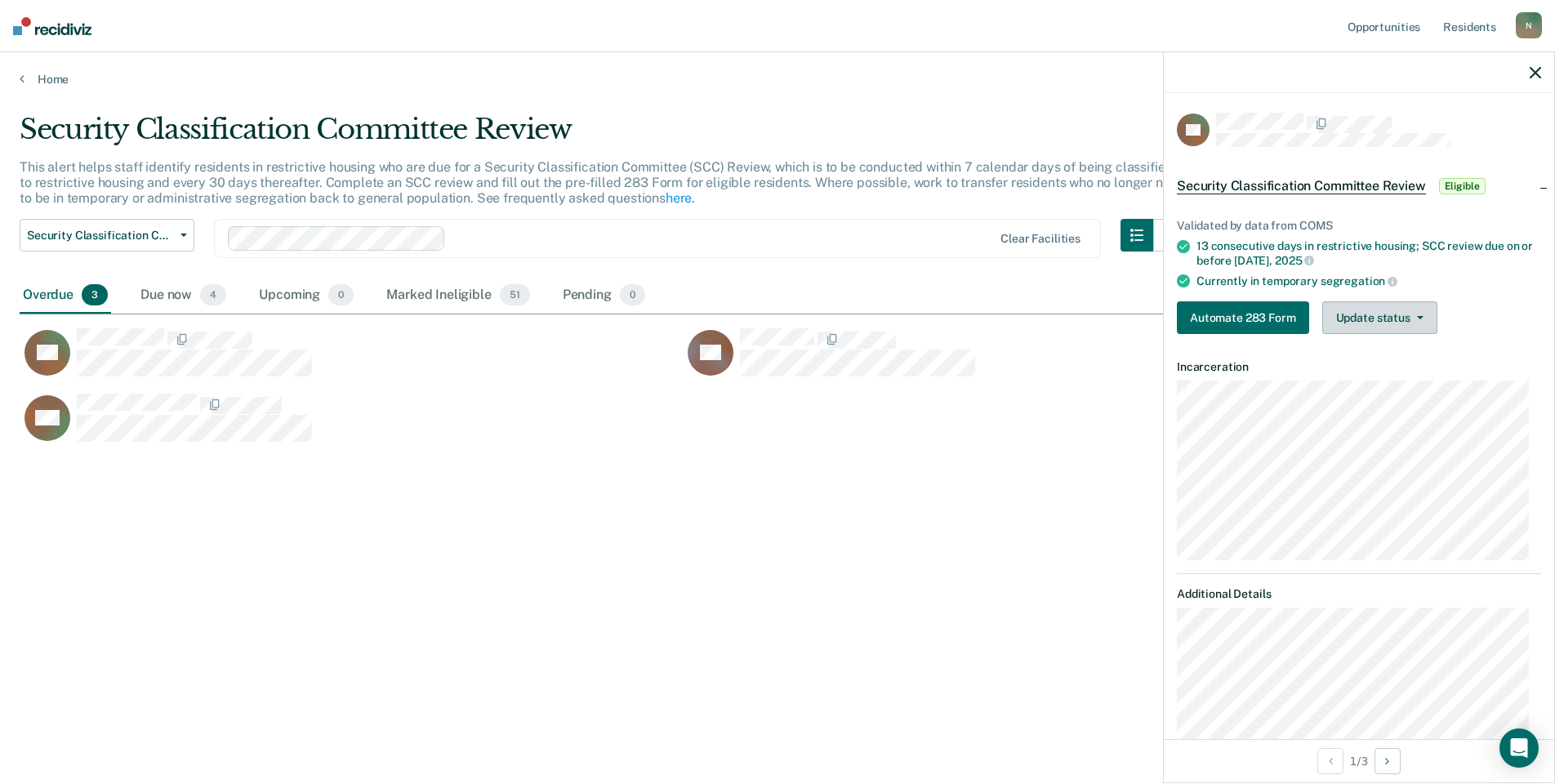
click at [1397, 319] on button "Update status" at bounding box center [1379, 317] width 115 height 33
click at [1381, 383] on button "Mark Ineligible" at bounding box center [1400, 382] width 158 height 26
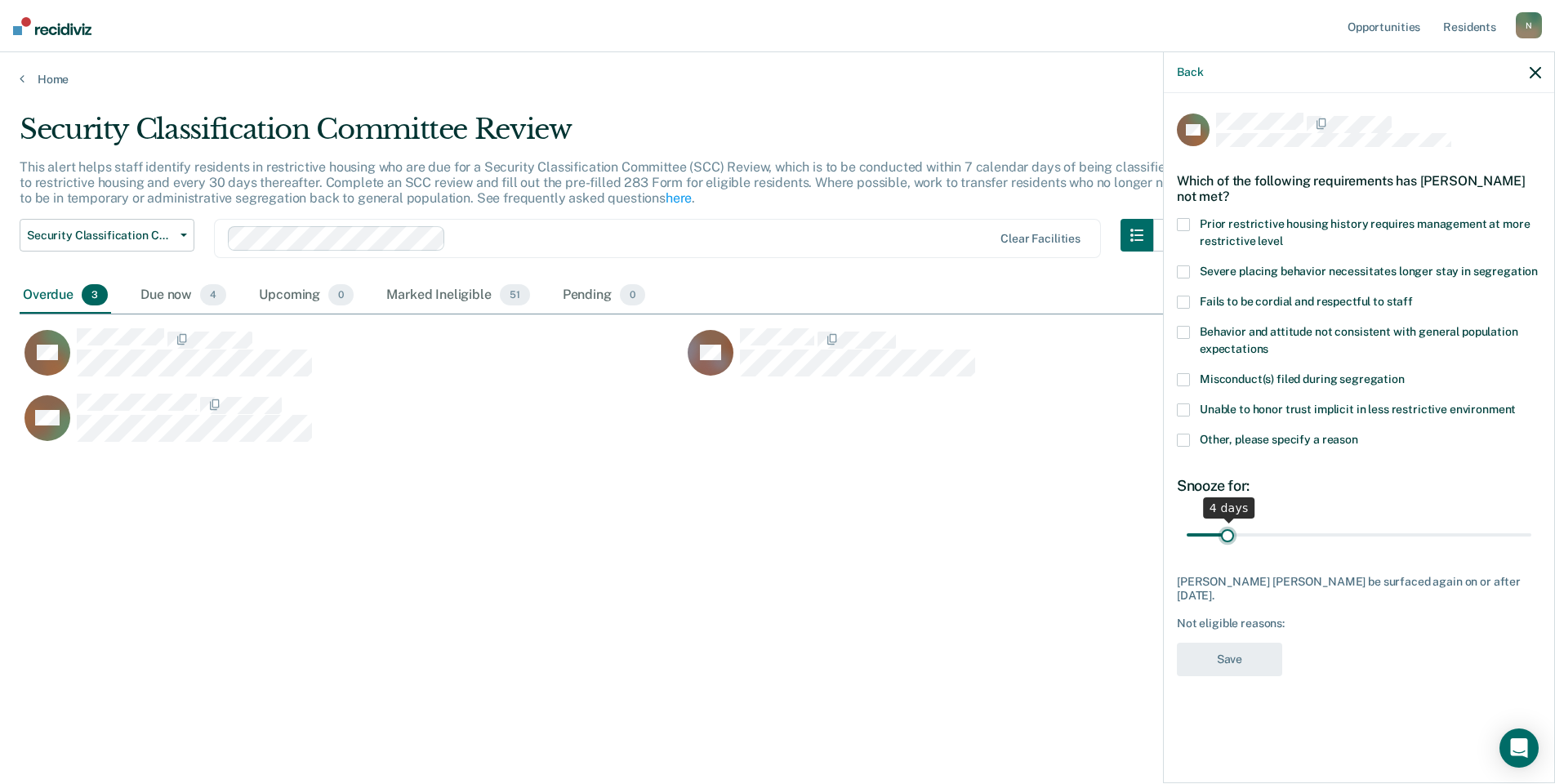
drag, startPoint x: 1523, startPoint y: 530, endPoint x: 1229, endPoint y: 545, distance: 294.4
type input "4"
click at [1229, 545] on input "range" at bounding box center [1358, 534] width 345 height 29
click at [1186, 437] on span at bounding box center [1182, 439] width 13 height 13
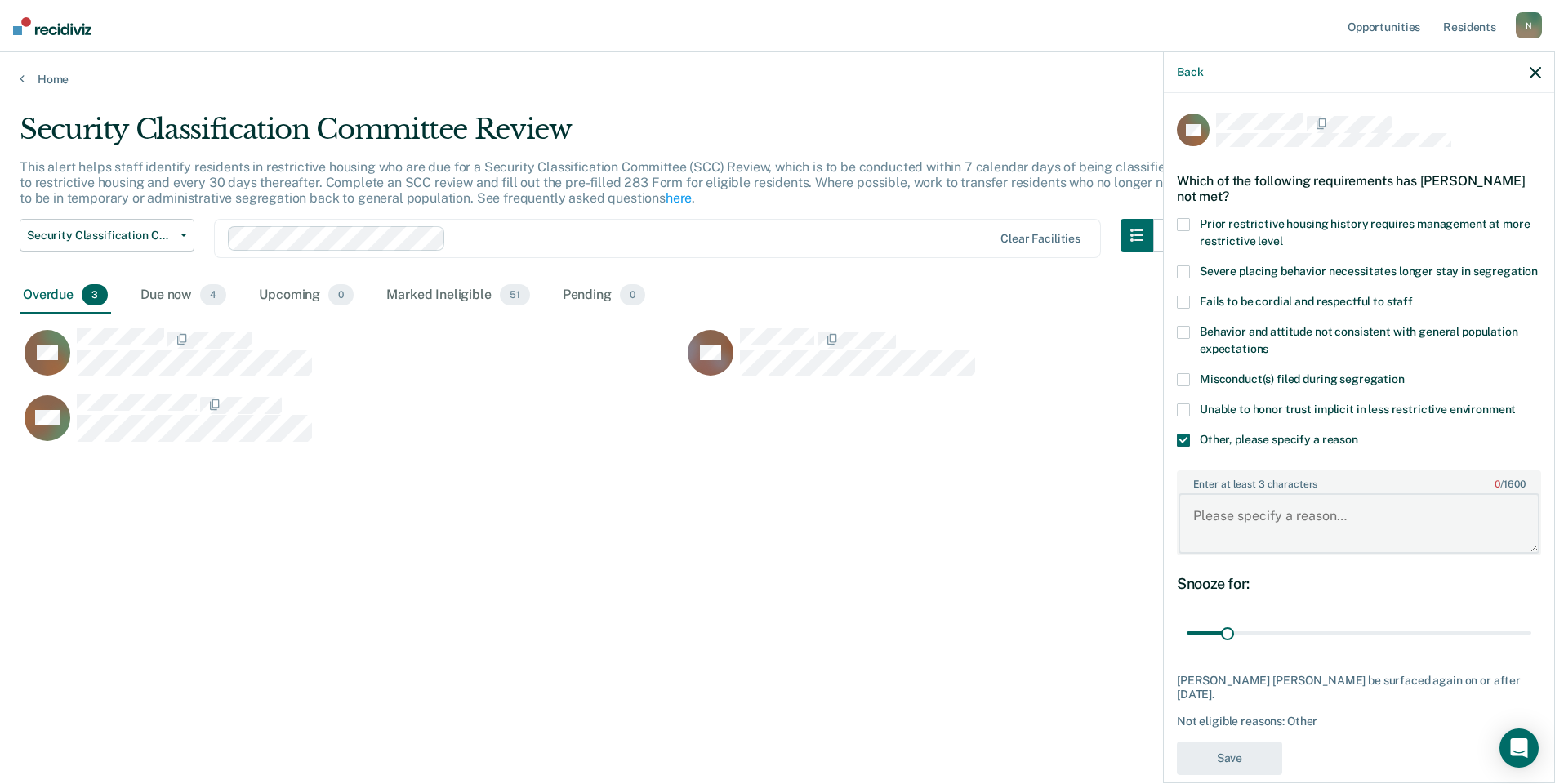
click at [1233, 536] on textarea "Enter at least 3 characters 0 / 1600" at bounding box center [1358, 523] width 361 height 60
type textarea "Temp seg until end of detention [DATE]"
click at [1234, 769] on button "Save" at bounding box center [1229, 758] width 106 height 34
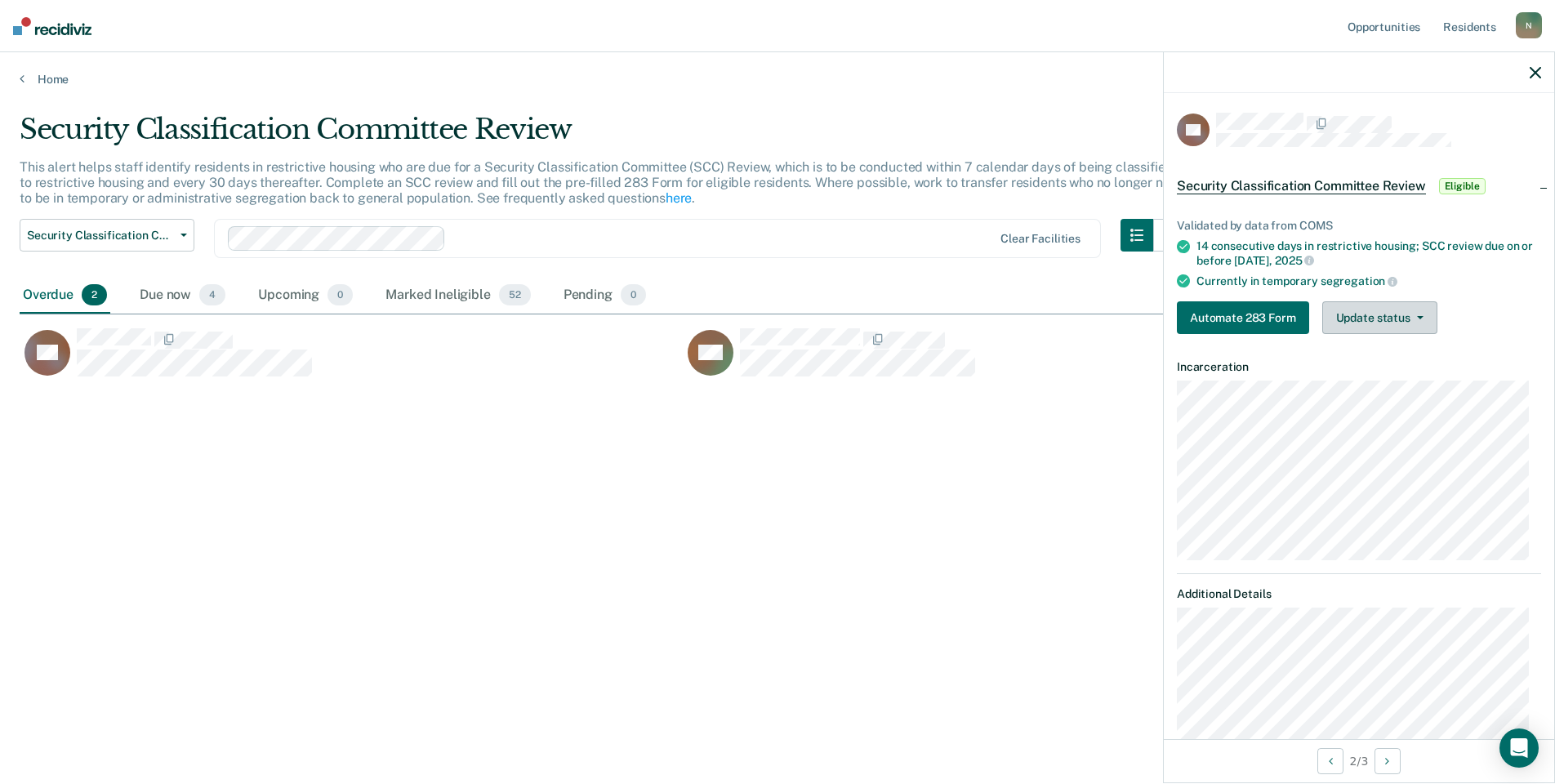
click at [1419, 324] on button "Update status" at bounding box center [1379, 317] width 115 height 33
click at [1348, 381] on button "Mark Ineligible" at bounding box center [1400, 382] width 158 height 26
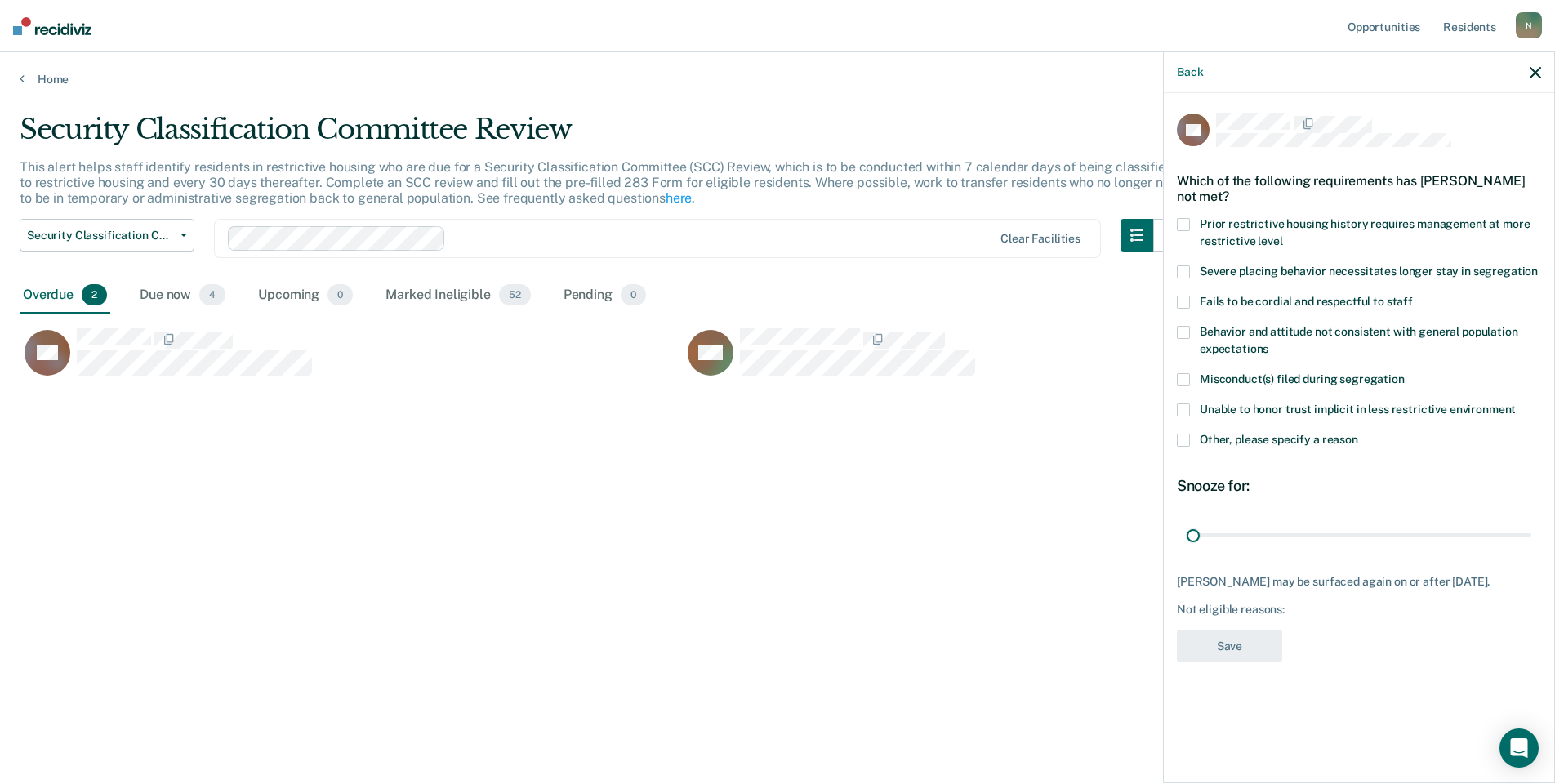
drag, startPoint x: 1520, startPoint y: 535, endPoint x: 1098, endPoint y: 539, distance: 422.0
type input "1"
click at [1186, 545] on input "range" at bounding box center [1358, 534] width 345 height 29
click at [1179, 440] on span at bounding box center [1182, 439] width 13 height 13
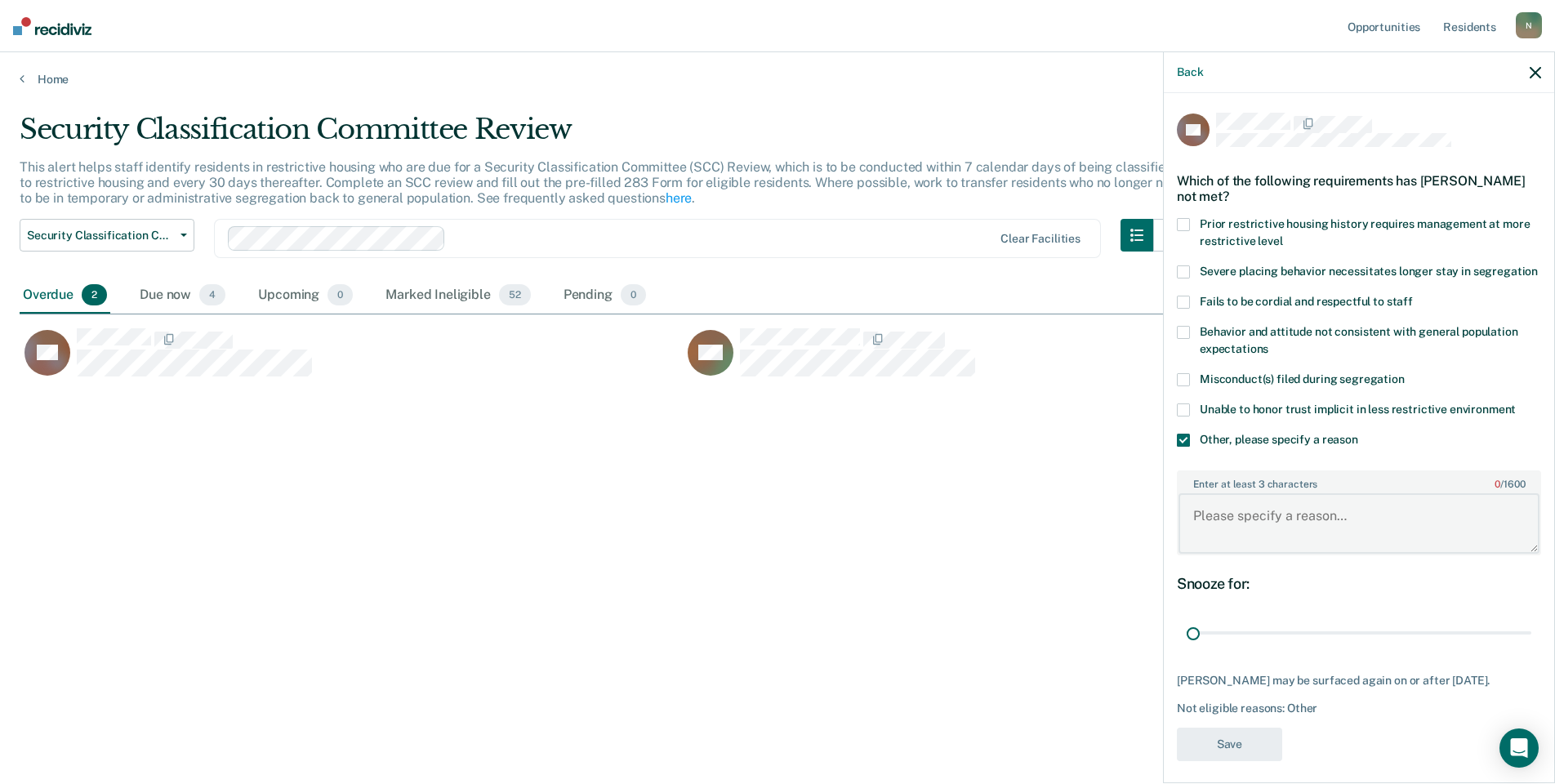
click at [1217, 536] on textarea "Enter at least 3 characters 0 / 1600" at bounding box center [1358, 523] width 361 height 60
type textarea "Temp seg until end of detention [DATE]"
click at [1227, 761] on button "Save" at bounding box center [1229, 743] width 106 height 34
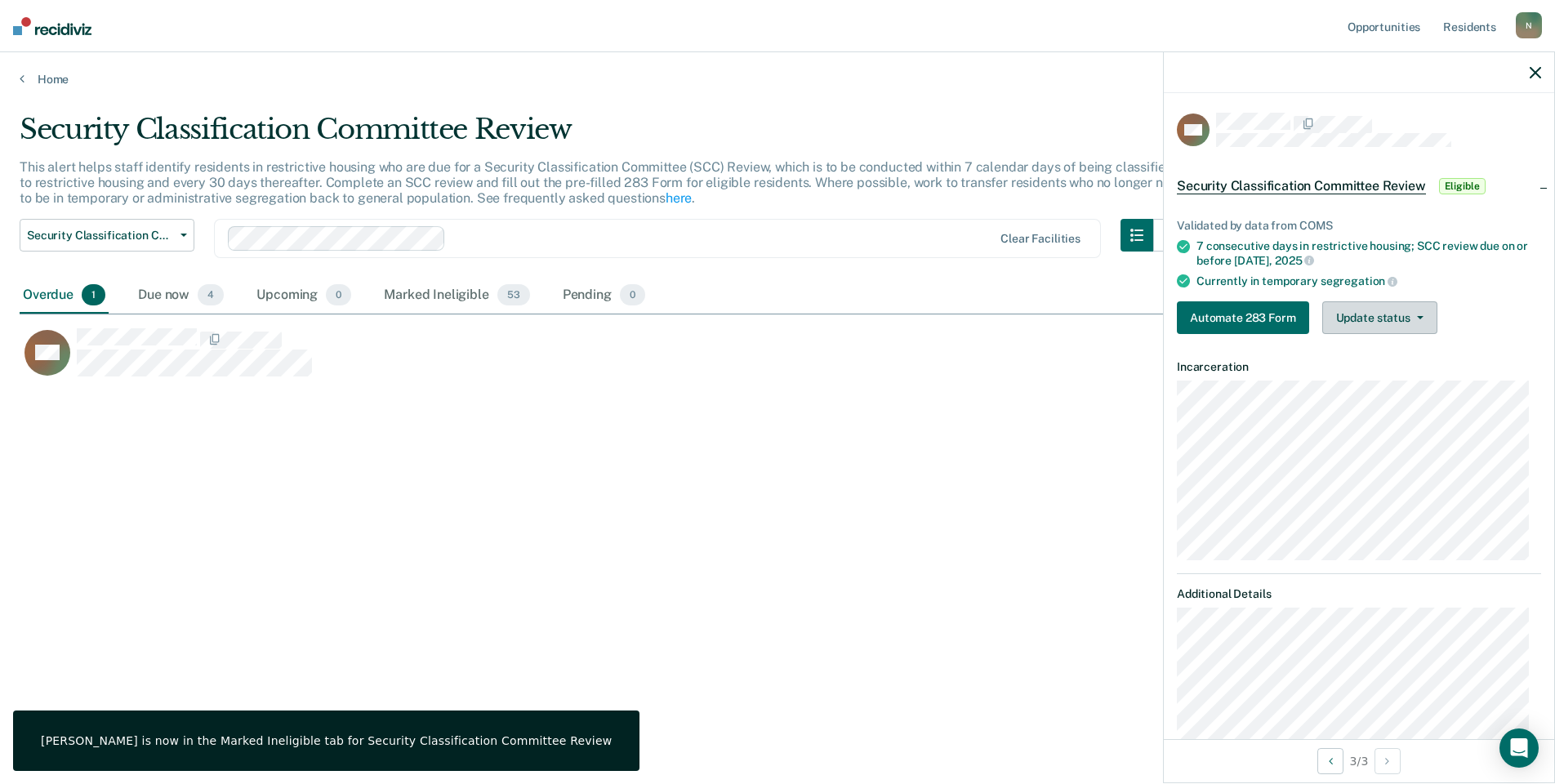
click at [1365, 317] on button "Update status" at bounding box center [1379, 317] width 115 height 33
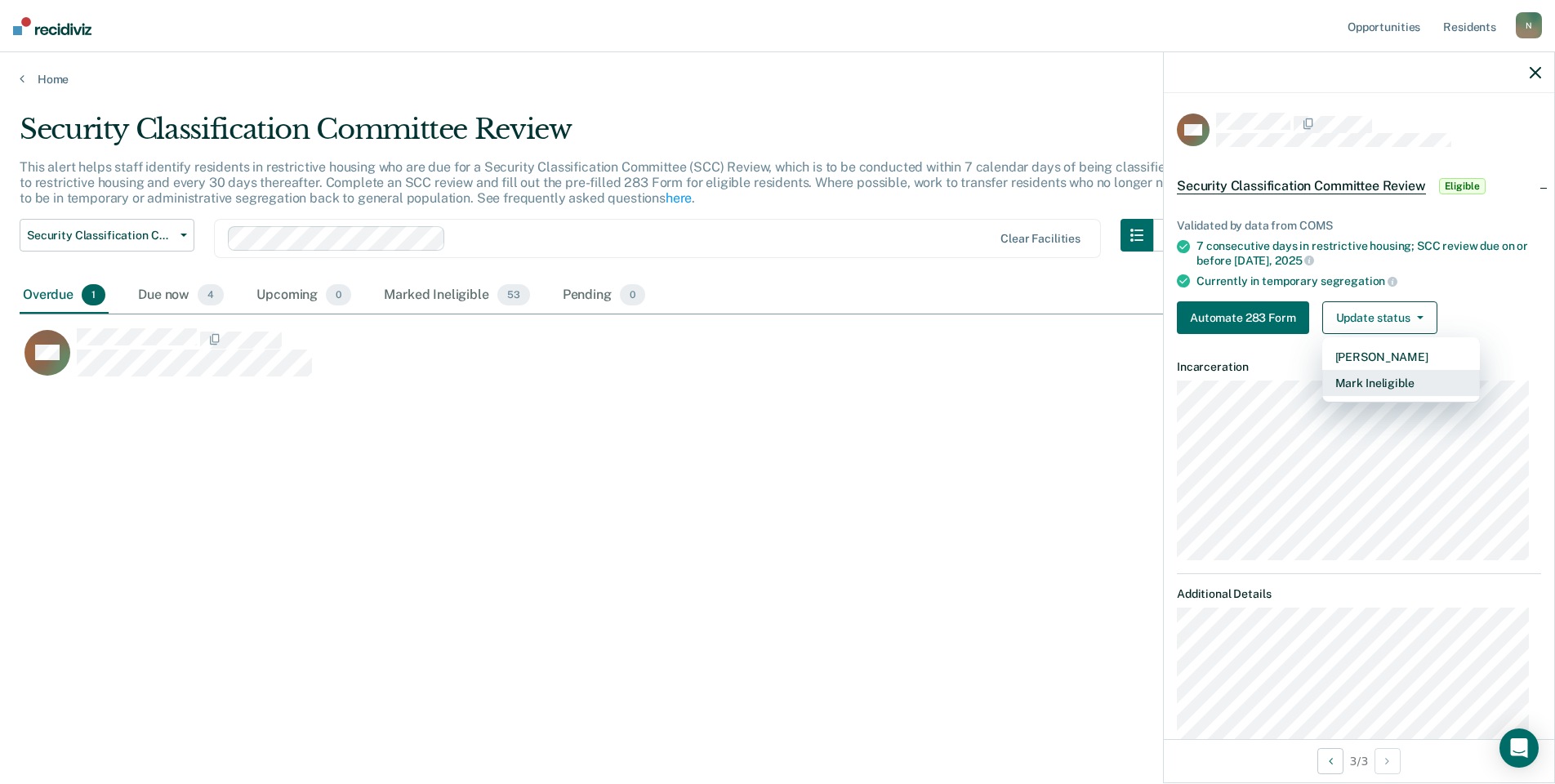
click at [1363, 374] on button "Mark Ineligible" at bounding box center [1400, 382] width 158 height 26
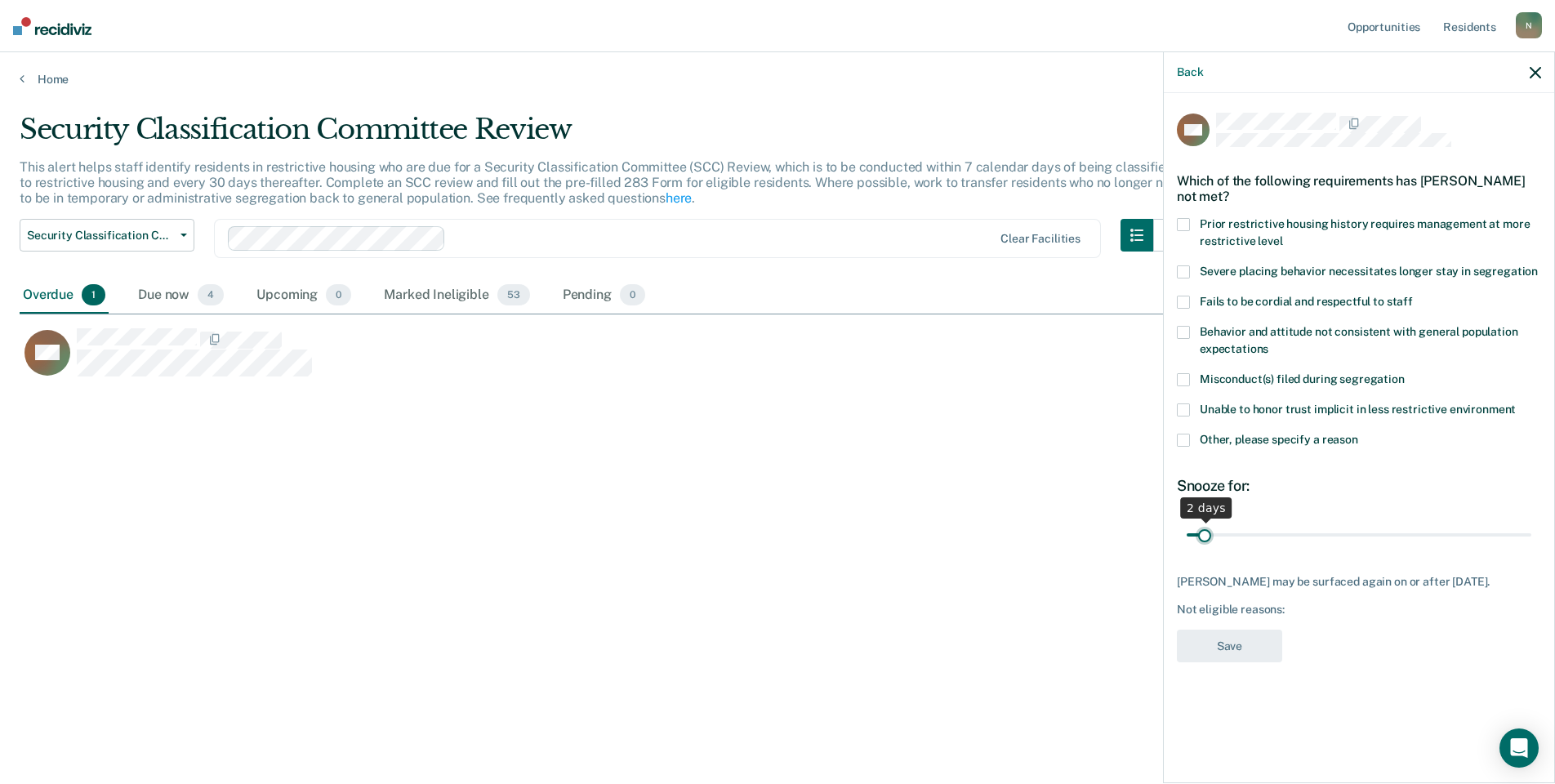
drag, startPoint x: 1522, startPoint y: 527, endPoint x: 1201, endPoint y: 544, distance: 321.4
type input "2"
click at [1201, 544] on input "range" at bounding box center [1358, 534] width 345 height 29
click at [1191, 435] on label "Other, please specify a reason" at bounding box center [1358, 442] width 364 height 17
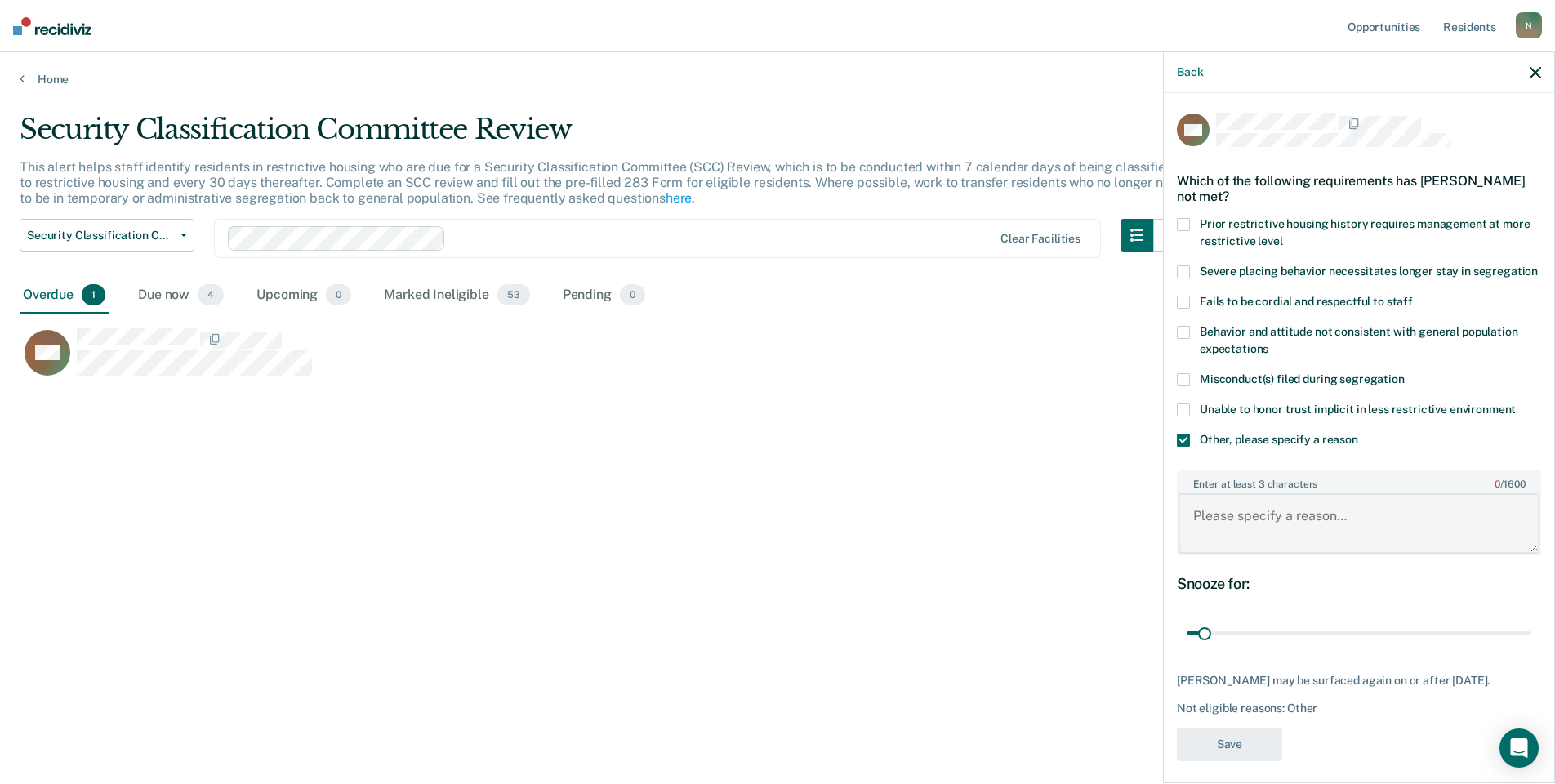
click at [1245, 549] on textarea "Enter at least 3 characters 0 / 1600" at bounding box center [1358, 523] width 361 height 60
click at [1257, 545] on textarea "Enter at least 3 characters 0 / 1600" at bounding box center [1358, 523] width 361 height 60
type textarea "Temp seg pending misconduct hearing. Will parole [DATE]"
click at [1228, 761] on button "Save" at bounding box center [1229, 743] width 106 height 34
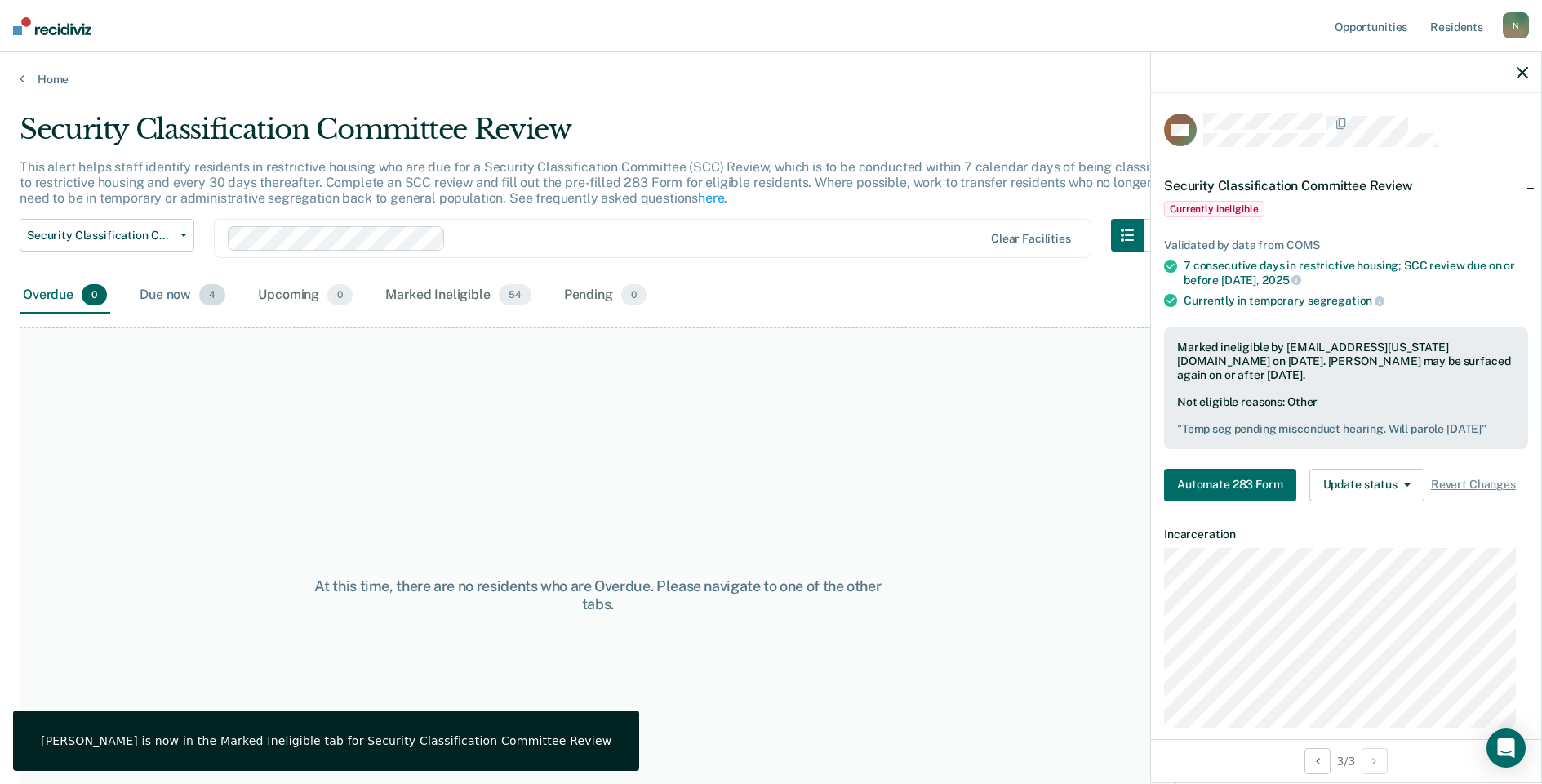
click at [185, 294] on div "Due now 4" at bounding box center [182, 295] width 92 height 36
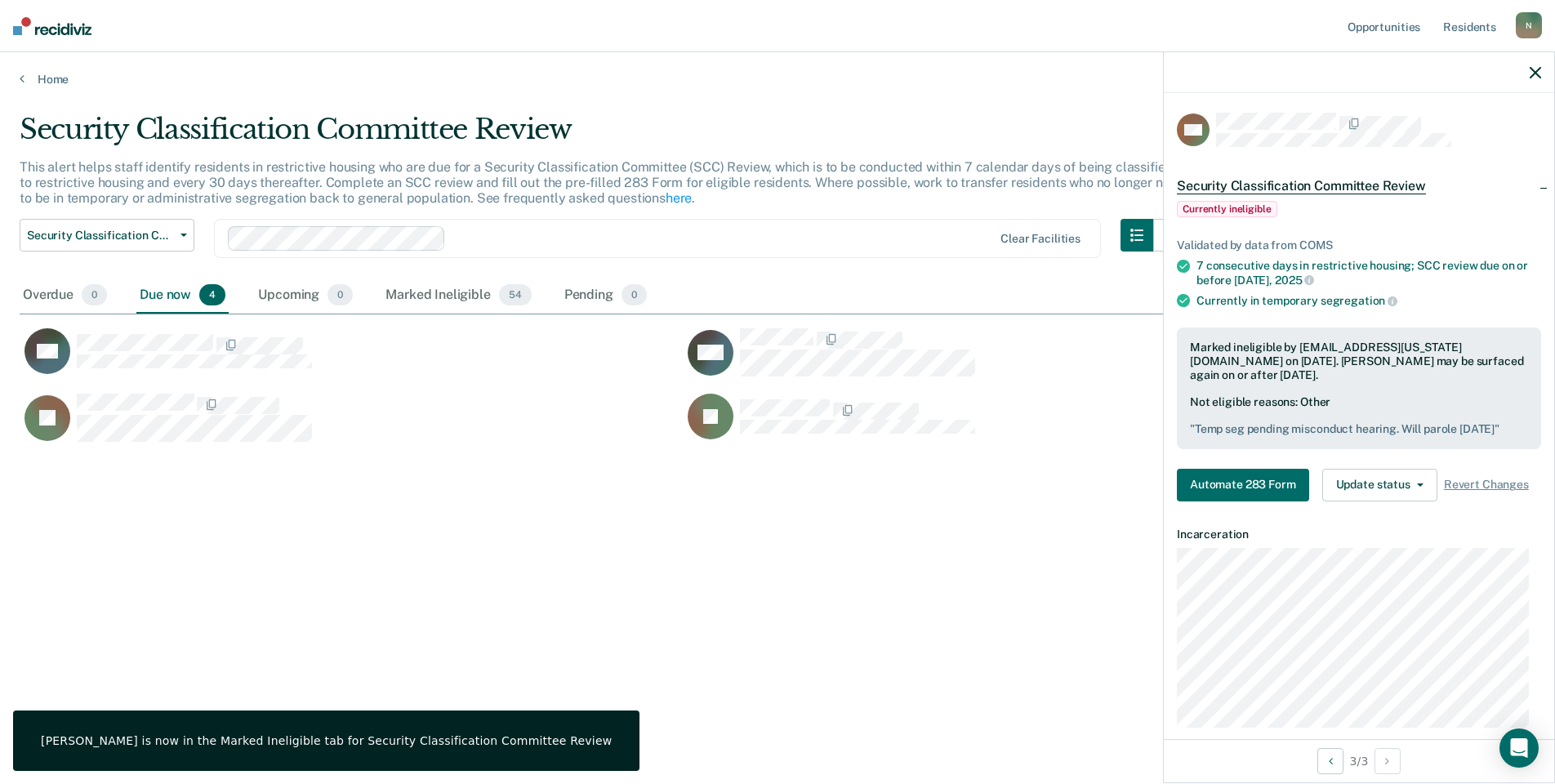
scroll to position [536, 1504]
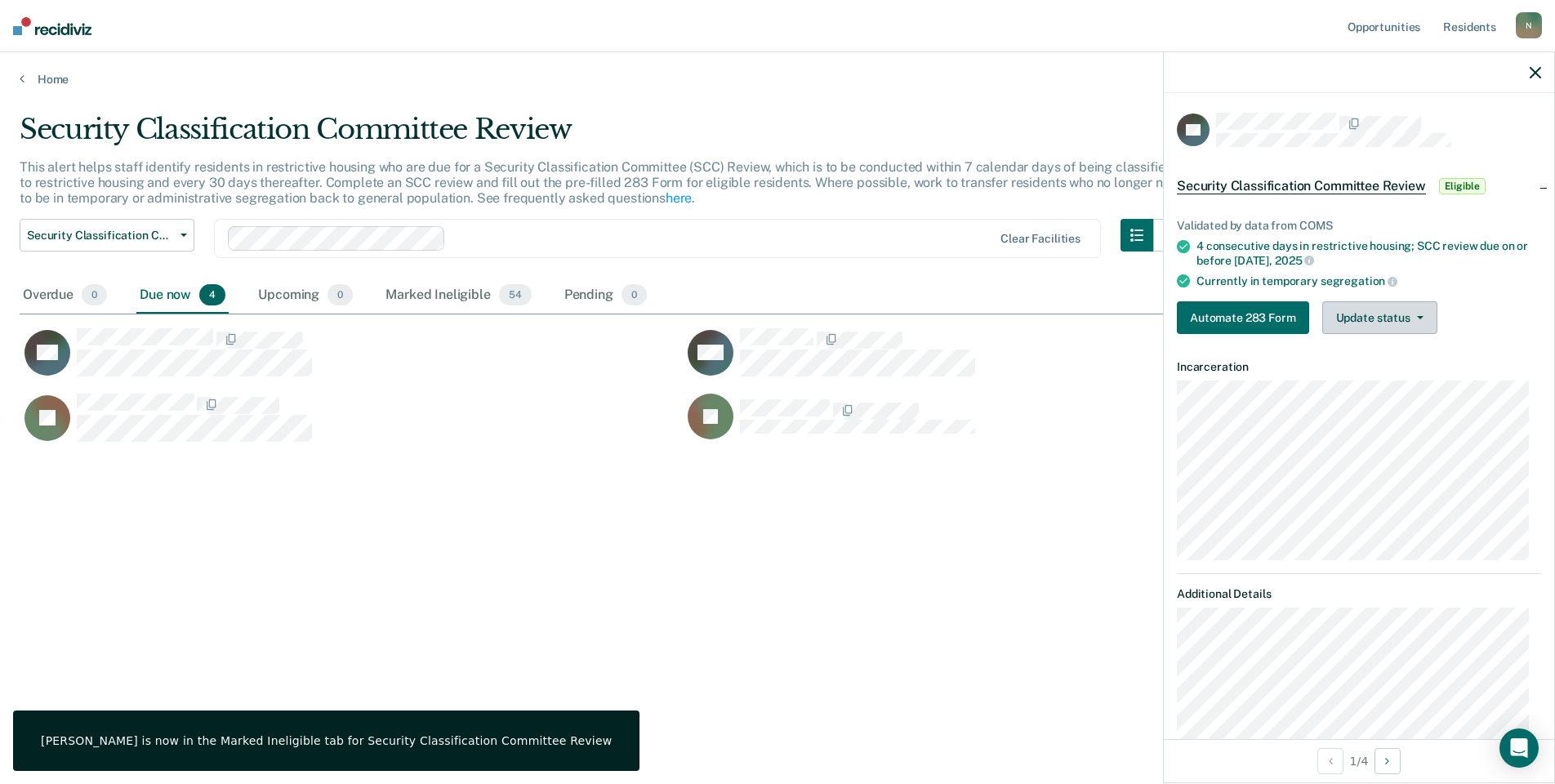
click at [1379, 323] on button "Update status" at bounding box center [1379, 317] width 115 height 33
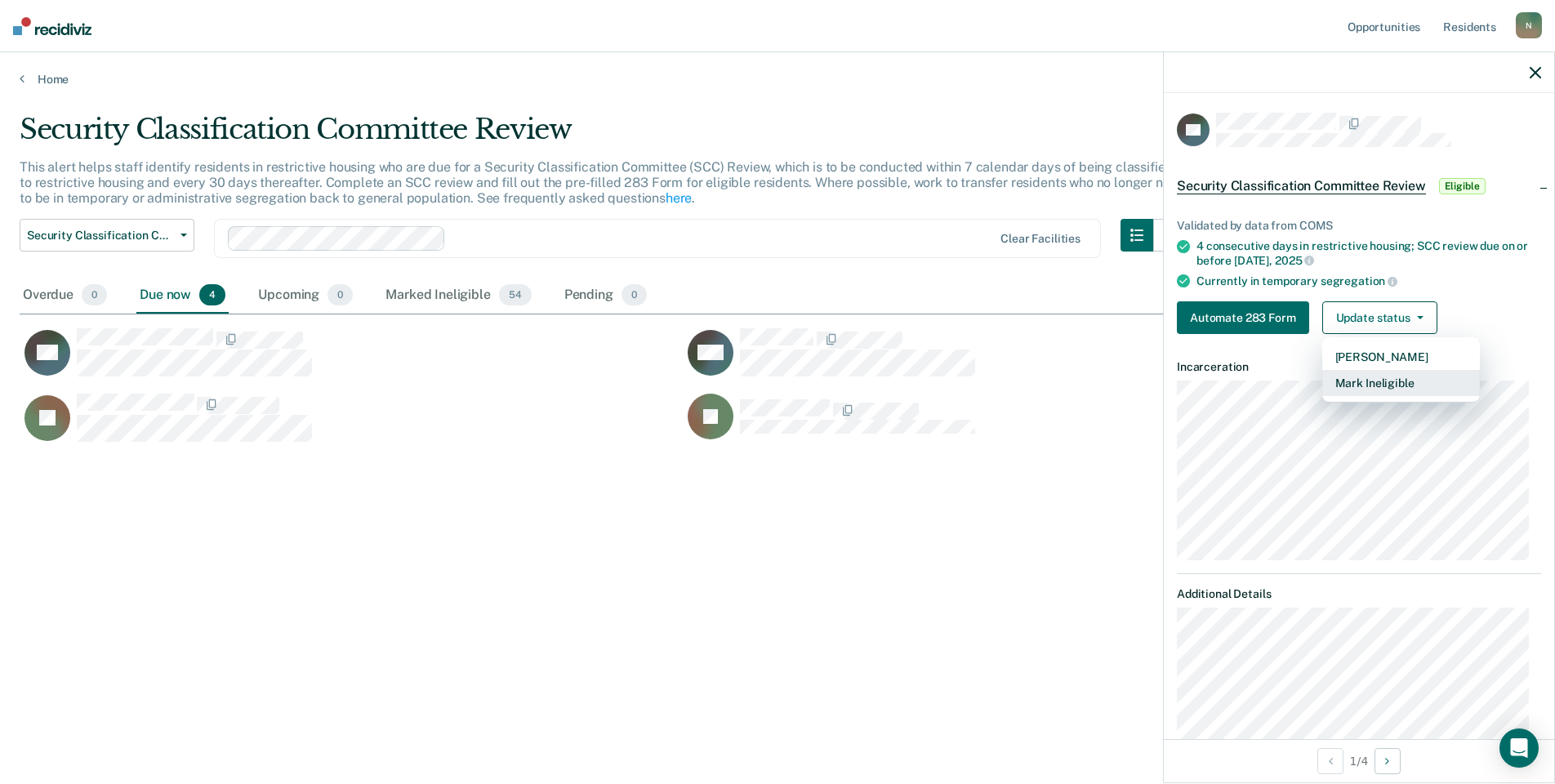
click at [1353, 378] on button "Mark Ineligible" at bounding box center [1400, 382] width 158 height 26
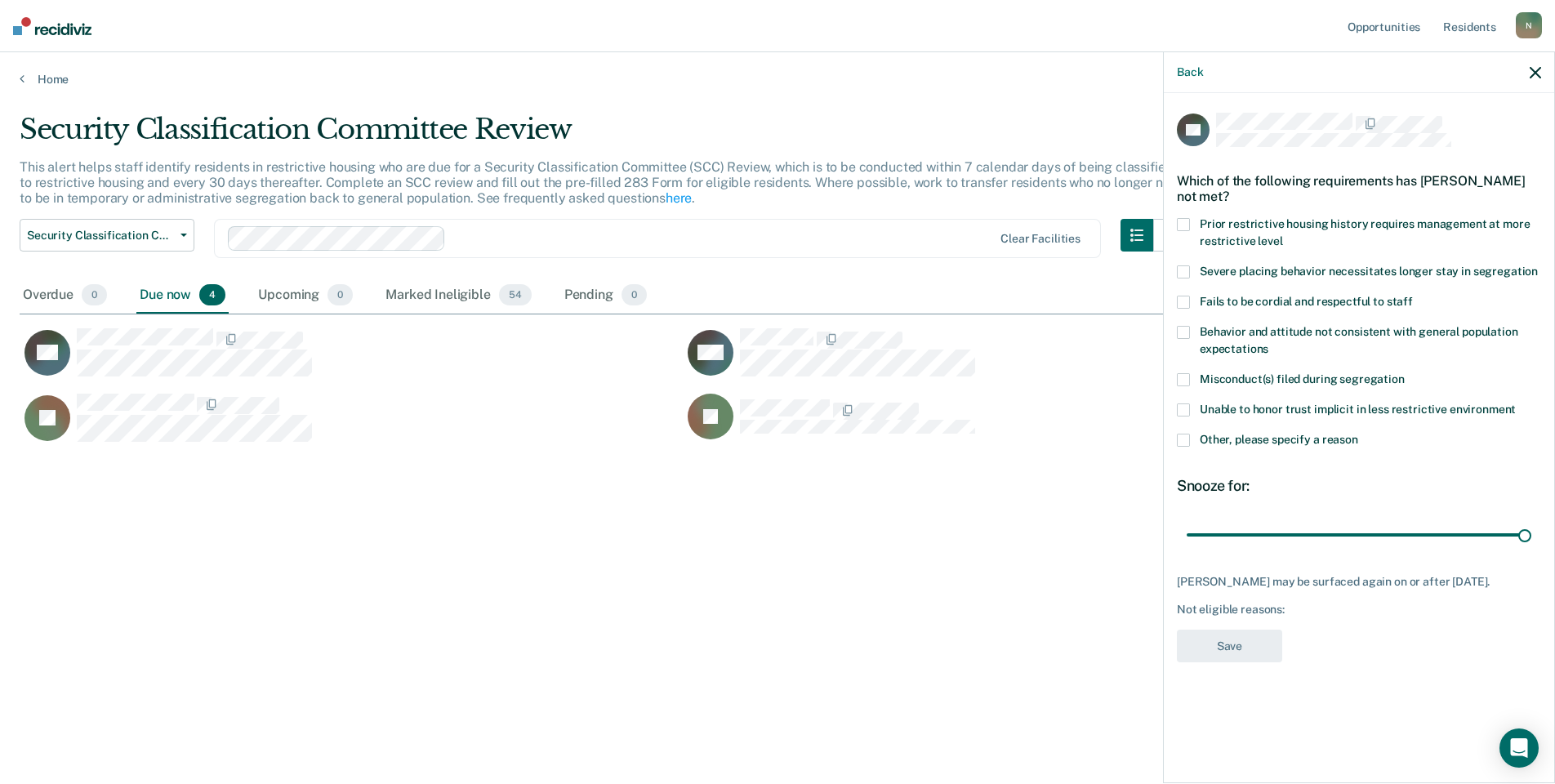
click at [1179, 440] on span at bounding box center [1182, 439] width 13 height 13
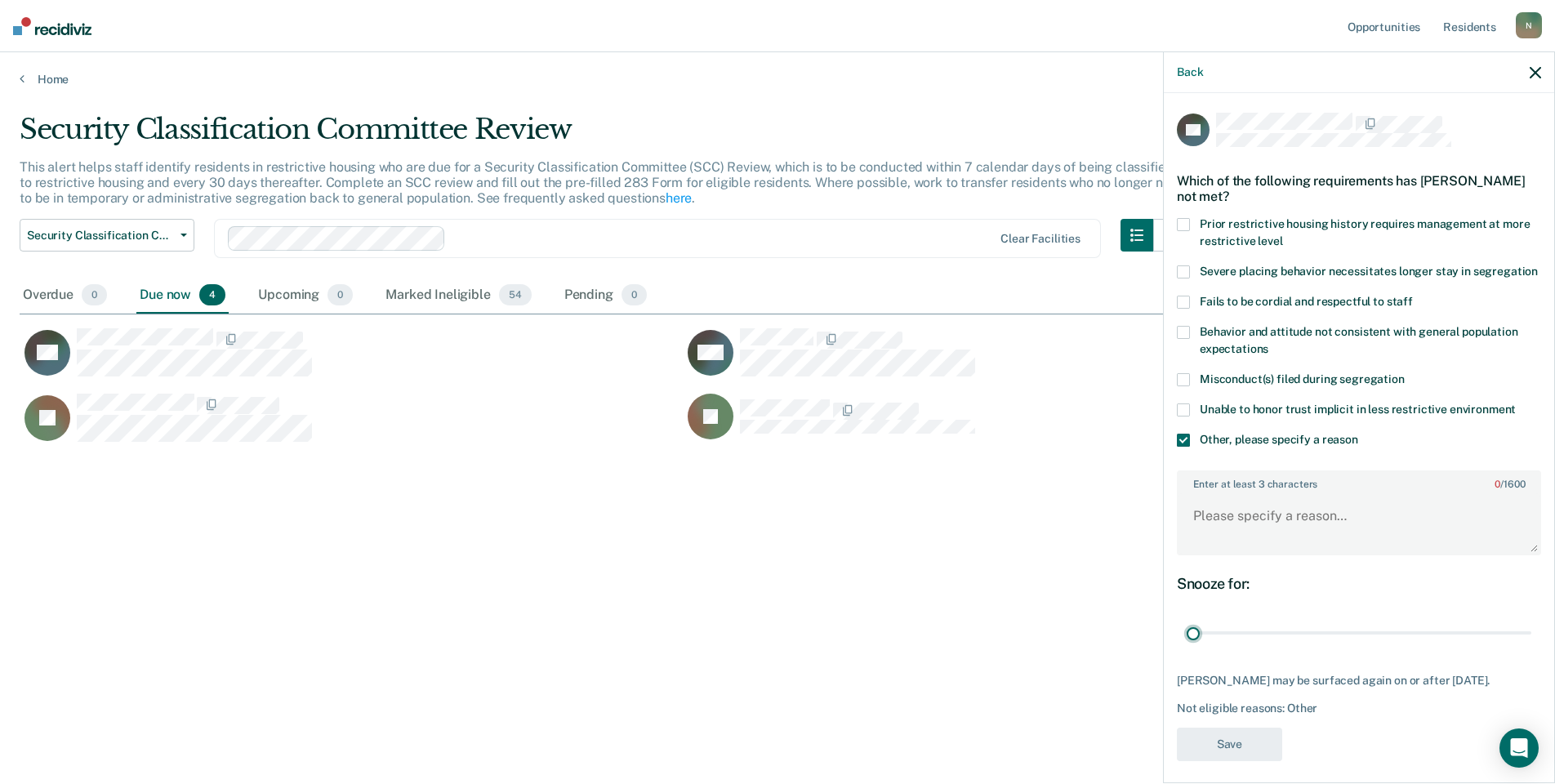
drag, startPoint x: 1508, startPoint y: 650, endPoint x: 1142, endPoint y: 628, distance: 366.7
type input "1"
click at [1186, 639] on input "range" at bounding box center [1358, 633] width 345 height 29
click at [1208, 536] on textarea "Enter at least 3 characters 0 / 1600" at bounding box center [1358, 523] width 361 height 60
click at [1275, 549] on textarea "Enter at least 3 characters 0 / 1600" at bounding box center [1358, 523] width 361 height 60
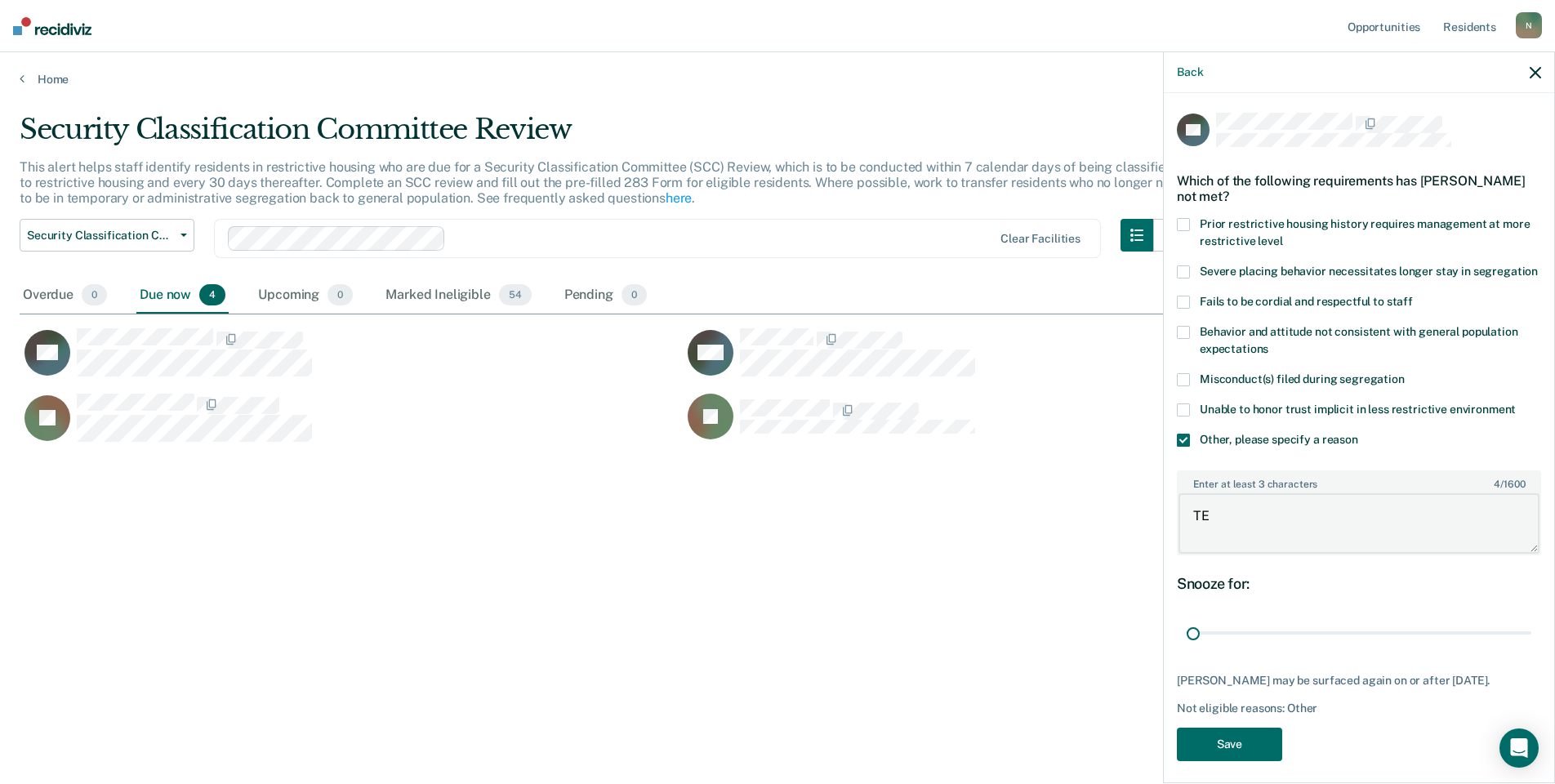
type textarea "T"
type textarea "e"
type textarea "Temp seg until end of detention [DATE]"
click at [1212, 760] on button "Save" at bounding box center [1229, 743] width 106 height 34
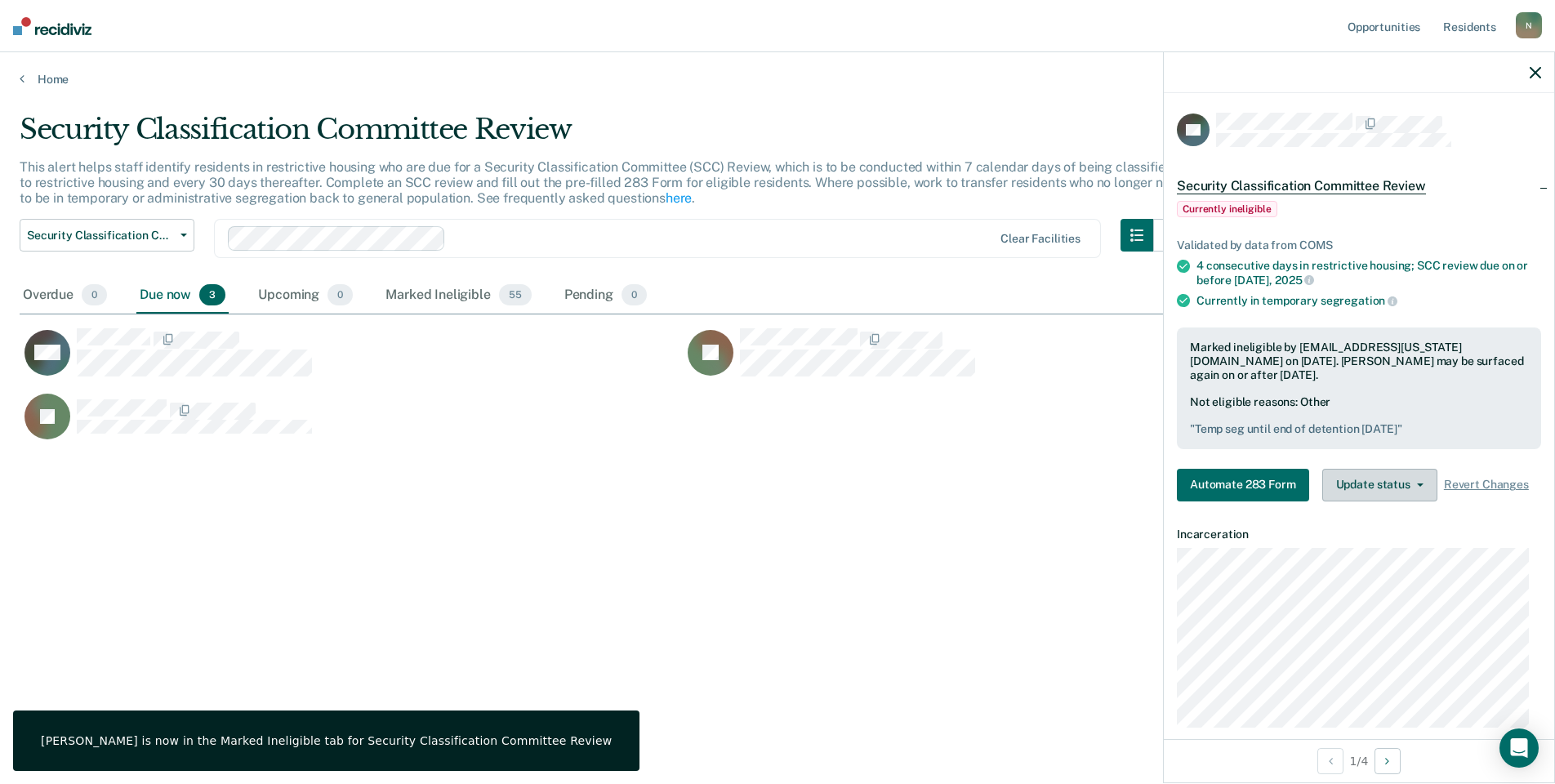
click at [1402, 492] on button "Update status" at bounding box center [1379, 485] width 115 height 33
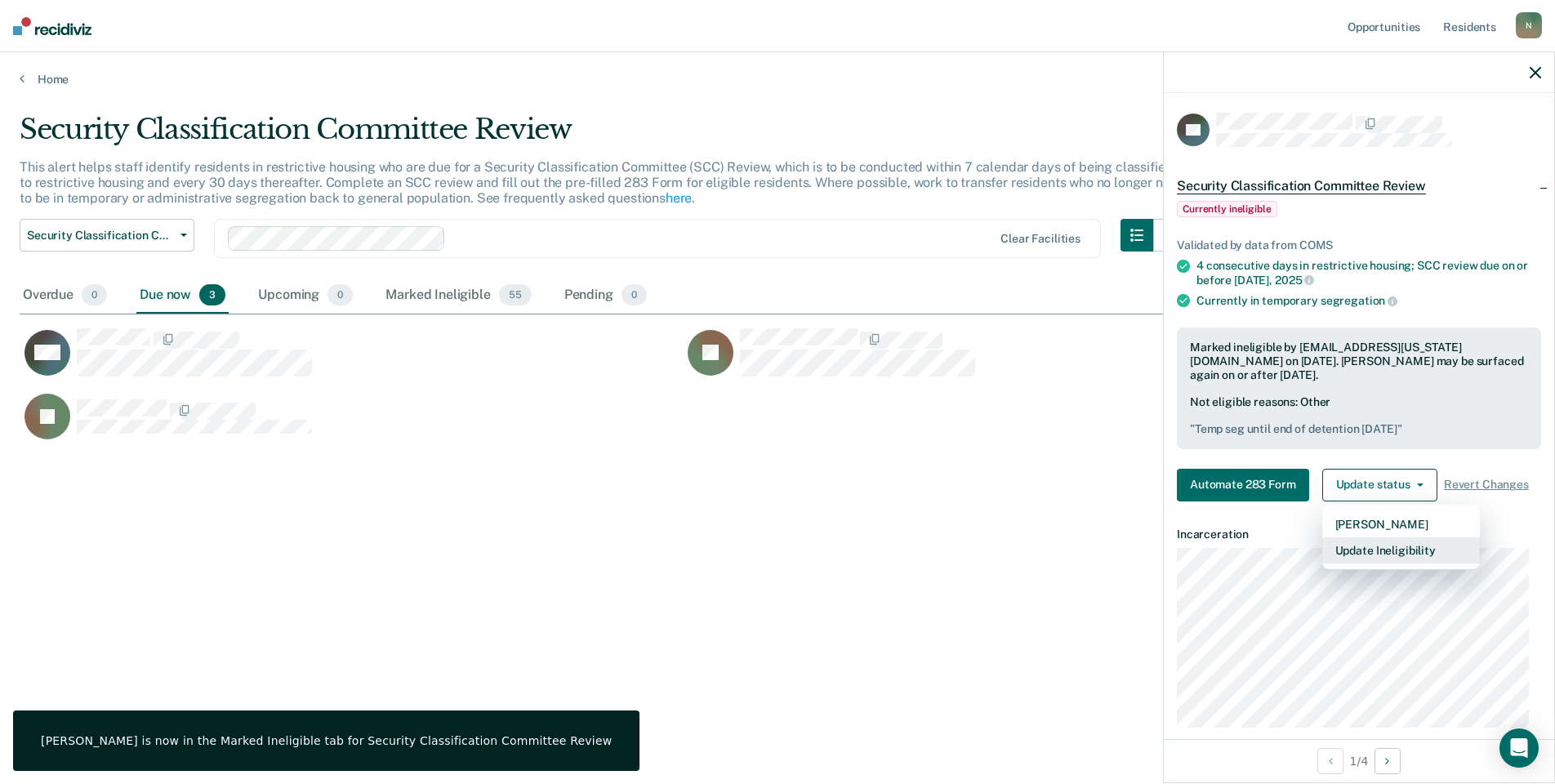
click at [1385, 545] on button "Update Ineligibility" at bounding box center [1400, 550] width 158 height 26
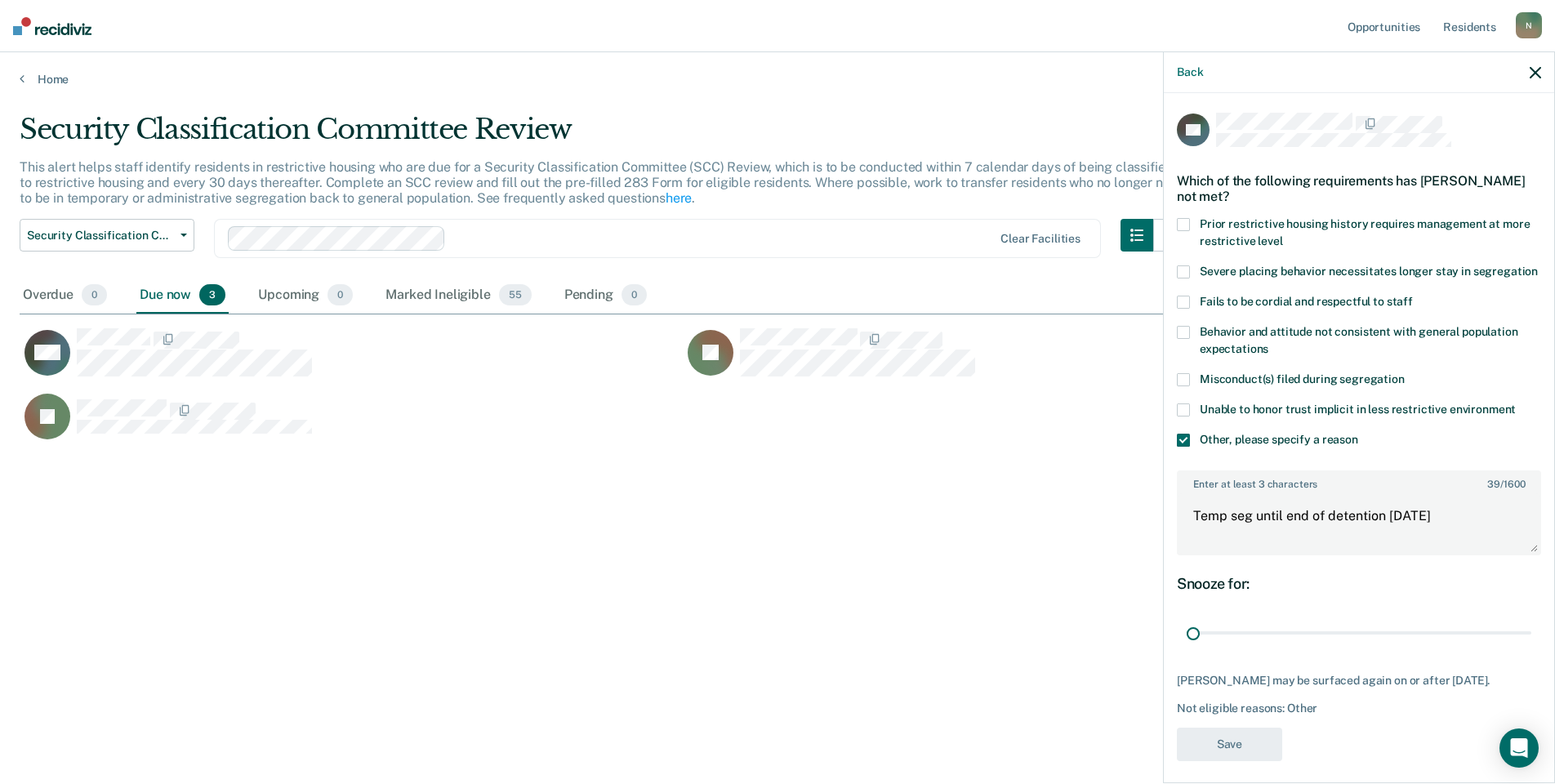
click at [1538, 75] on icon "button" at bounding box center [1536, 73] width 12 height 12
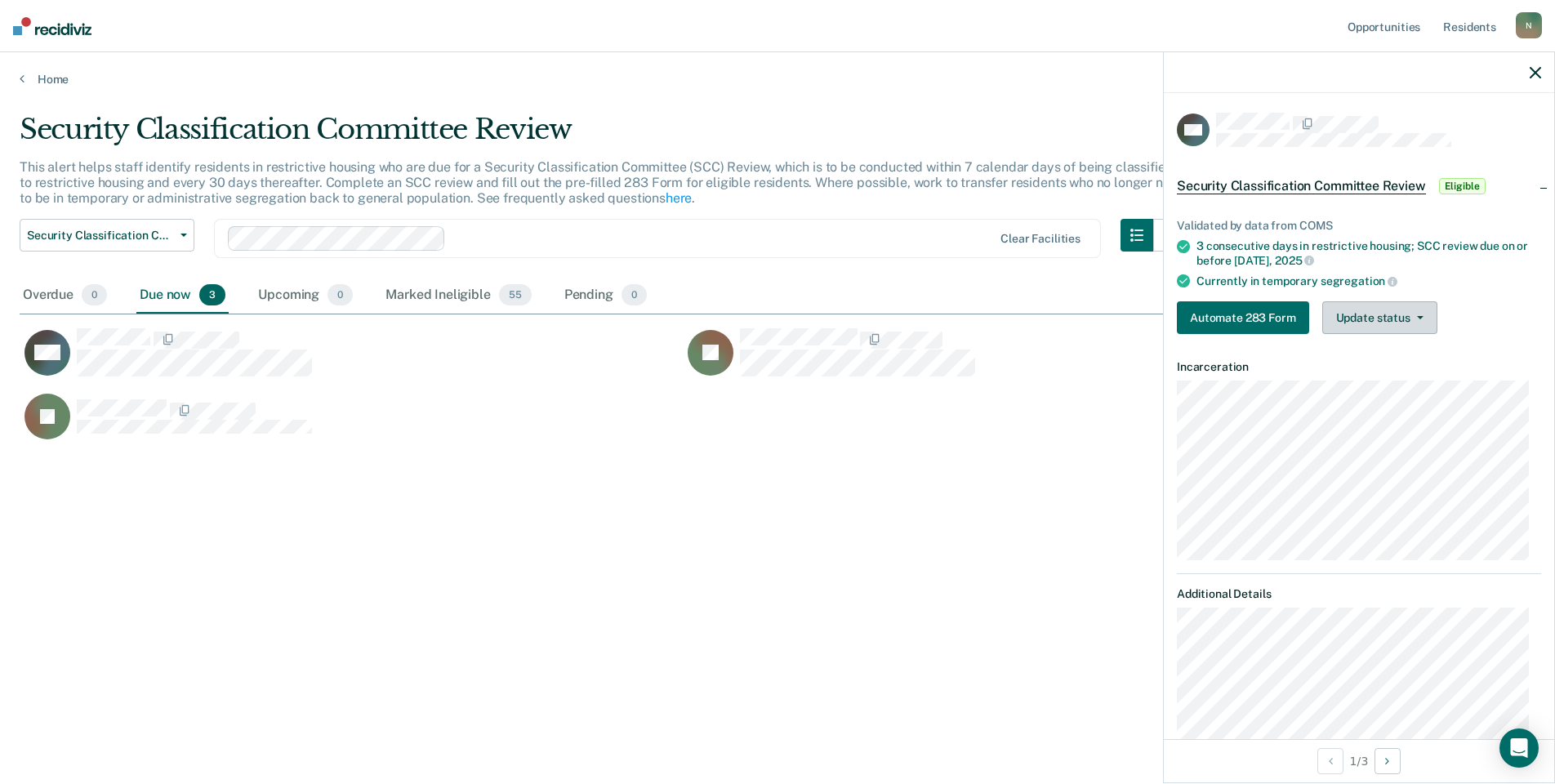
click at [1351, 325] on button "Update status" at bounding box center [1379, 317] width 115 height 33
click at [1342, 387] on button "Mark Ineligible" at bounding box center [1400, 382] width 158 height 26
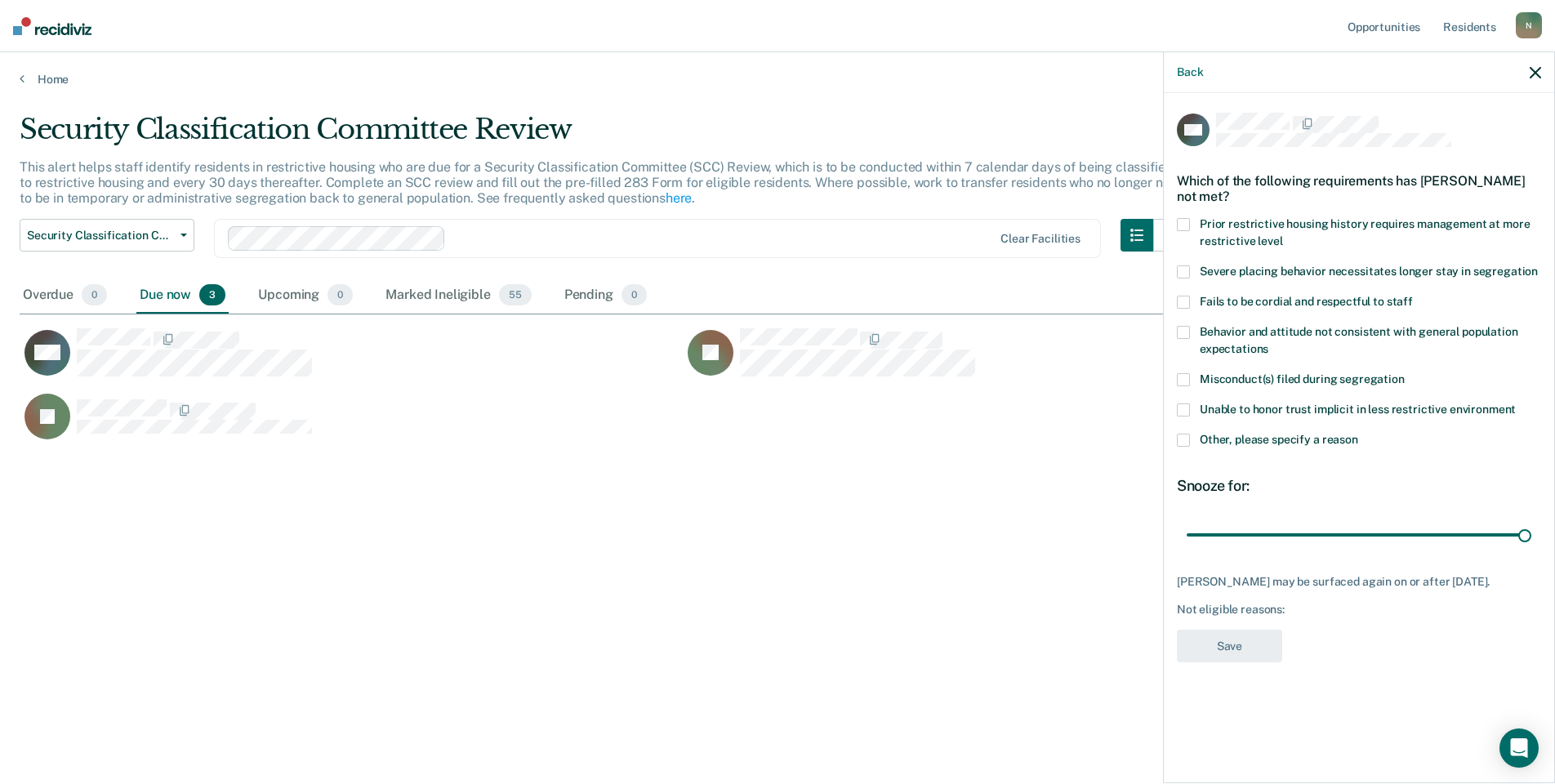
click at [1176, 436] on span at bounding box center [1182, 439] width 13 height 13
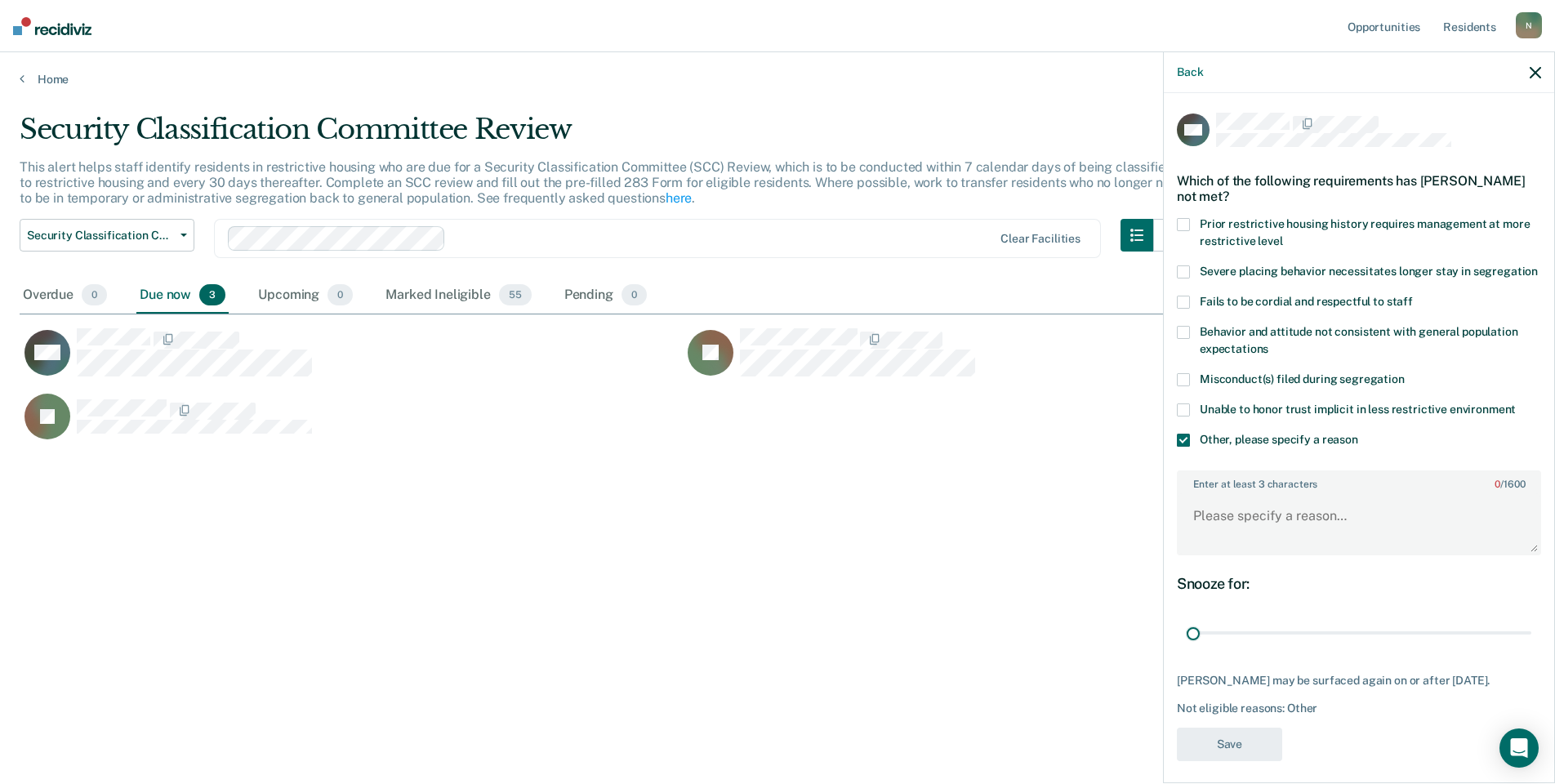
drag, startPoint x: 1509, startPoint y: 648, endPoint x: 1232, endPoint y: 577, distance: 286.0
type input "1"
click at [1192, 648] on input "range" at bounding box center [1358, 633] width 345 height 29
click at [1253, 549] on textarea "Enter at least 3 characters 0 / 1600" at bounding box center [1358, 523] width 361 height 60
type textarea "Temp seg pending investigation"
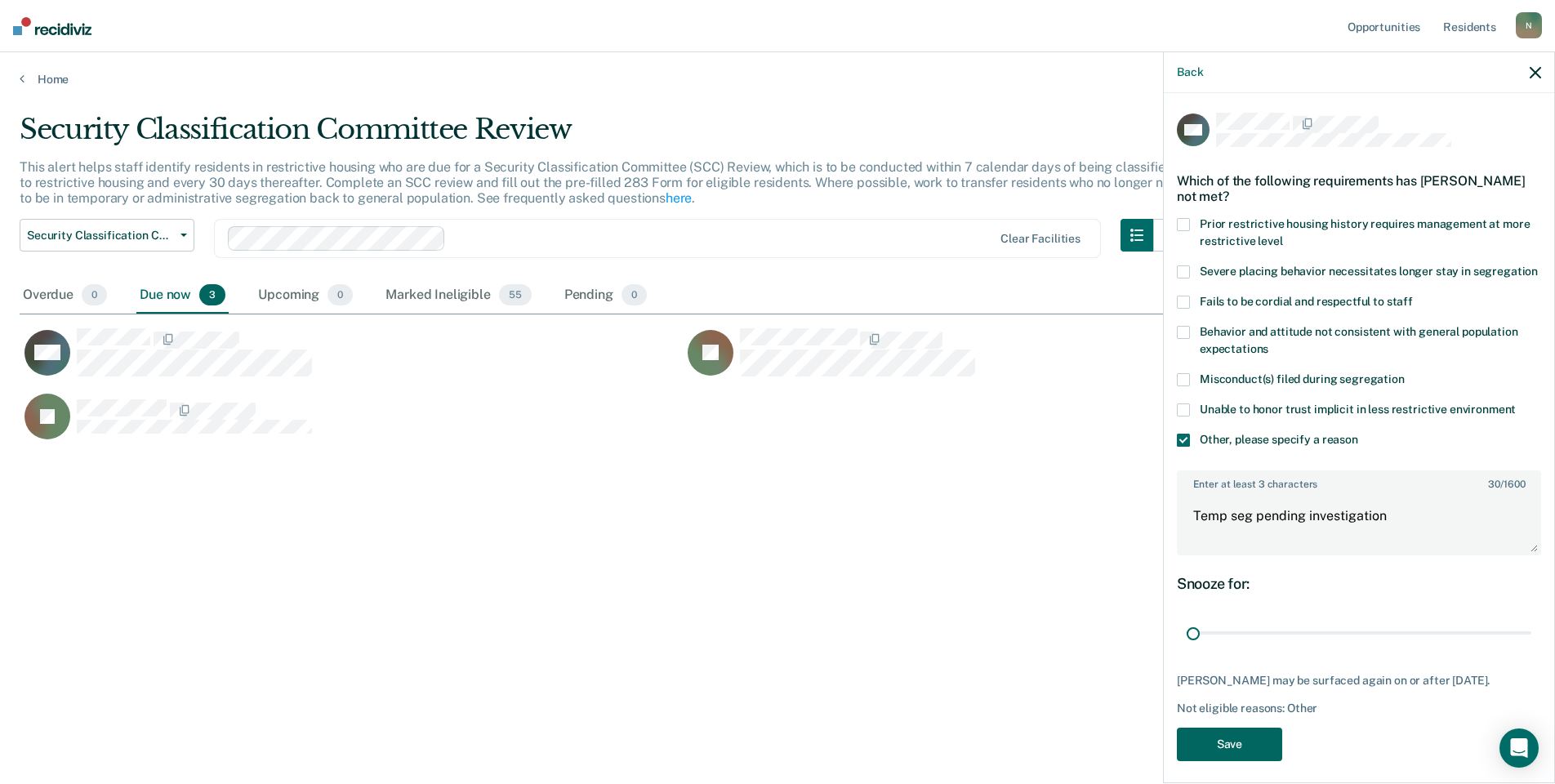
click at [1243, 750] on button "Save" at bounding box center [1229, 743] width 106 height 34
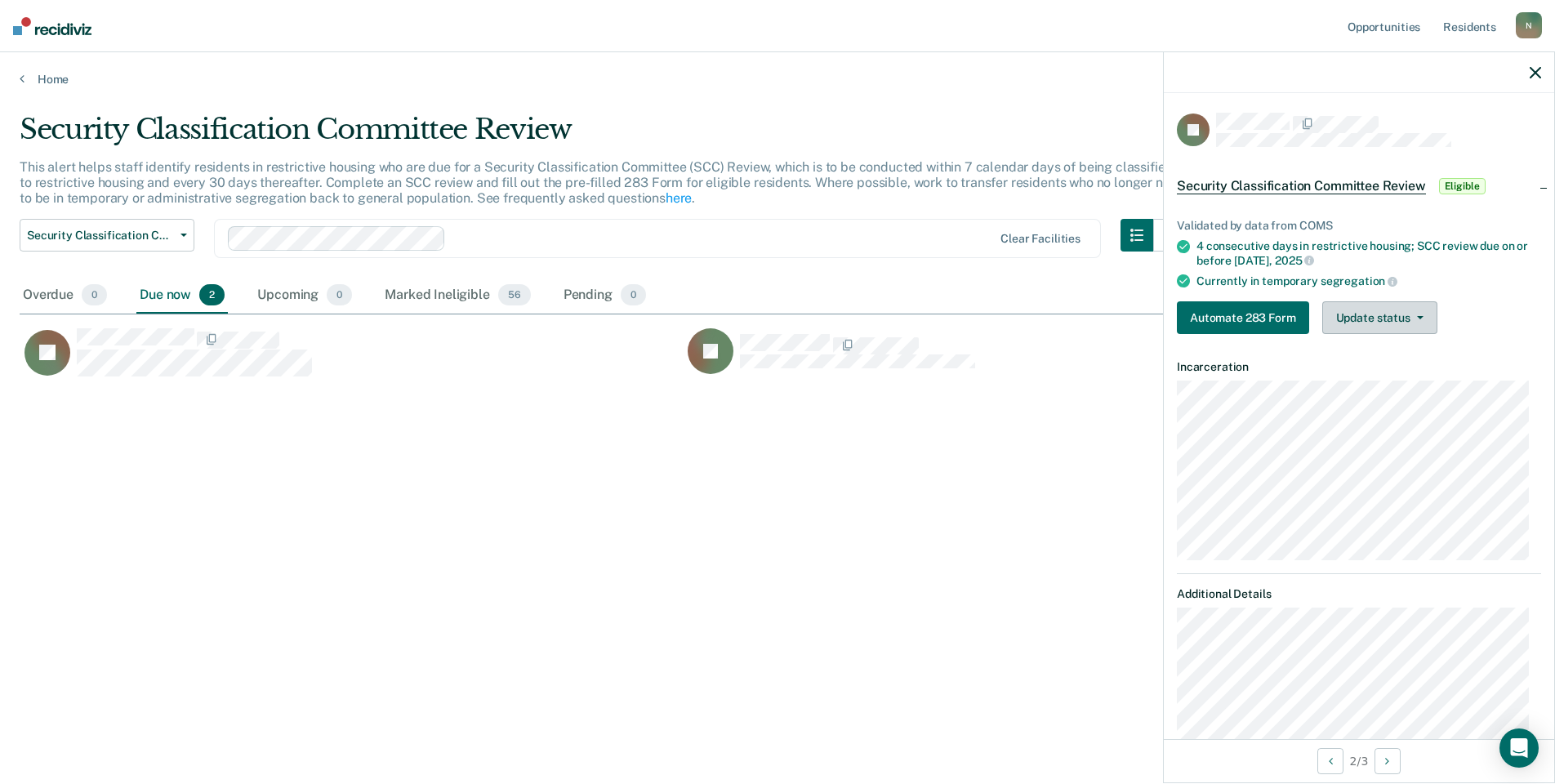
click at [1393, 317] on button "Update status" at bounding box center [1379, 317] width 115 height 33
click at [1374, 371] on button "Mark Ineligible" at bounding box center [1400, 382] width 158 height 26
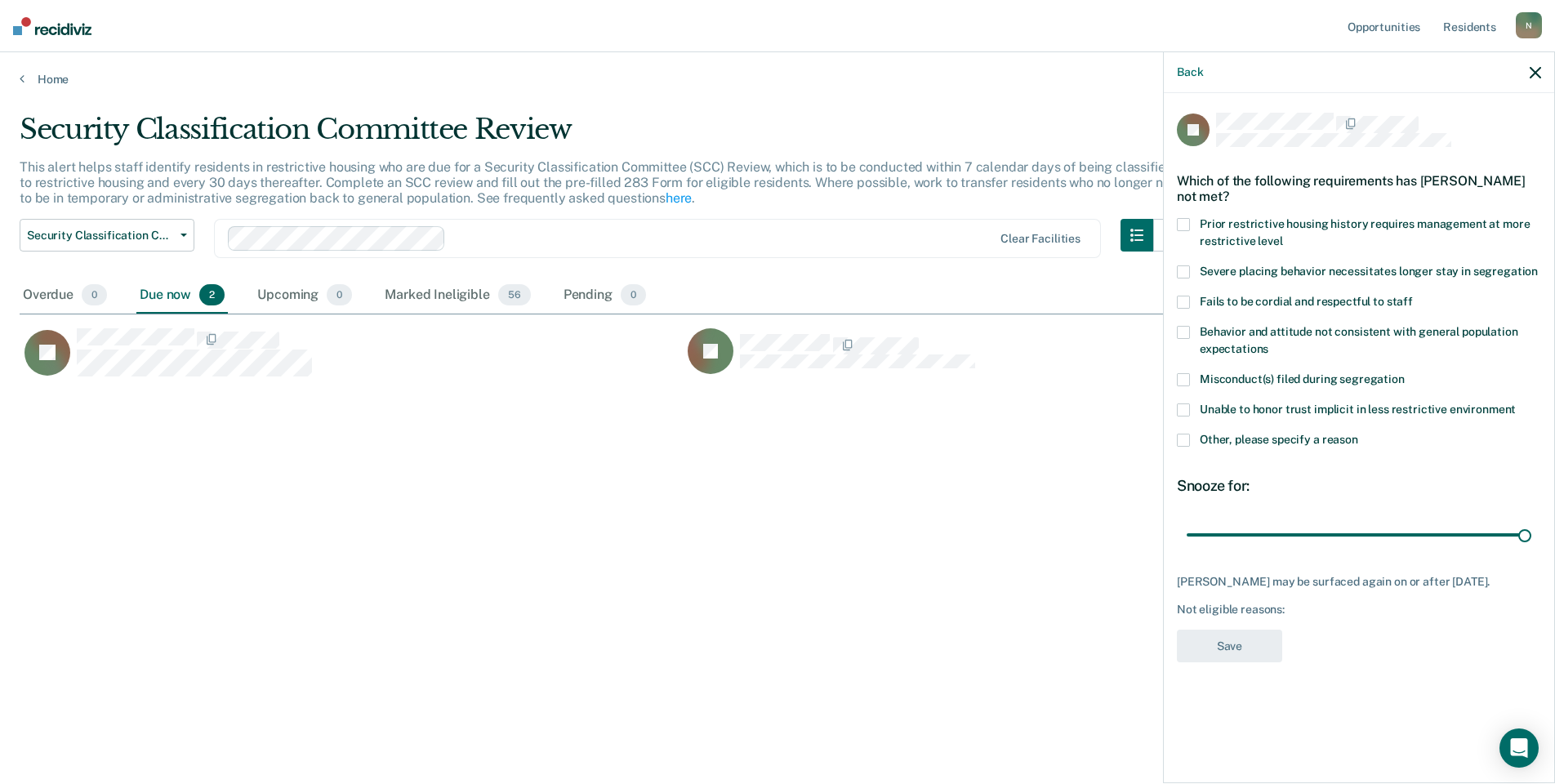
click at [1217, 437] on span "Other, please specify a reason" at bounding box center [1279, 438] width 159 height 13
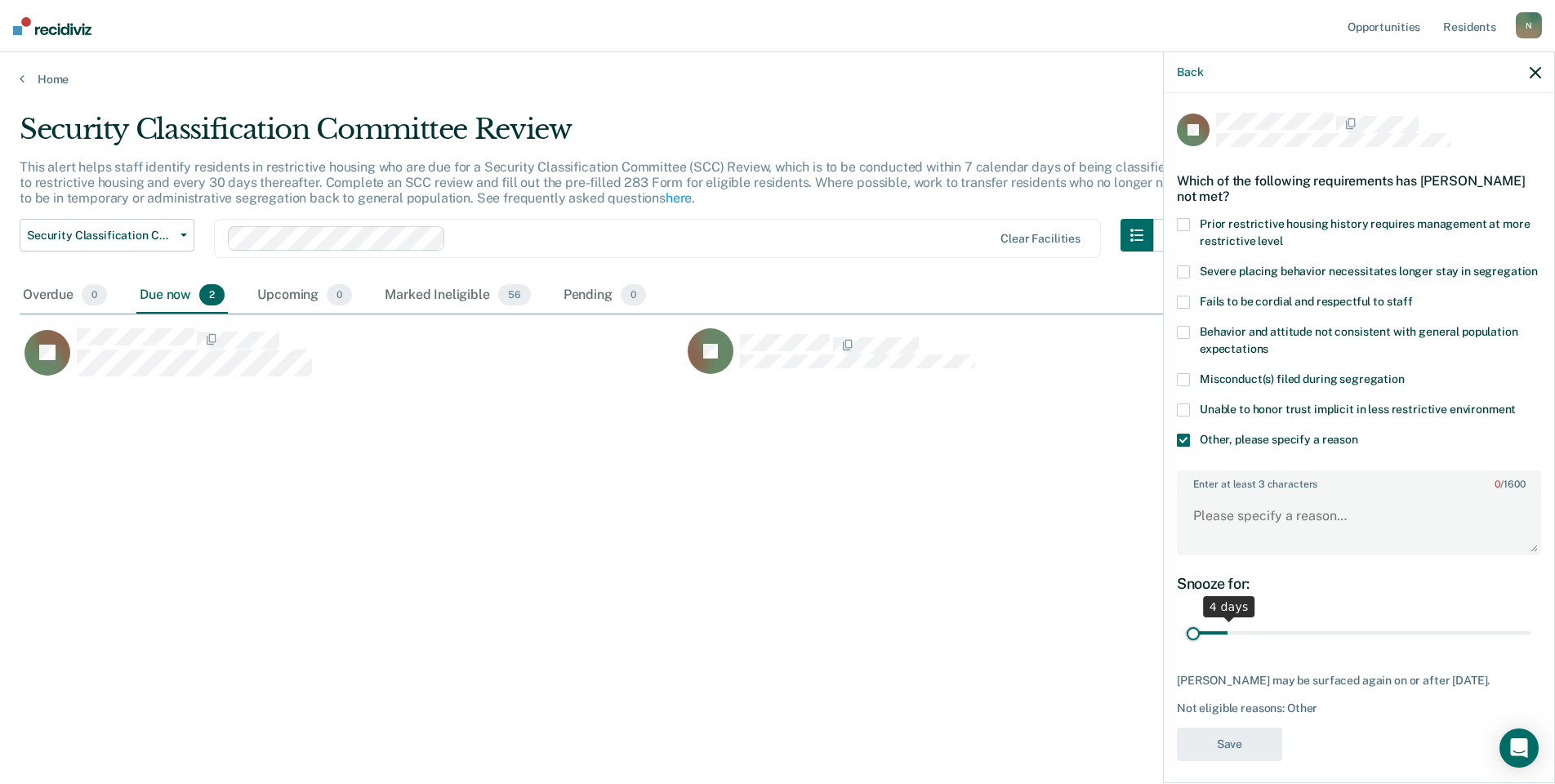
drag, startPoint x: 1509, startPoint y: 648, endPoint x: 1192, endPoint y: 687, distance: 319.4
type input "1"
click at [1192, 648] on input "range" at bounding box center [1358, 633] width 345 height 29
click at [1241, 539] on textarea "Enter at least 3 characters 0 / 1600" at bounding box center [1358, 523] width 361 height 60
type textarea "Temp seg pending PC investigation"
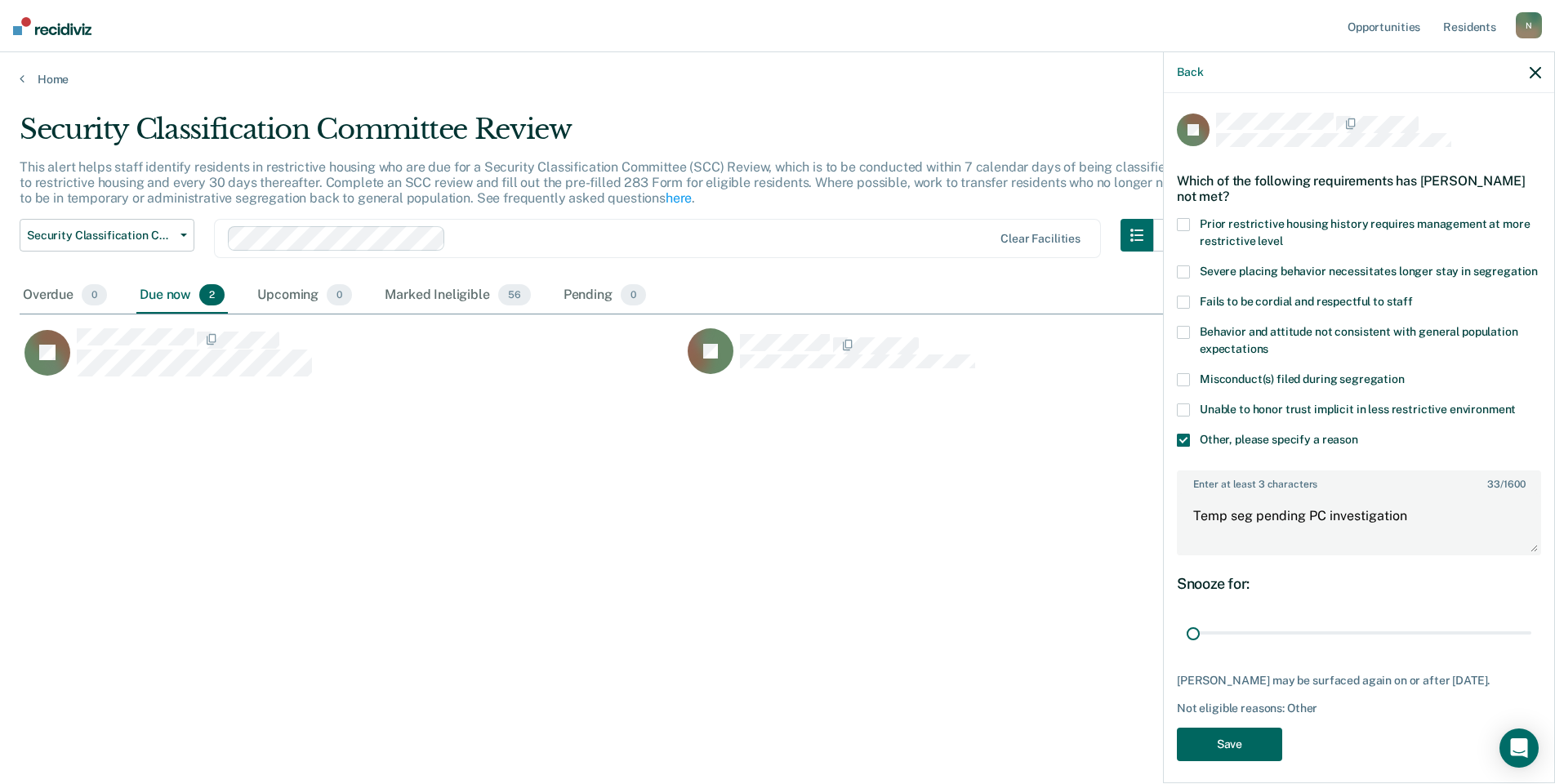
click at [1260, 761] on button "Save" at bounding box center [1229, 743] width 106 height 34
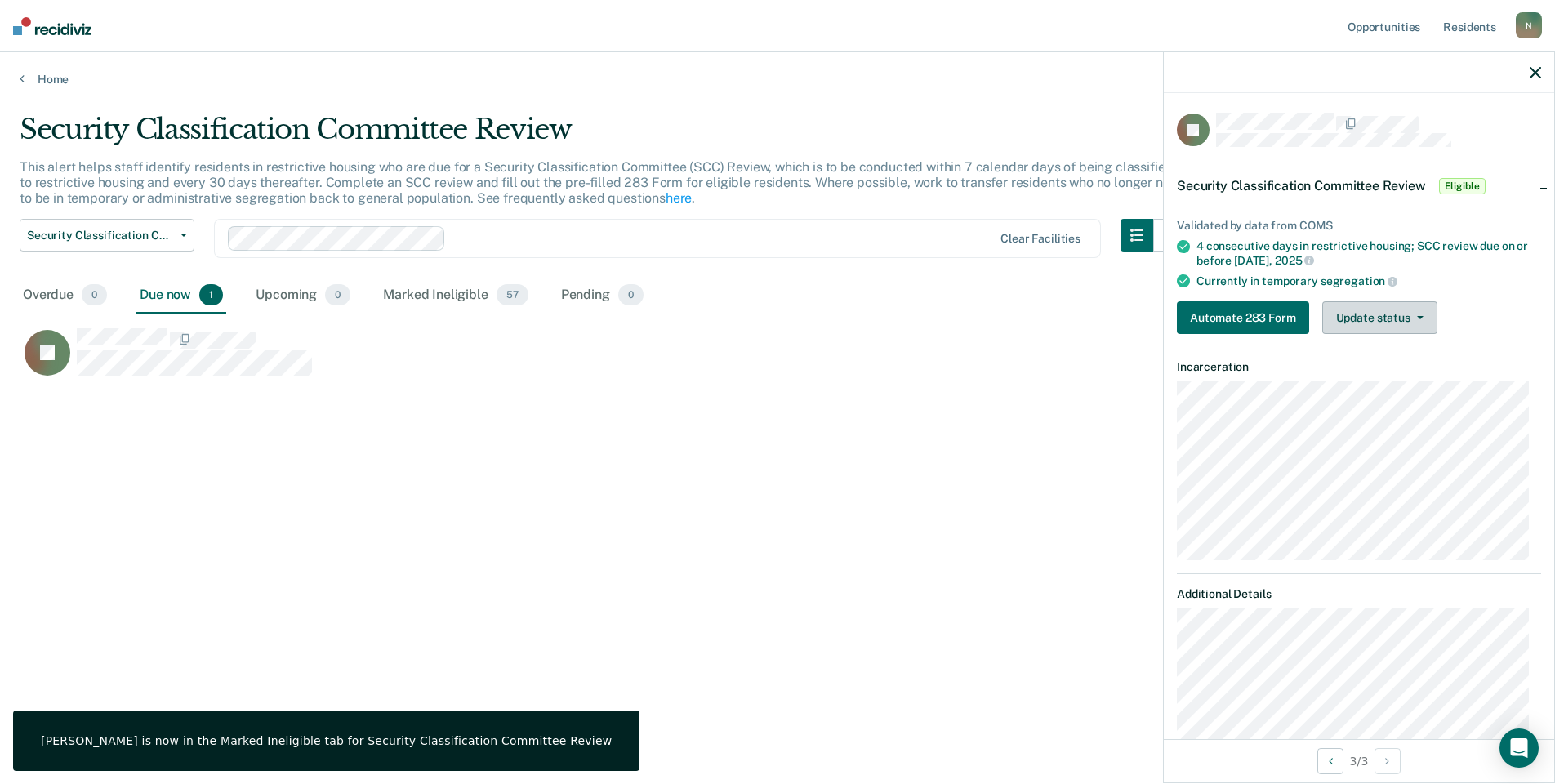
click at [1323, 312] on button "Update status" at bounding box center [1379, 317] width 115 height 33
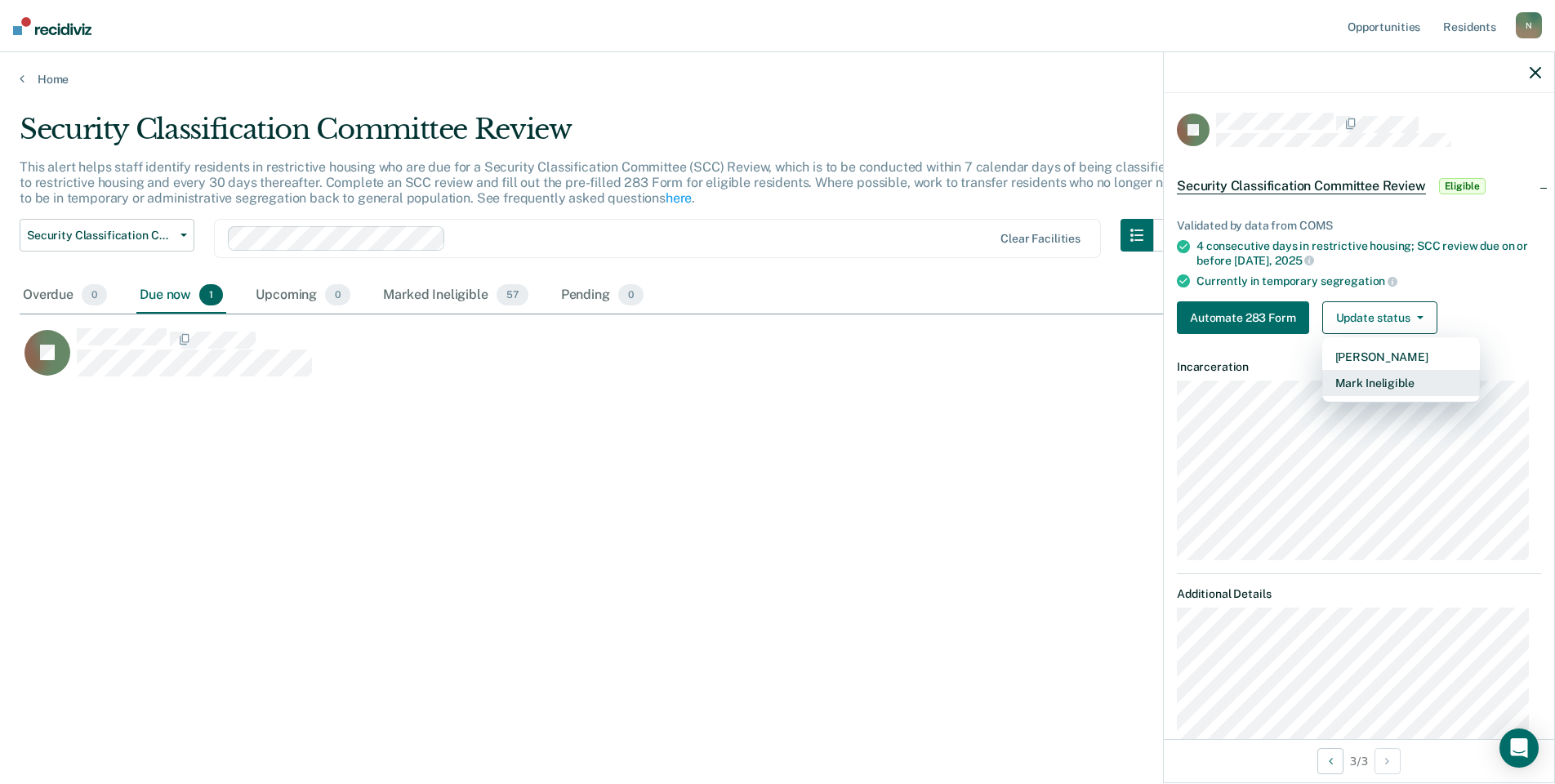
click at [1360, 377] on button "Mark Ineligible" at bounding box center [1400, 382] width 158 height 26
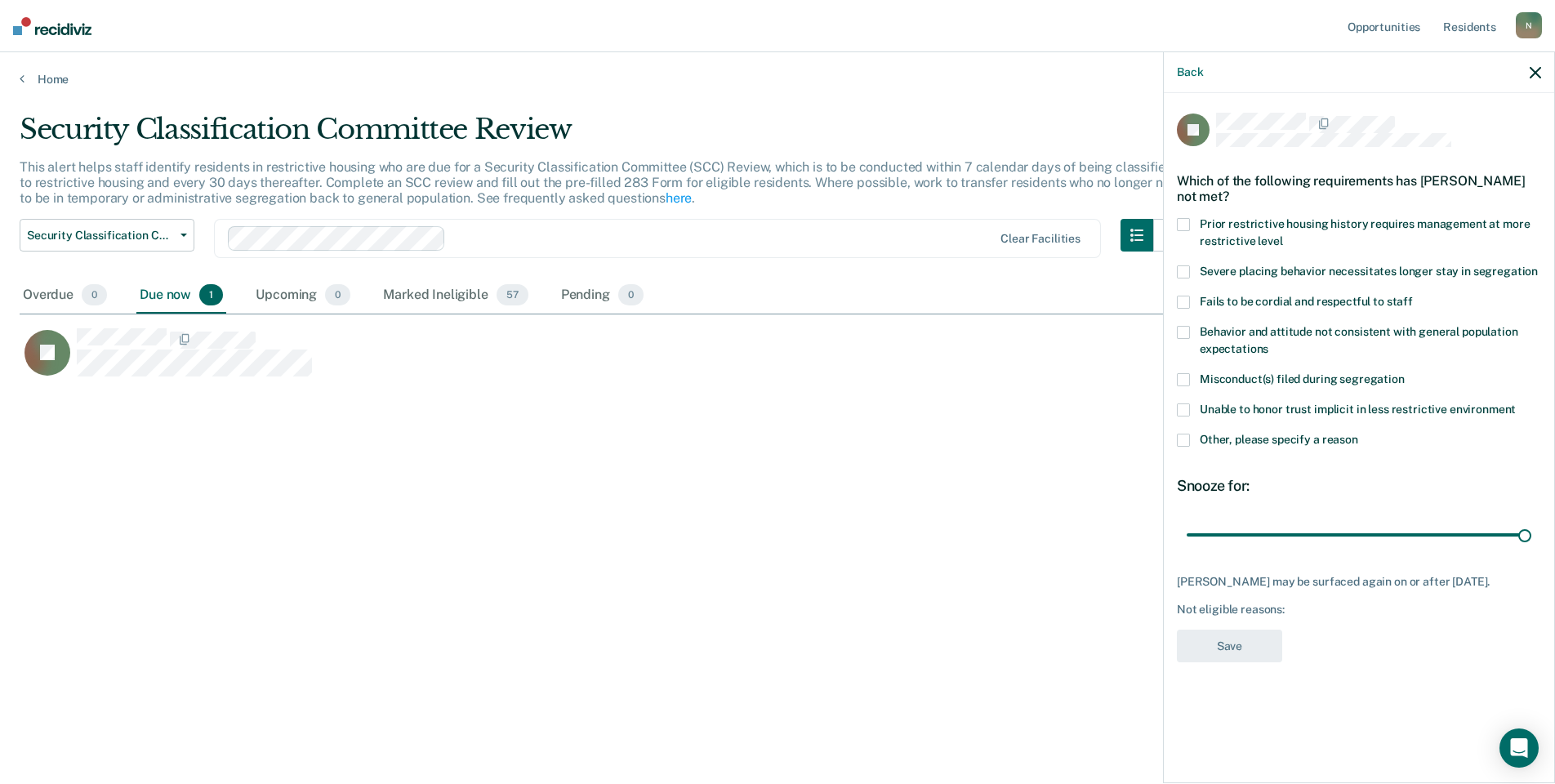
click at [1185, 434] on span at bounding box center [1182, 439] width 13 height 13
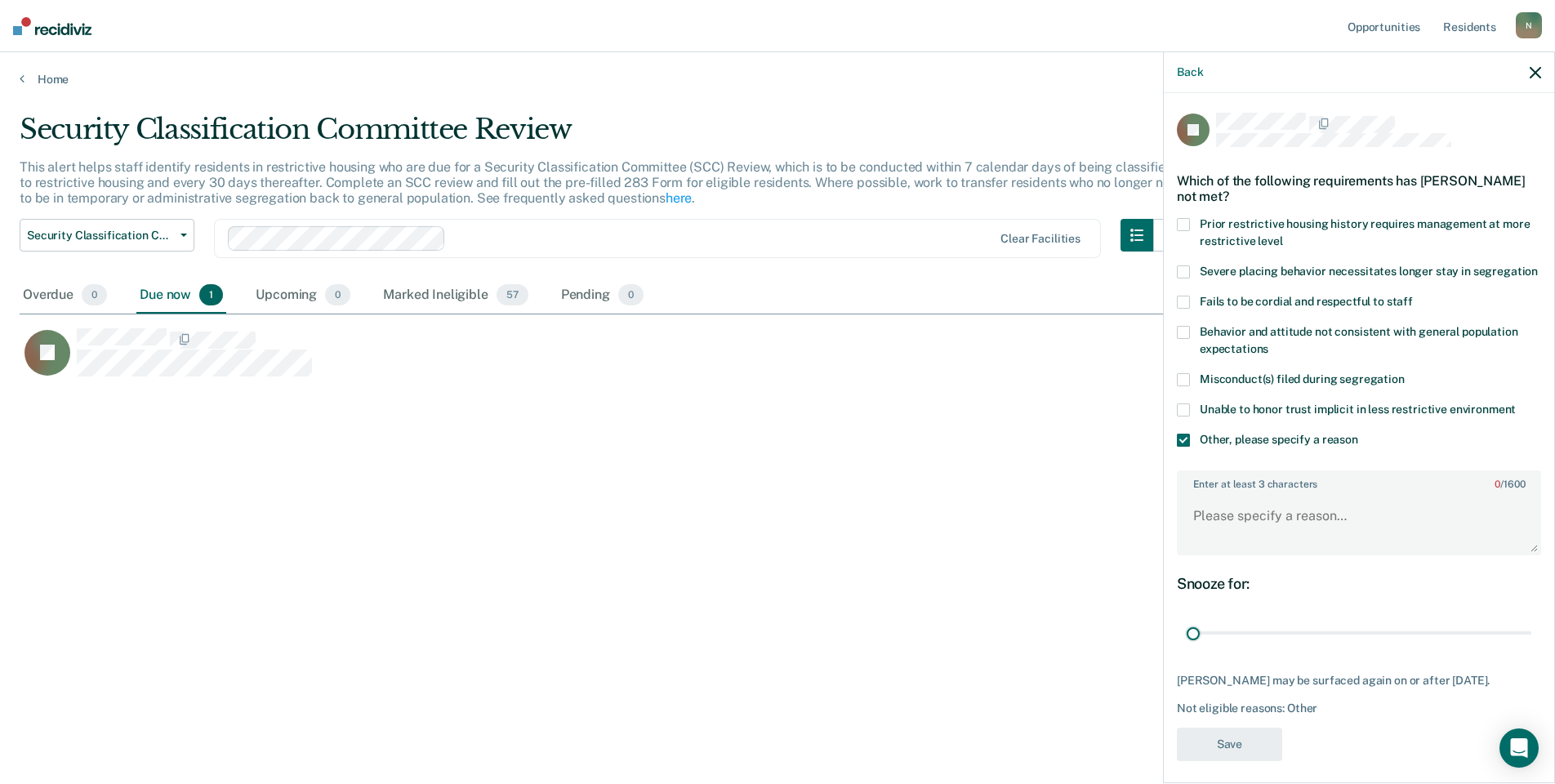
drag, startPoint x: 1512, startPoint y: 651, endPoint x: 1163, endPoint y: 637, distance: 349.3
type input "1"
click at [1186, 638] on input "range" at bounding box center [1358, 633] width 345 height 29
click at [1249, 537] on textarea "Enter at least 3 characters 0 / 1600" at bounding box center [1358, 523] width 361 height 60
type textarea "Temp seg pending misconduct hearing"
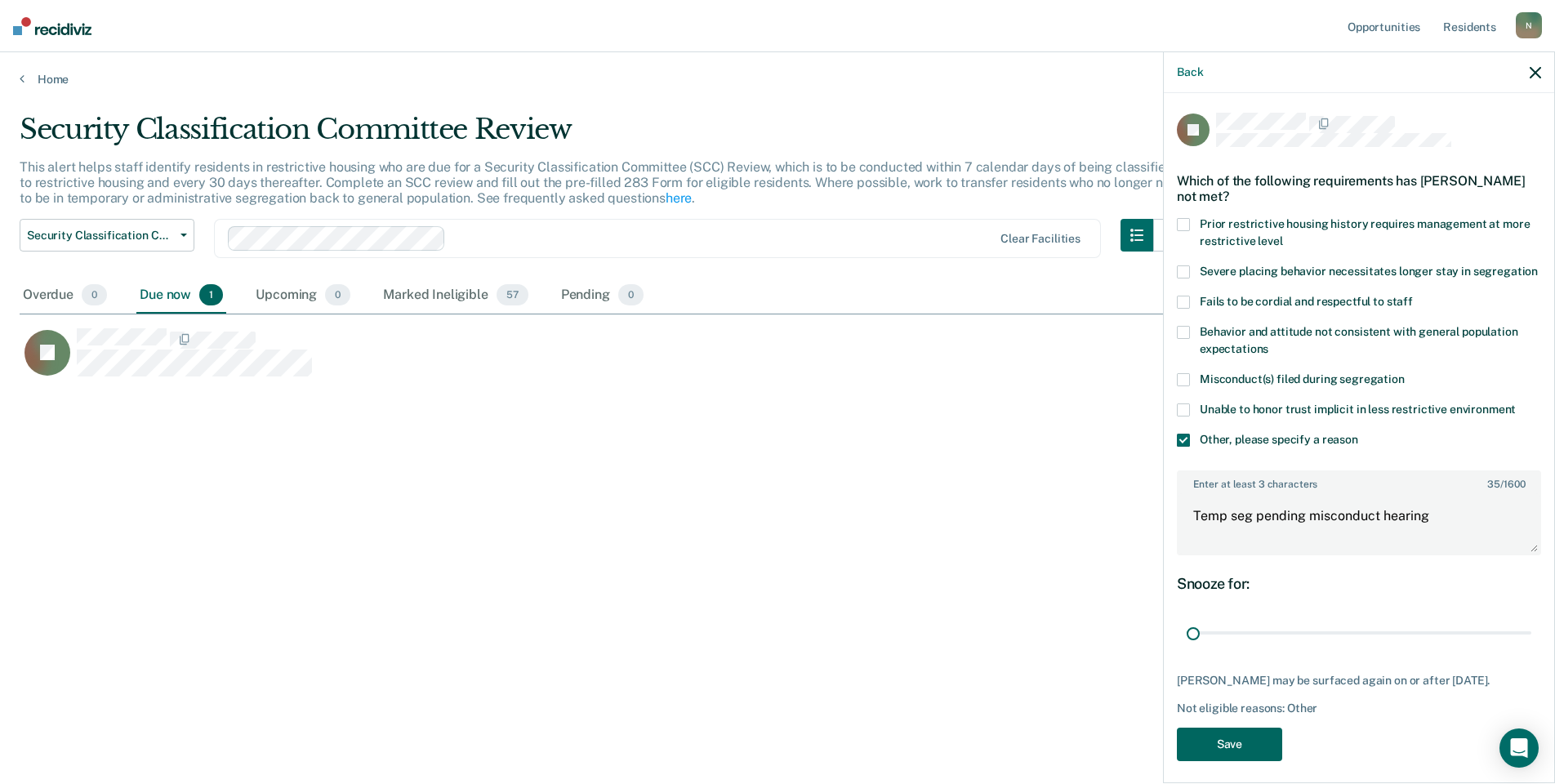
click at [1223, 757] on button "Save" at bounding box center [1229, 743] width 106 height 34
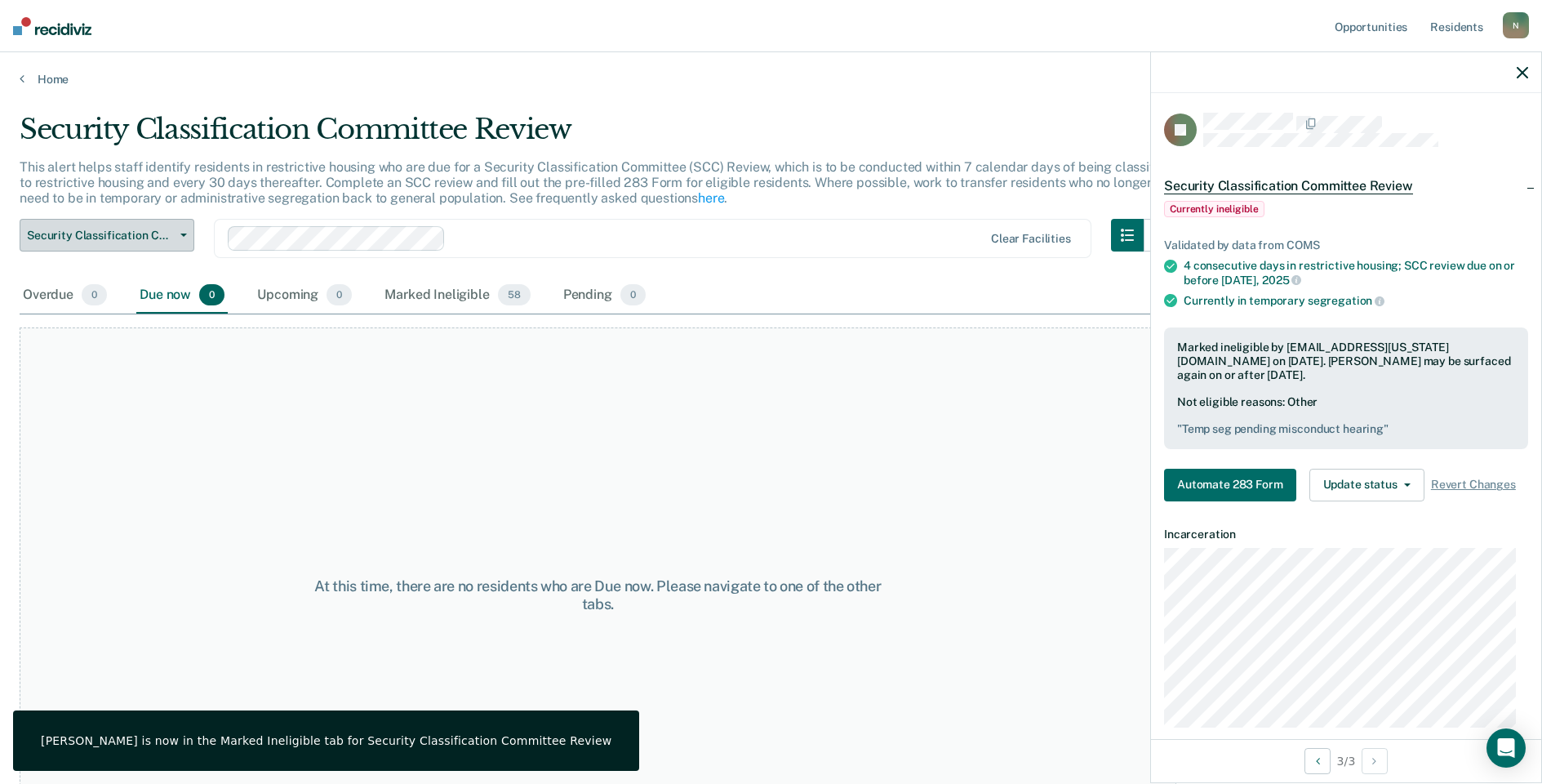
click at [149, 236] on span "Security Classification Committee Review" at bounding box center [101, 235] width 147 height 14
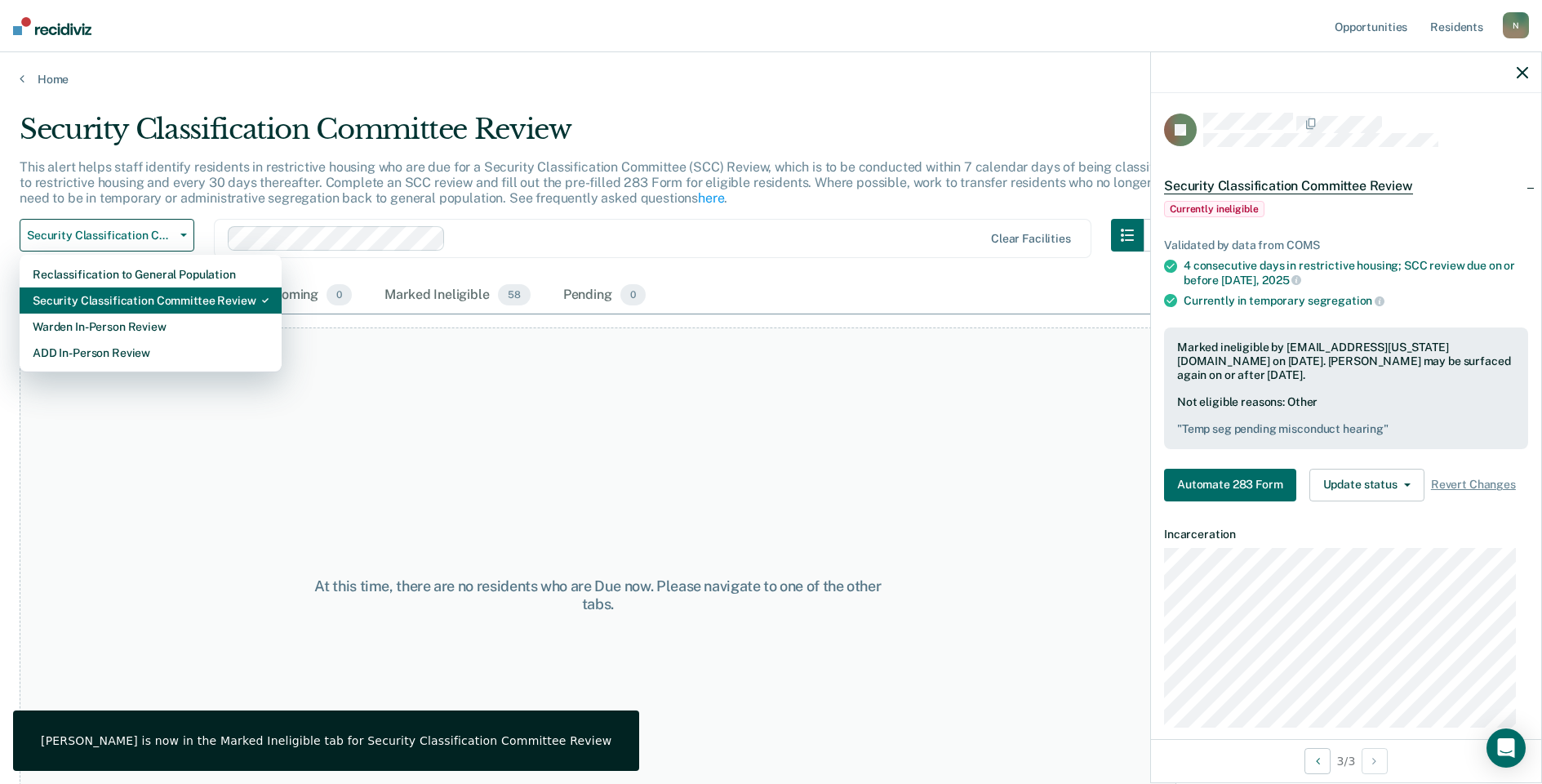
click at [160, 307] on div "Security Classification Committee Review" at bounding box center [151, 300] width 236 height 26
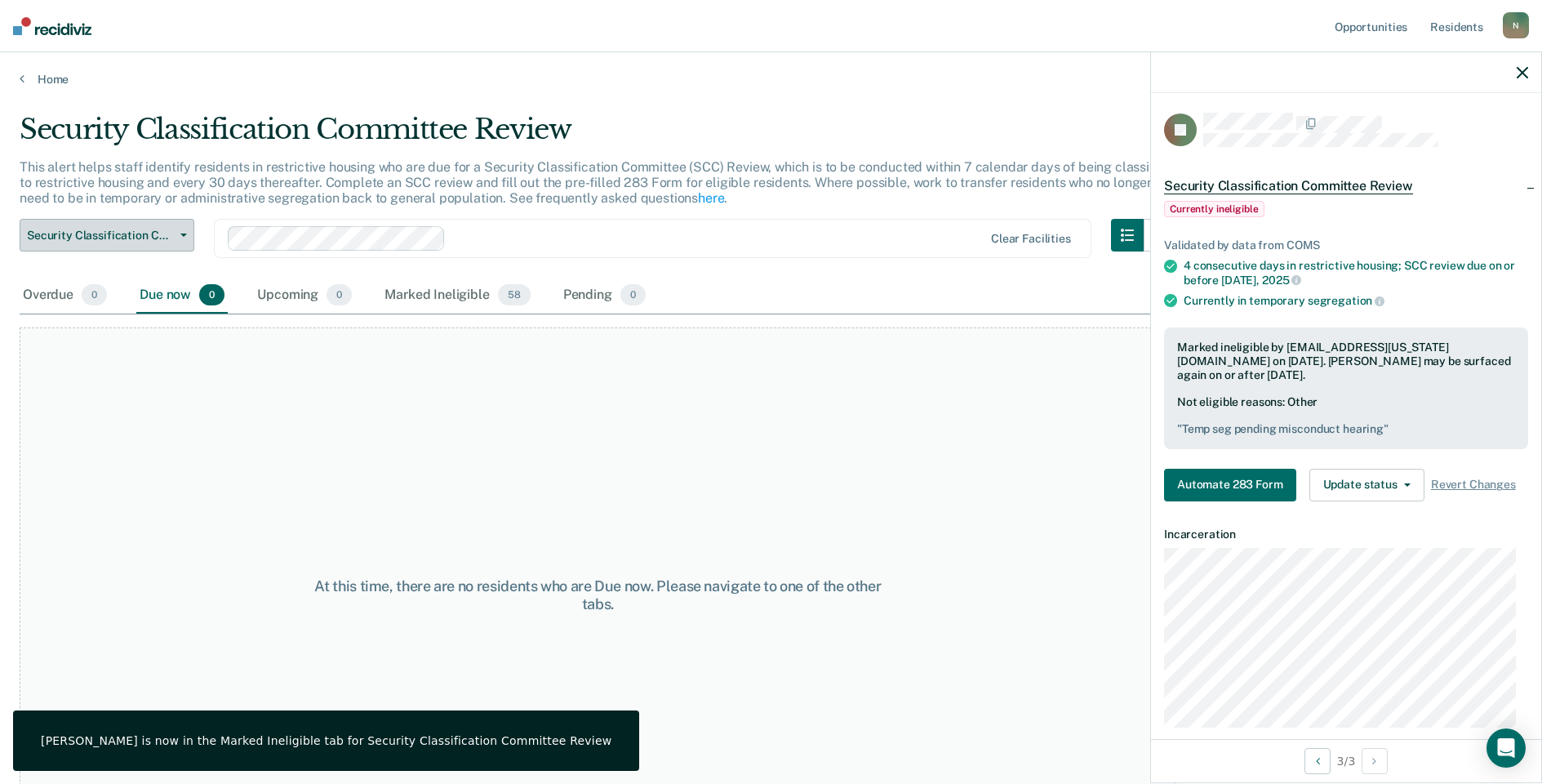
click at [154, 232] on span "Security Classification Committee Review" at bounding box center [101, 235] width 147 height 14
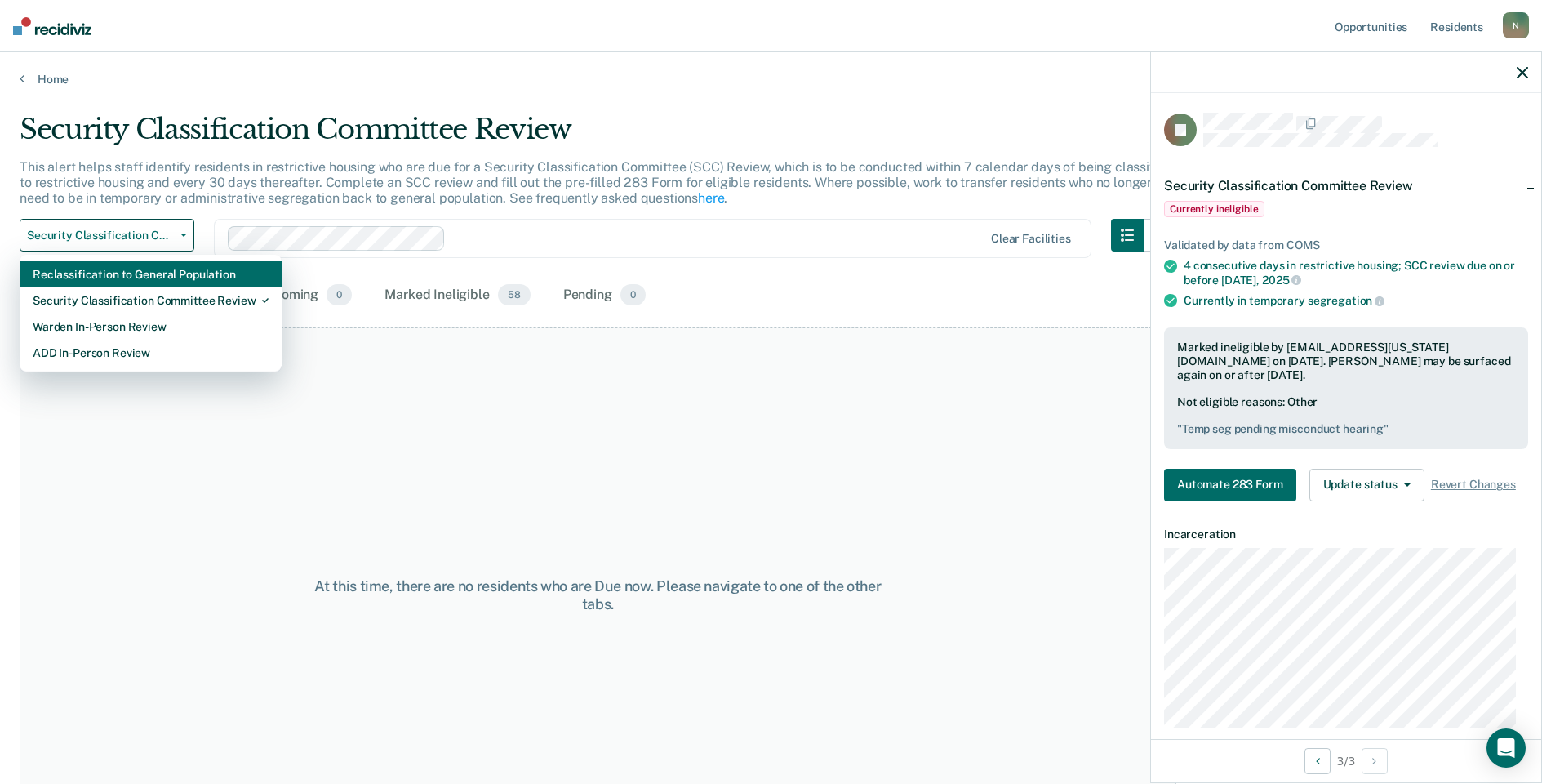
click at [166, 276] on div "Reclassification to General Population" at bounding box center [151, 274] width 236 height 26
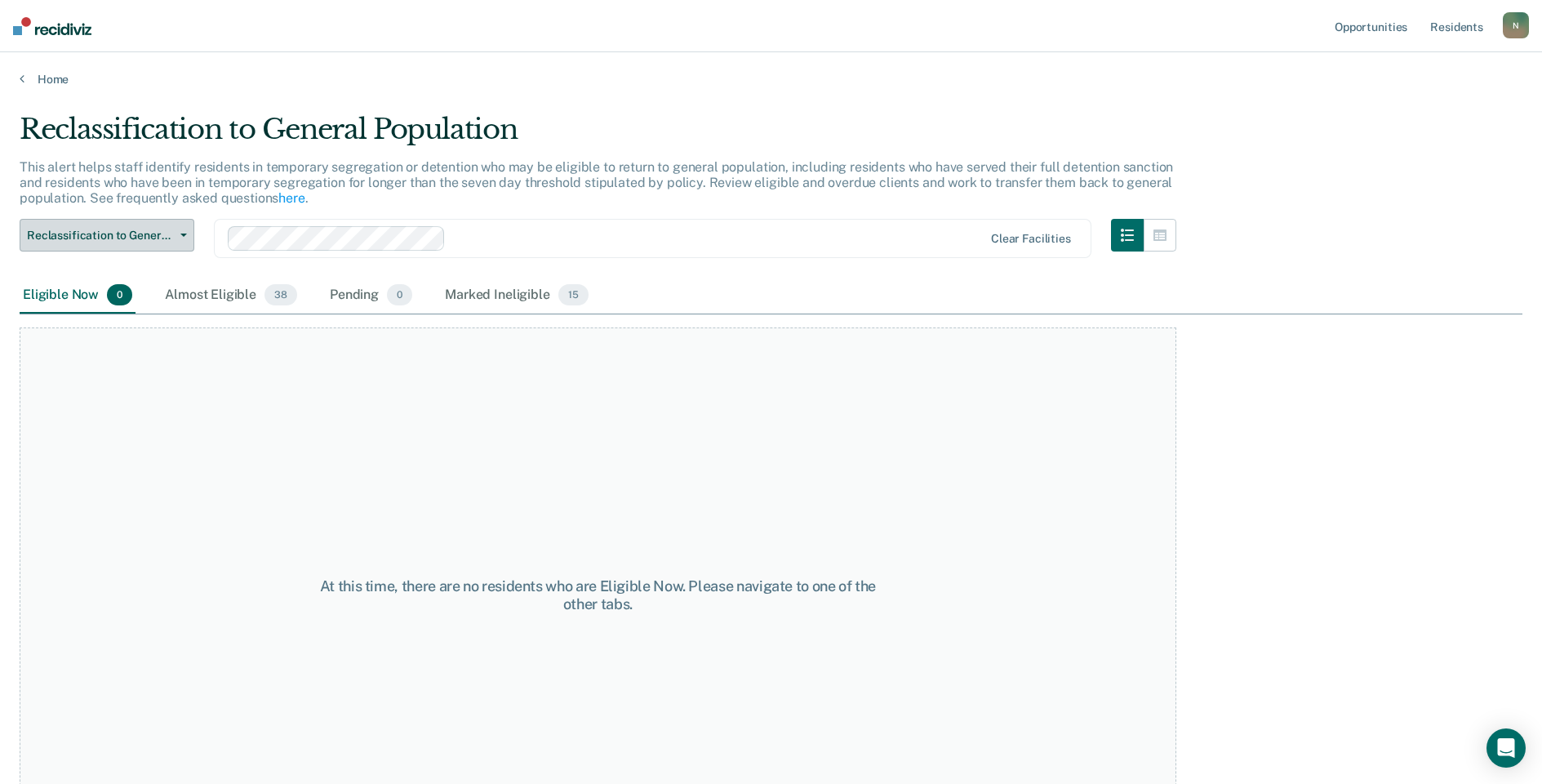
click at [169, 236] on span "Reclassification to General Population" at bounding box center [101, 235] width 147 height 14
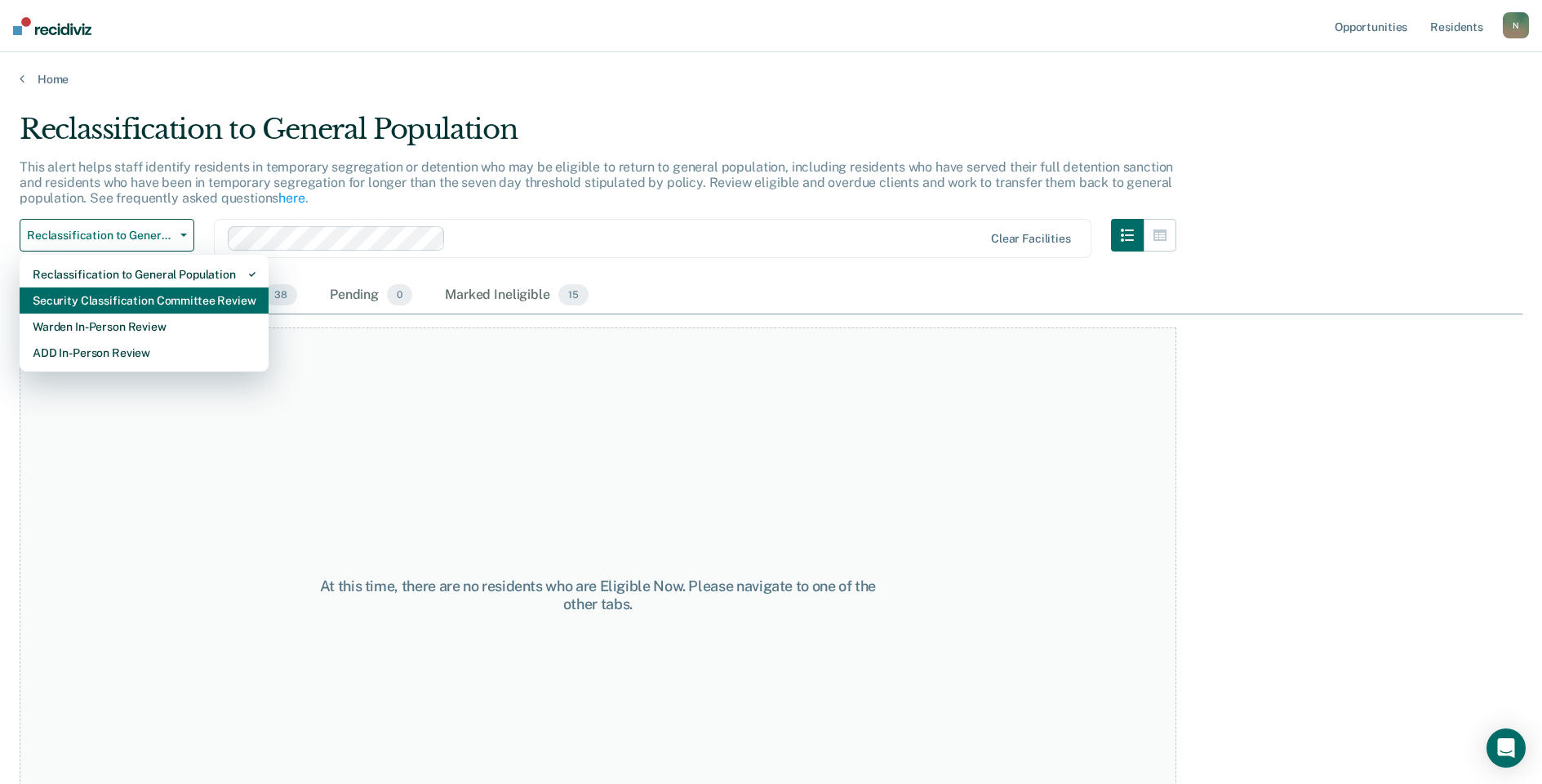
click at [148, 297] on div "Security Classification Committee Review" at bounding box center [144, 300] width 223 height 26
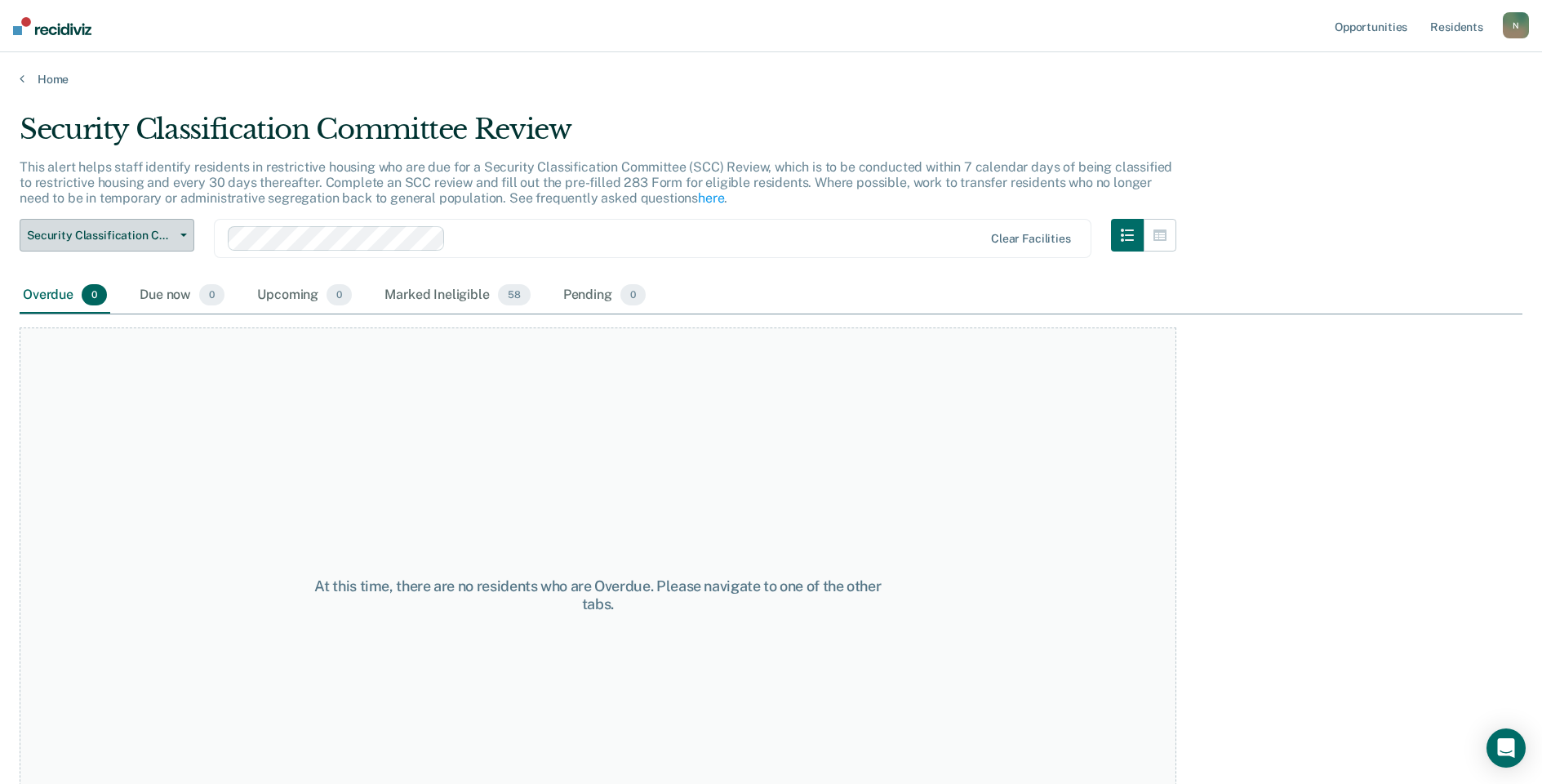
click at [138, 242] on button "Security Classification Committee Review" at bounding box center [106, 235] width 174 height 33
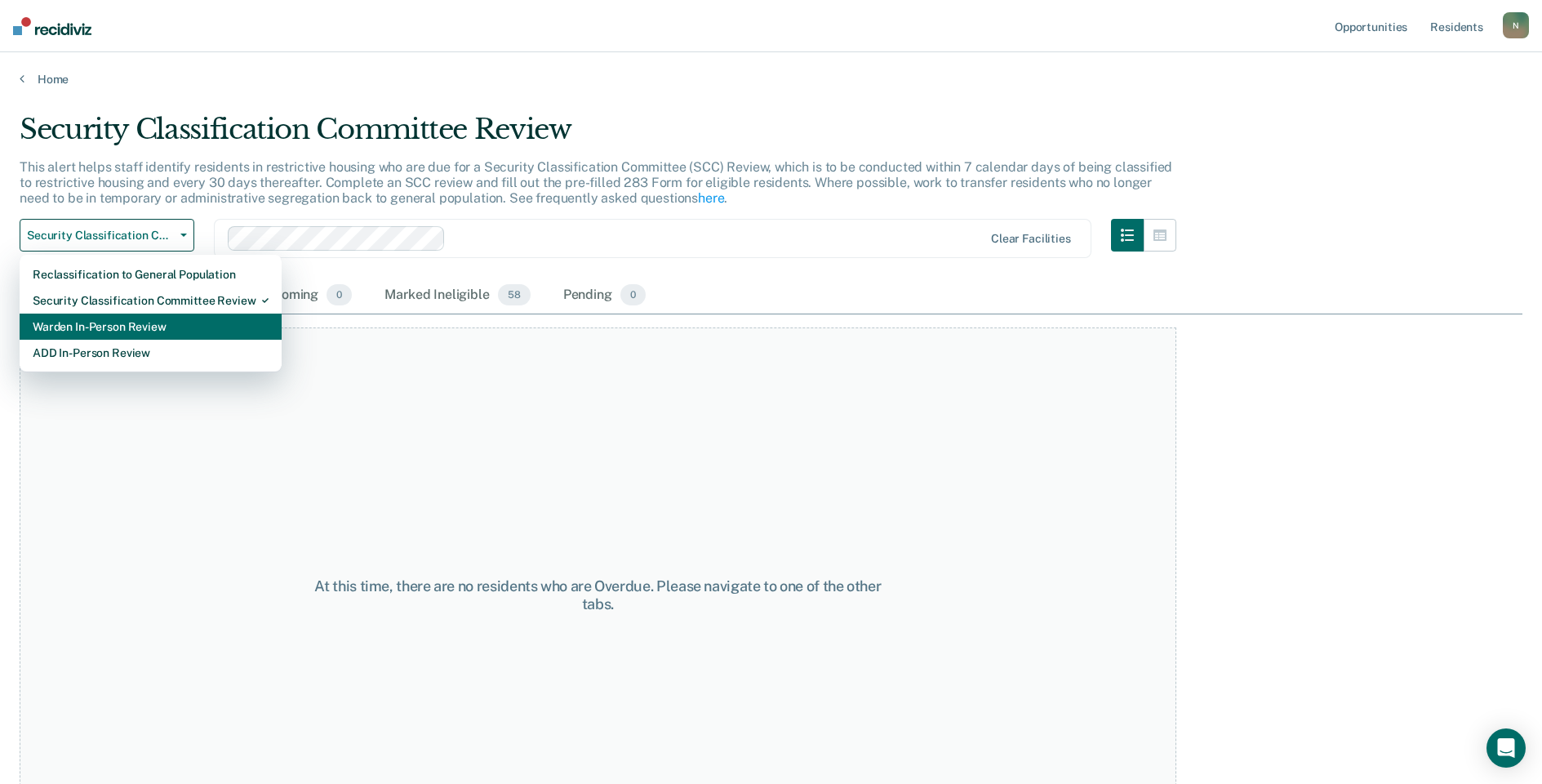
click at [136, 316] on div "Warden In-Person Review" at bounding box center [151, 326] width 236 height 26
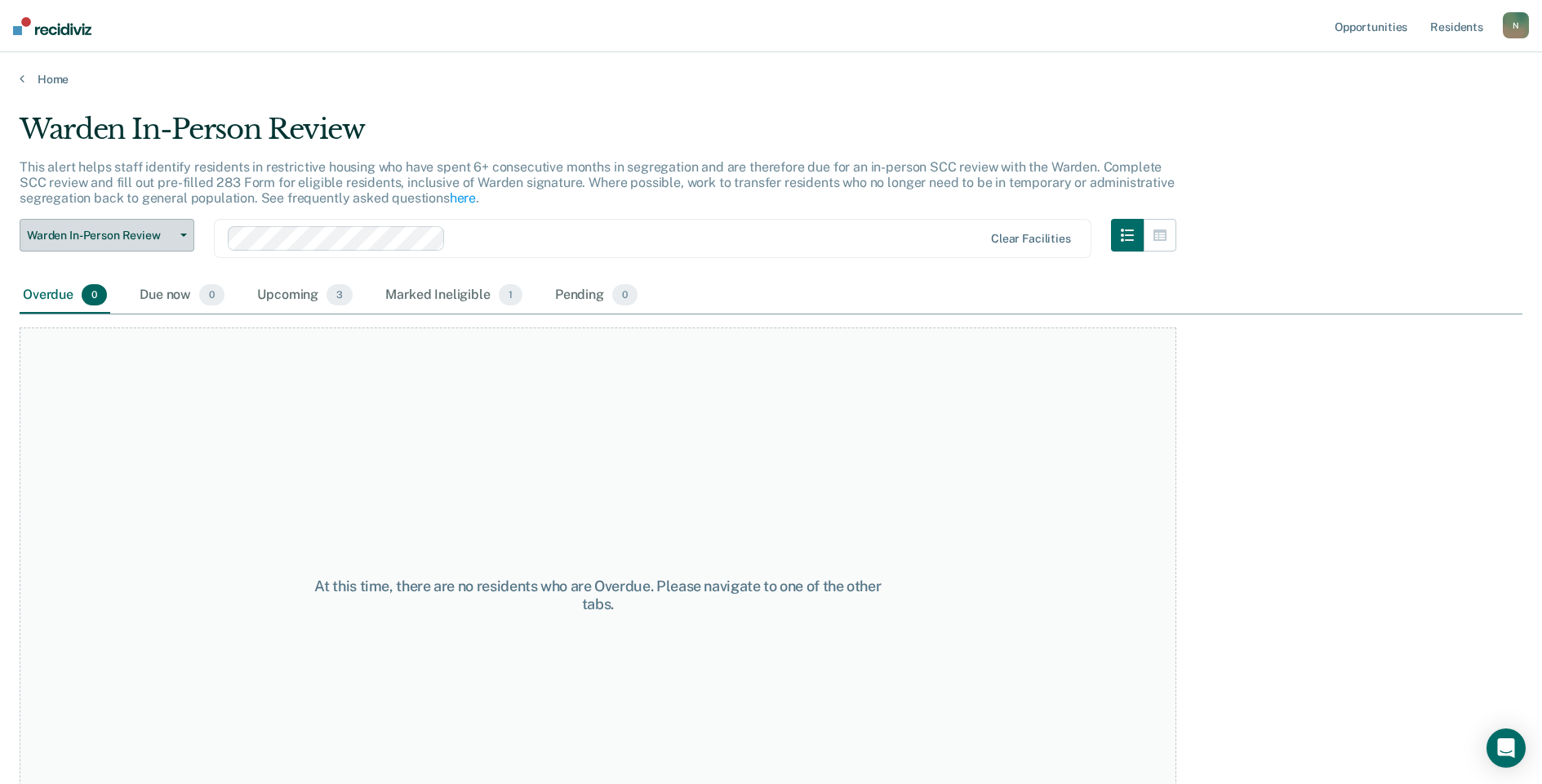
click at [136, 237] on span "Warden In-Person Review" at bounding box center [101, 235] width 147 height 14
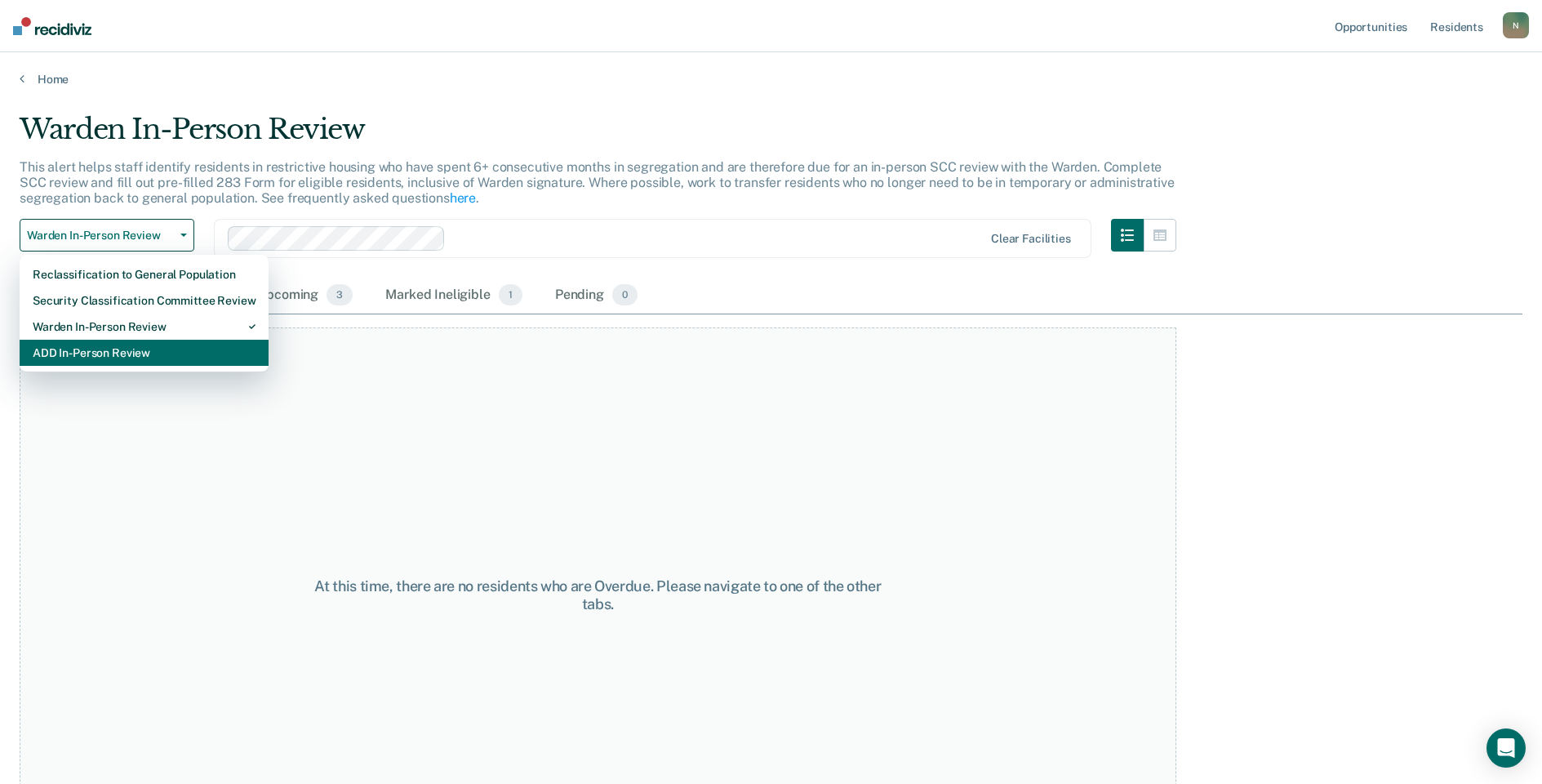
click at [130, 342] on div "ADD In-Person Review" at bounding box center [144, 352] width 223 height 26
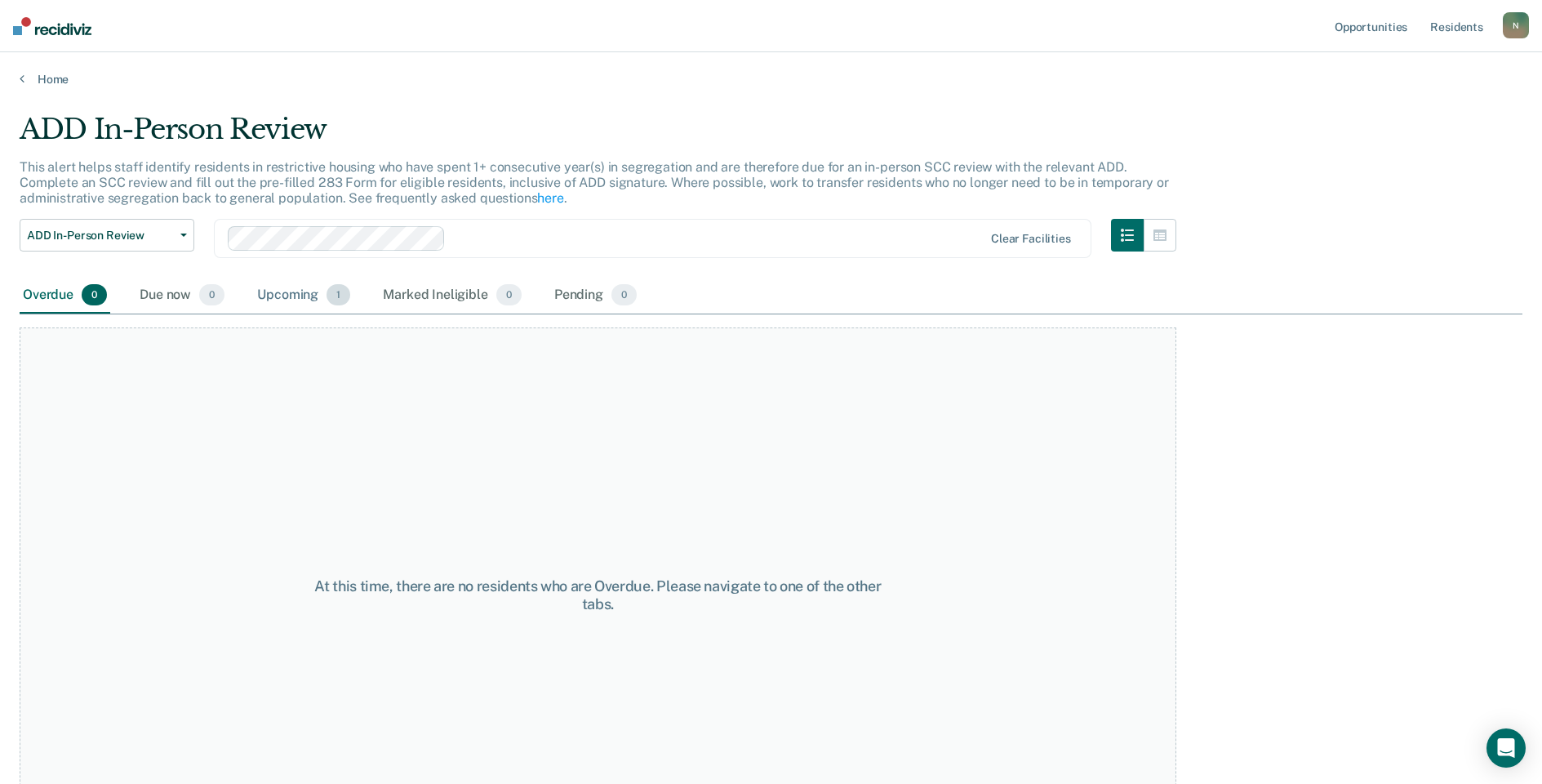
click at [289, 301] on div "Upcoming 1" at bounding box center [303, 295] width 100 height 36
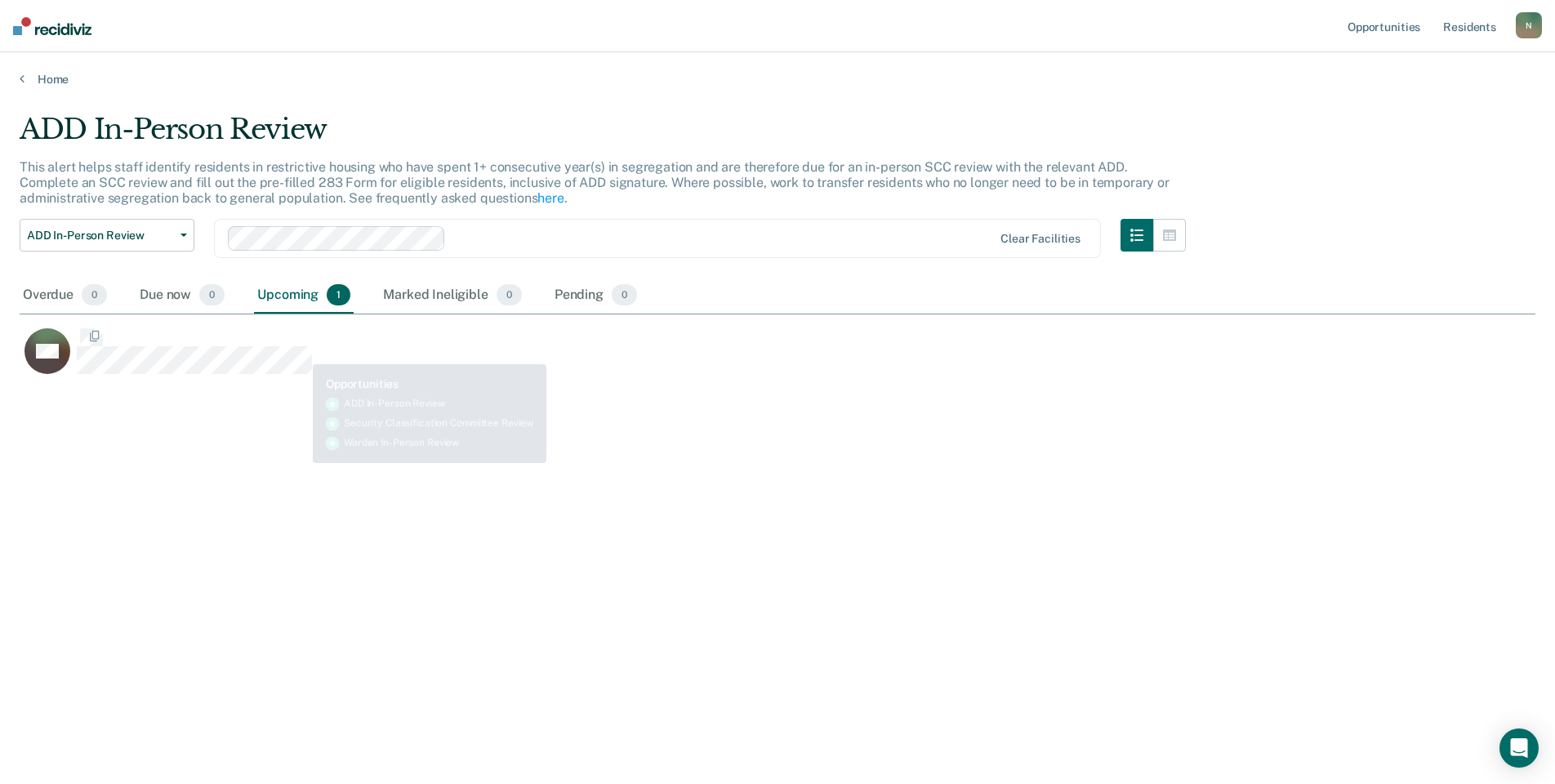
scroll to position [536, 1504]
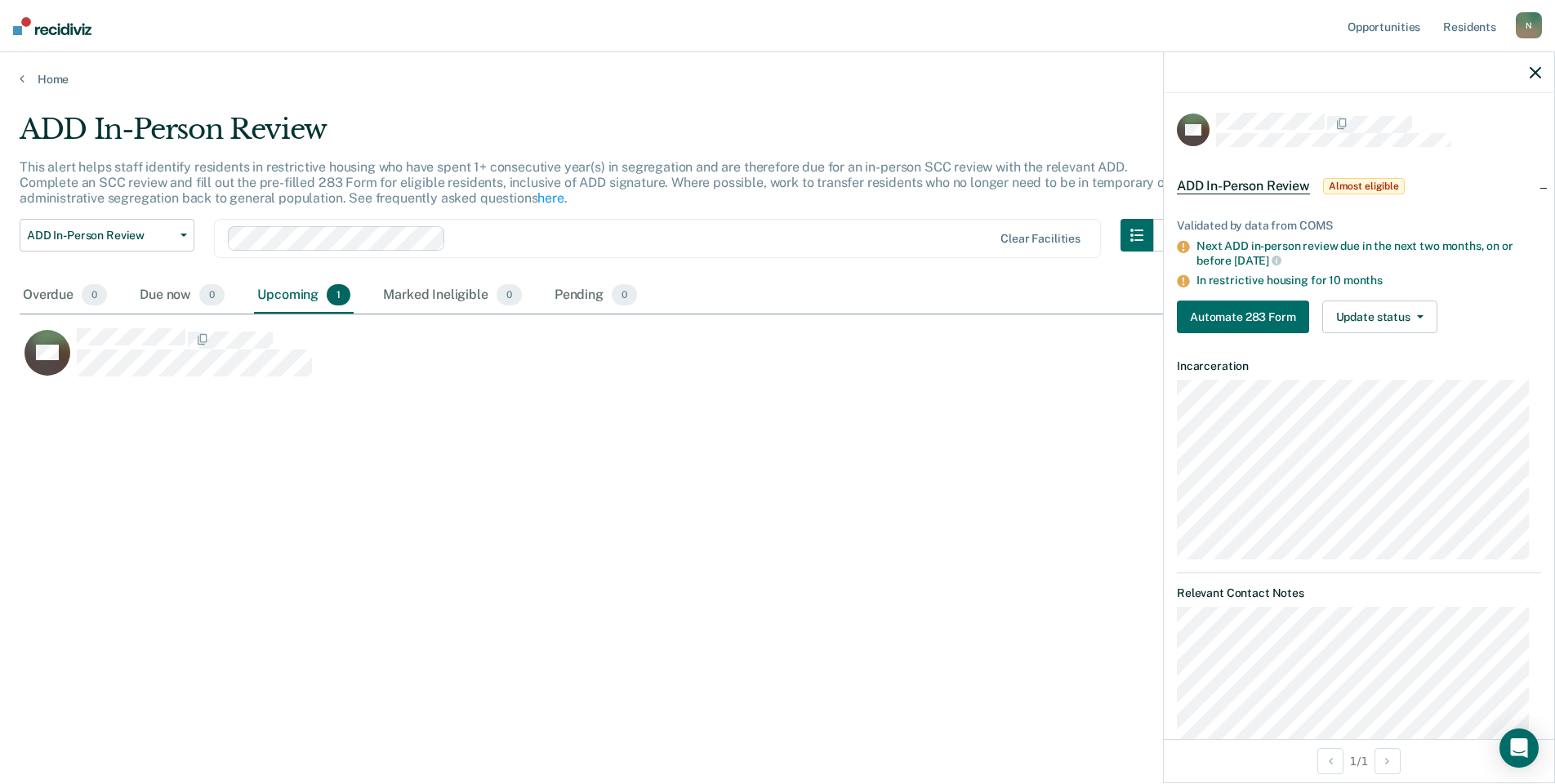
click at [1531, 75] on icon "button" at bounding box center [1536, 73] width 12 height 12
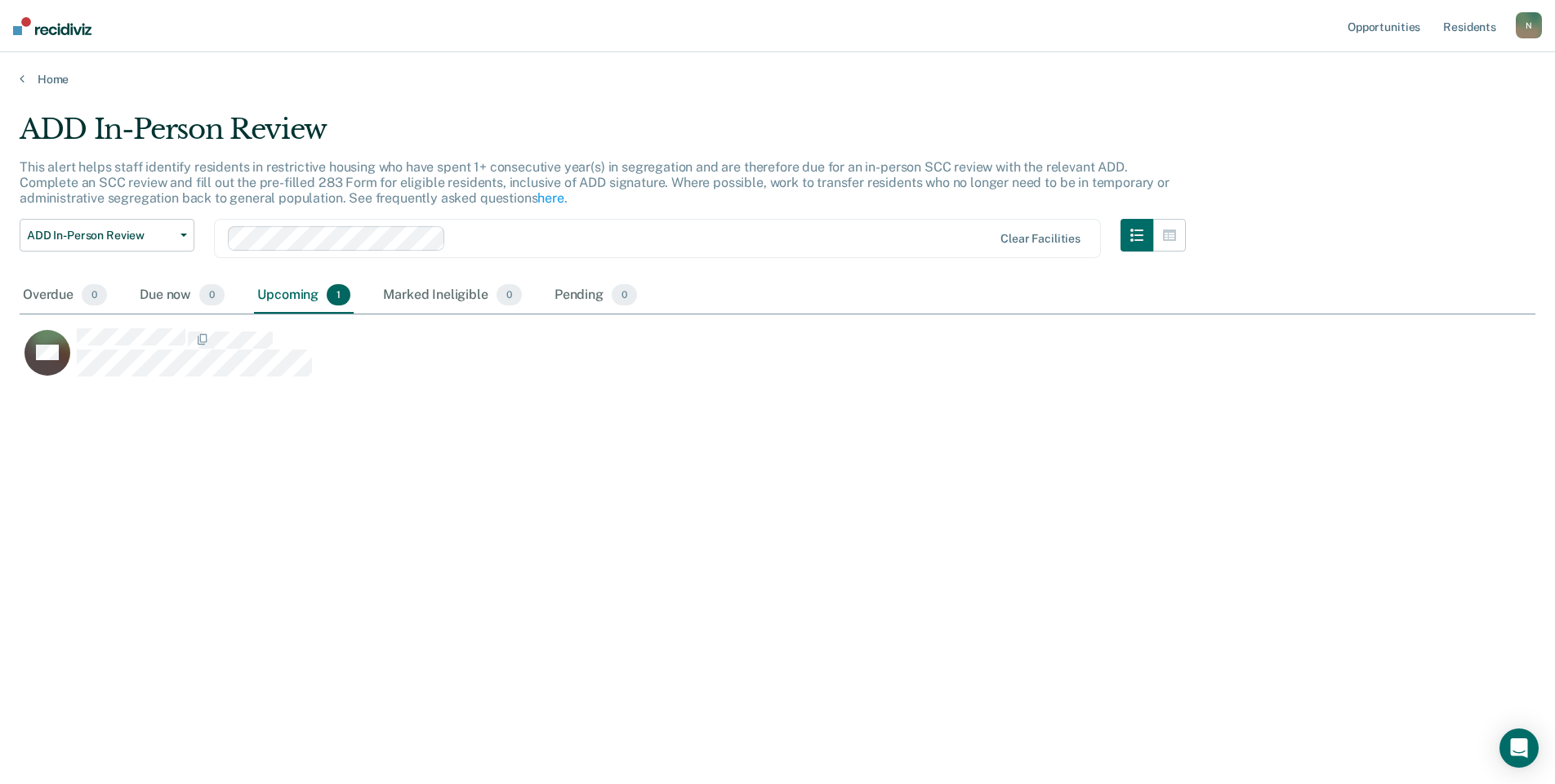
click at [1529, 27] on div "N" at bounding box center [1528, 25] width 26 height 26
click at [1425, 106] on link "Log Out" at bounding box center [1463, 107] width 132 height 14
